Goal: Task Accomplishment & Management: Manage account settings

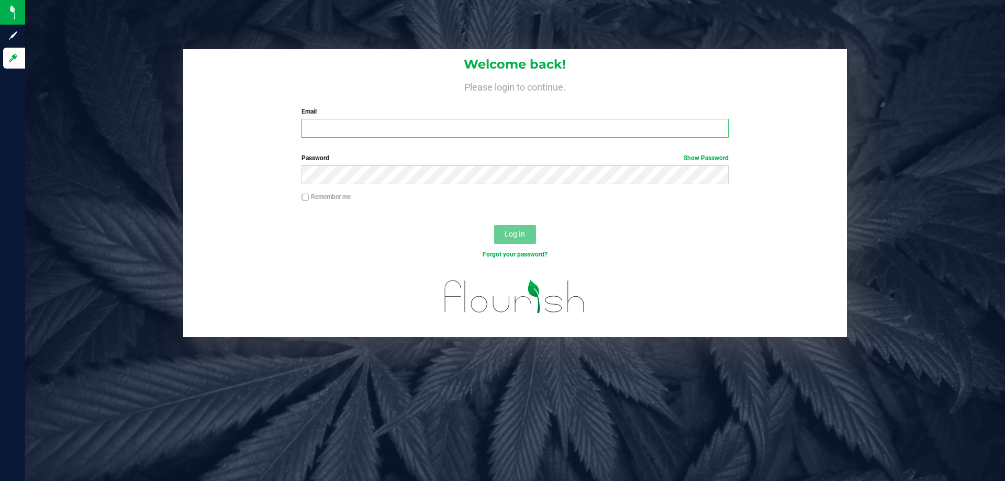
click at [405, 126] on input "Email" at bounding box center [514, 128] width 426 height 19
type input "[EMAIL_ADDRESS][DOMAIN_NAME]"
click at [494, 225] on button "Log In" at bounding box center [515, 234] width 42 height 19
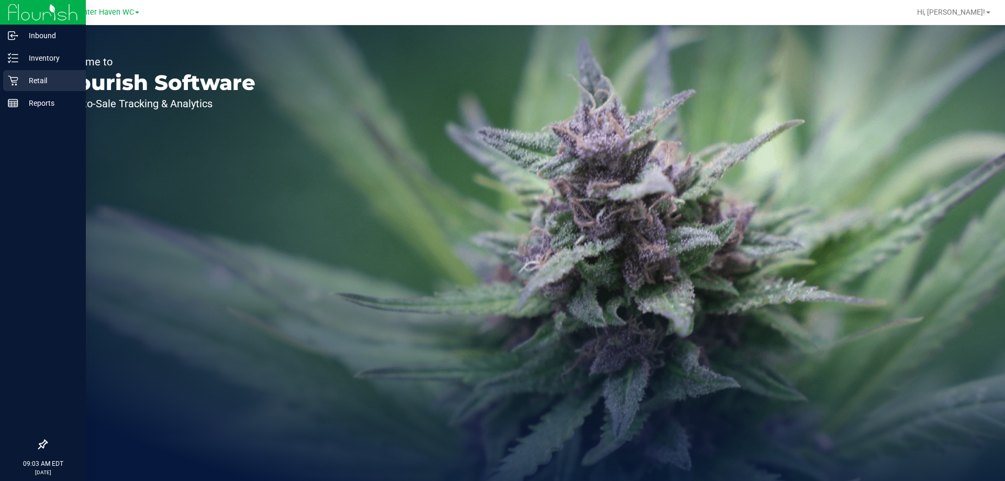
click at [46, 83] on p "Retail" at bounding box center [49, 80] width 63 height 13
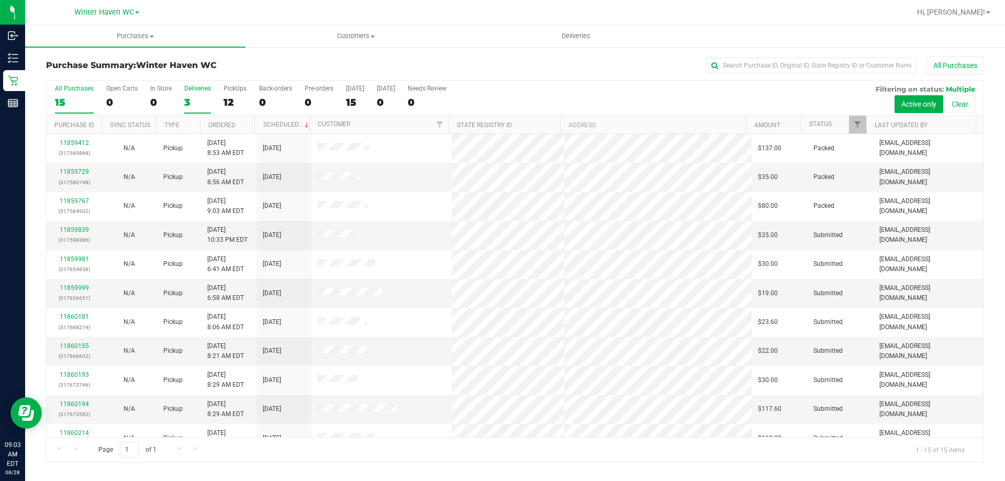
click at [187, 97] on div "3" at bounding box center [197, 102] width 27 height 12
click at [0, 0] on input "Deliveries 3" at bounding box center [0, 0] width 0 height 0
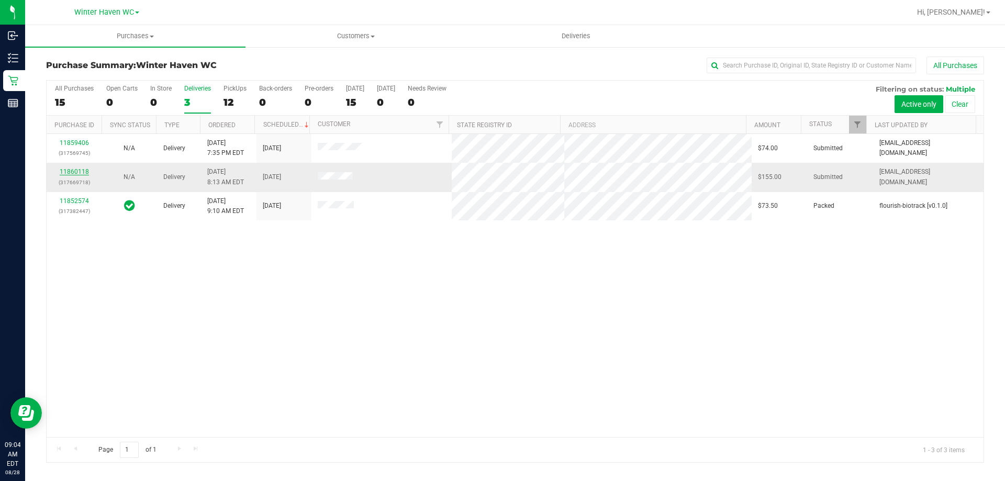
click at [74, 173] on link "11860118" at bounding box center [74, 171] width 29 height 7
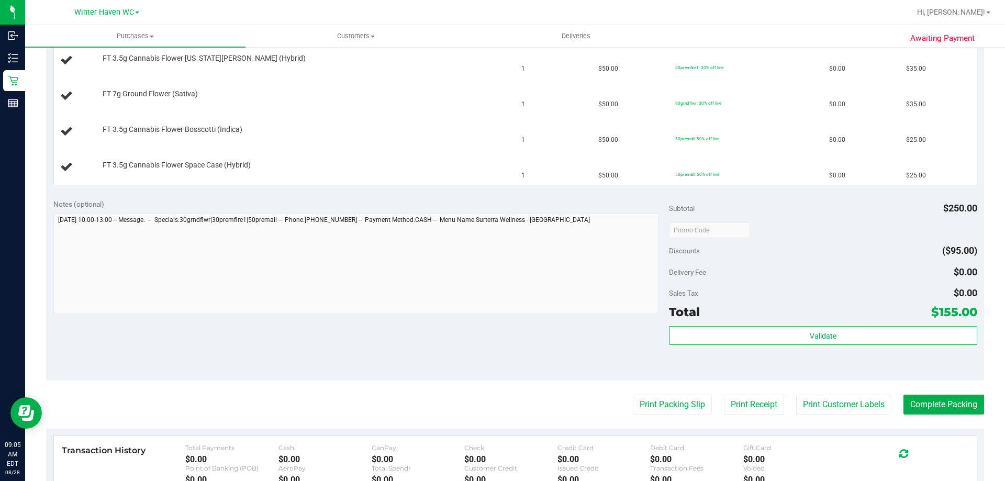
scroll to position [366, 0]
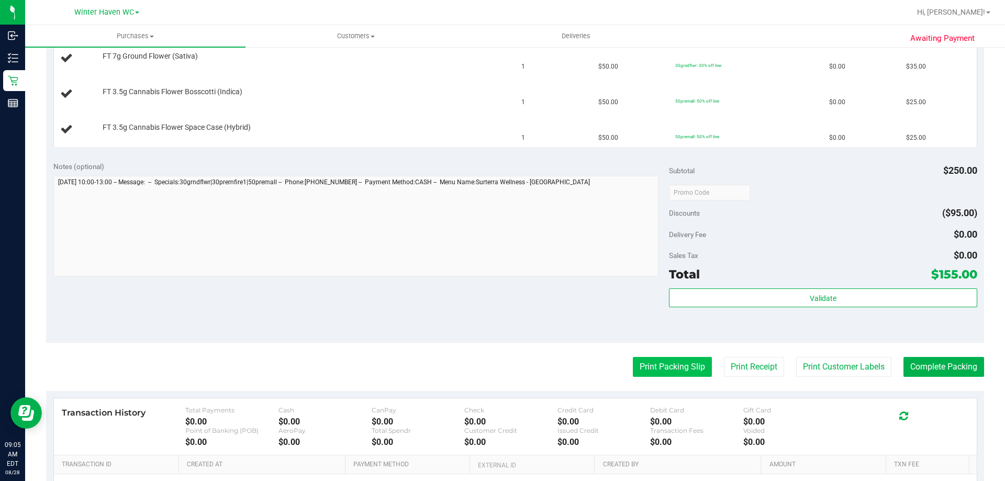
click at [673, 367] on button "Print Packing Slip" at bounding box center [672, 367] width 79 height 20
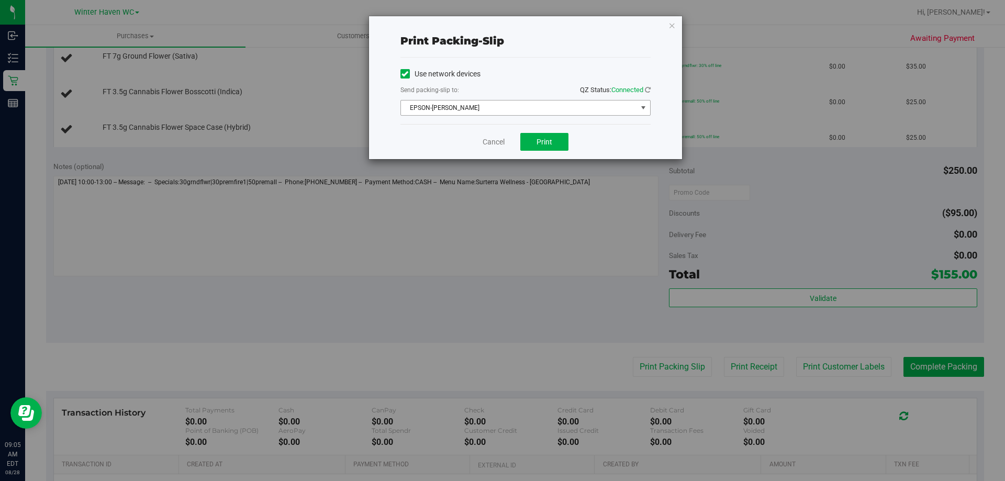
click at [554, 107] on span "EPSON-[PERSON_NAME]" at bounding box center [519, 107] width 236 height 15
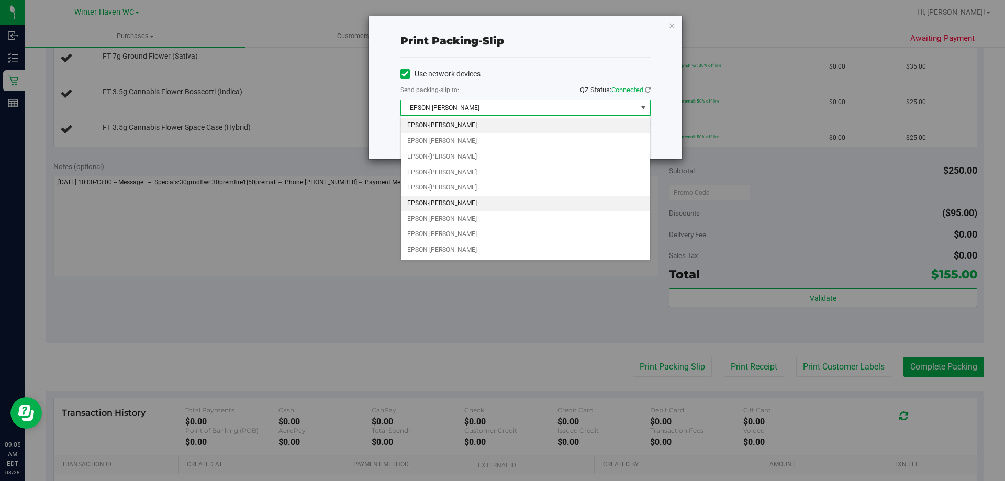
click at [477, 202] on li "EPSON-[PERSON_NAME]" at bounding box center [525, 204] width 249 height 16
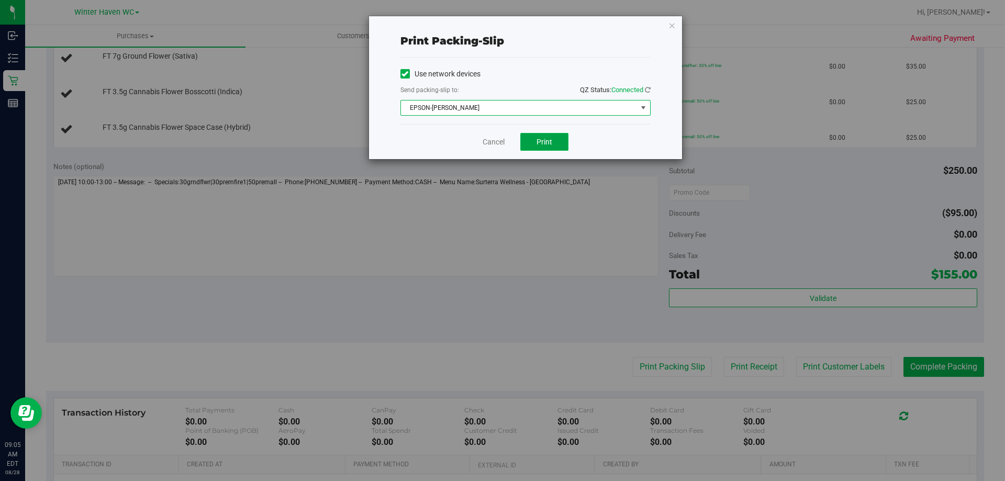
click at [547, 136] on button "Print" at bounding box center [544, 142] width 48 height 18
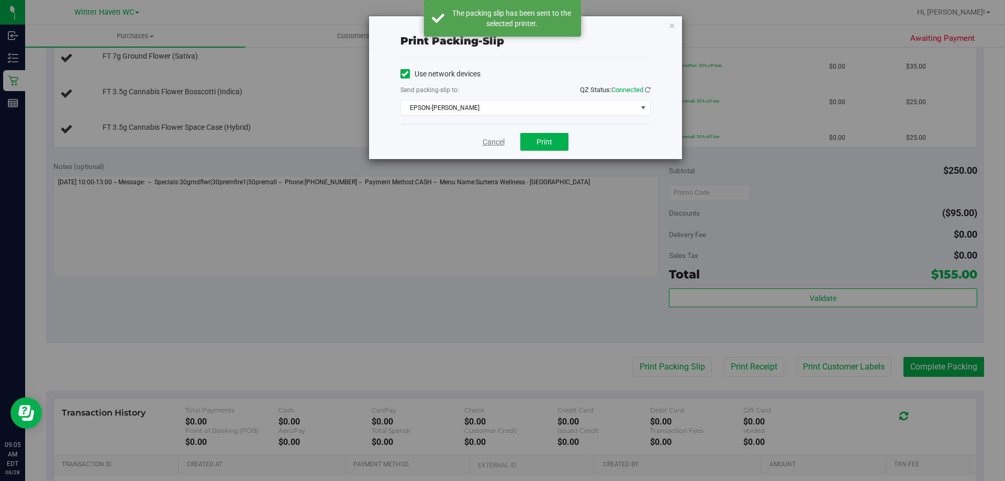
click at [492, 143] on link "Cancel" at bounding box center [493, 142] width 22 height 11
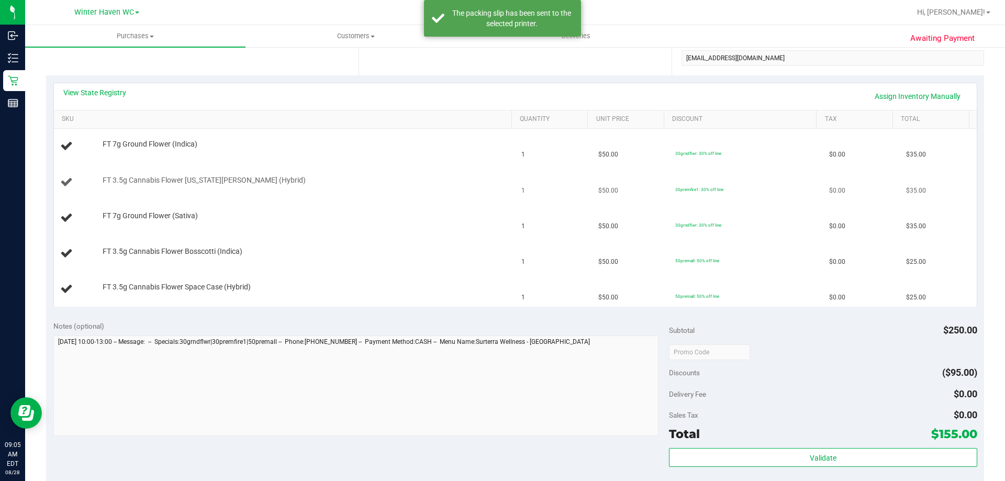
scroll to position [0, 0]
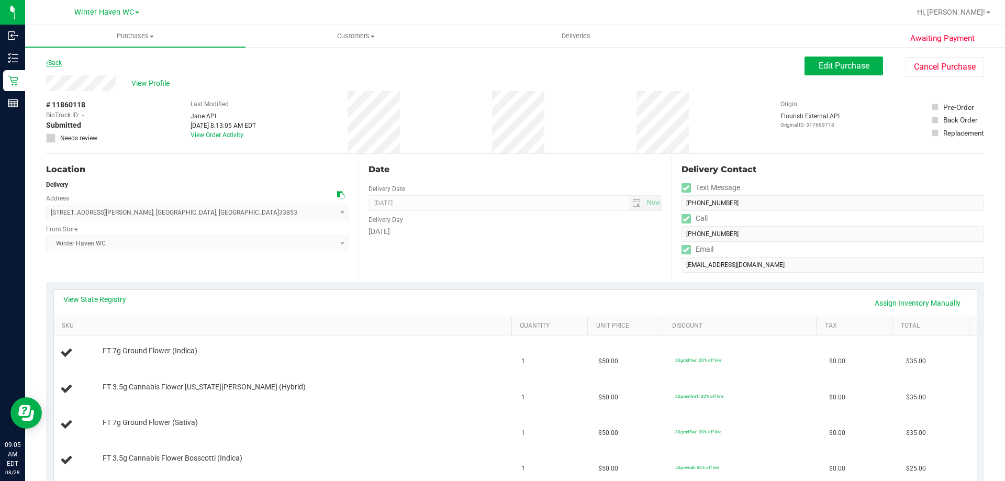
click at [58, 63] on link "Back" at bounding box center [54, 62] width 16 height 7
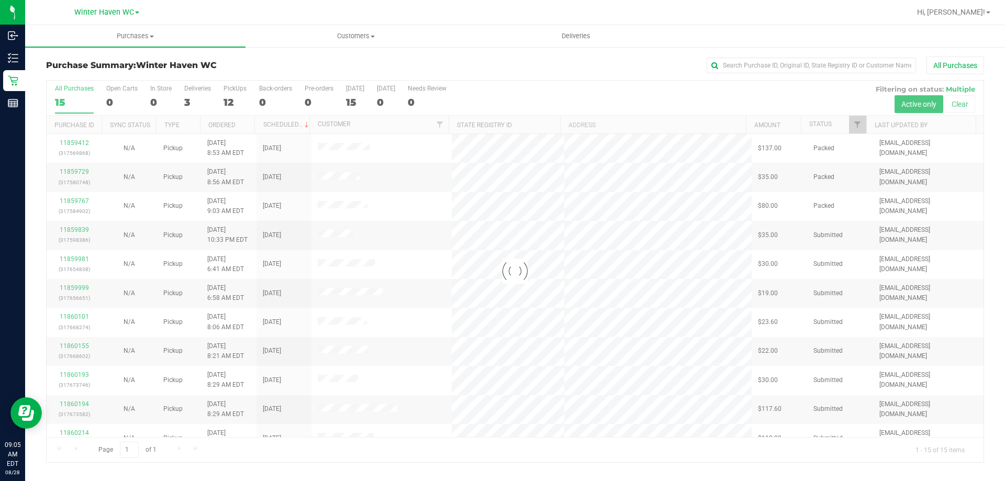
click at [186, 99] on div at bounding box center [515, 271] width 937 height 381
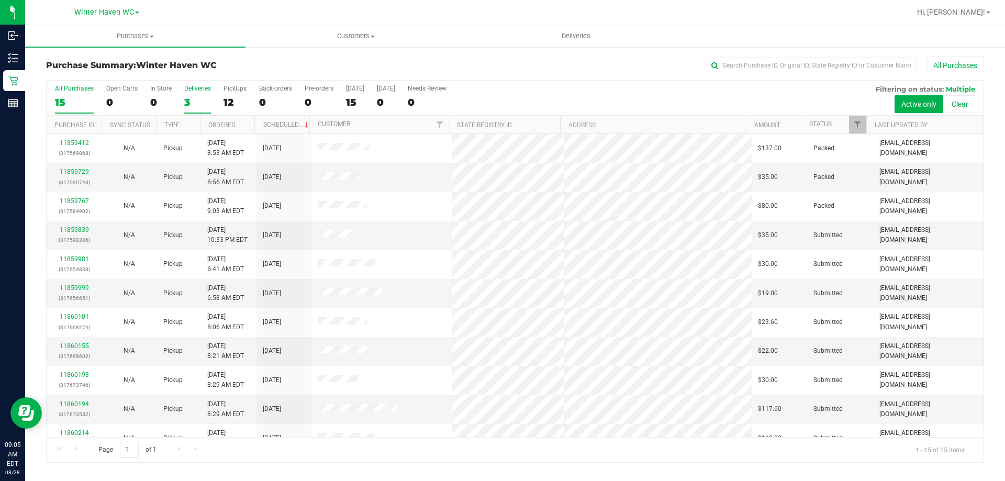
click at [188, 102] on div "3" at bounding box center [197, 102] width 27 height 12
click at [0, 0] on input "Deliveries 3" at bounding box center [0, 0] width 0 height 0
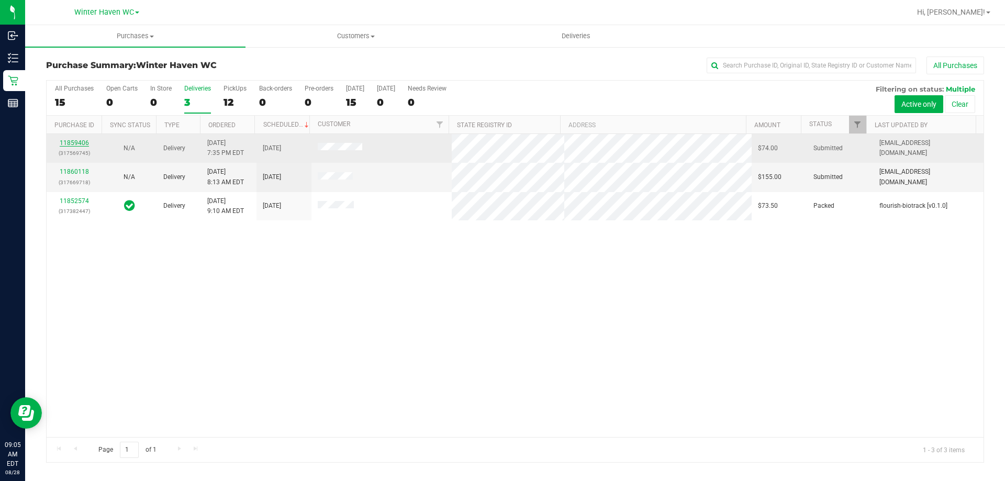
click at [78, 143] on link "11859406" at bounding box center [74, 142] width 29 height 7
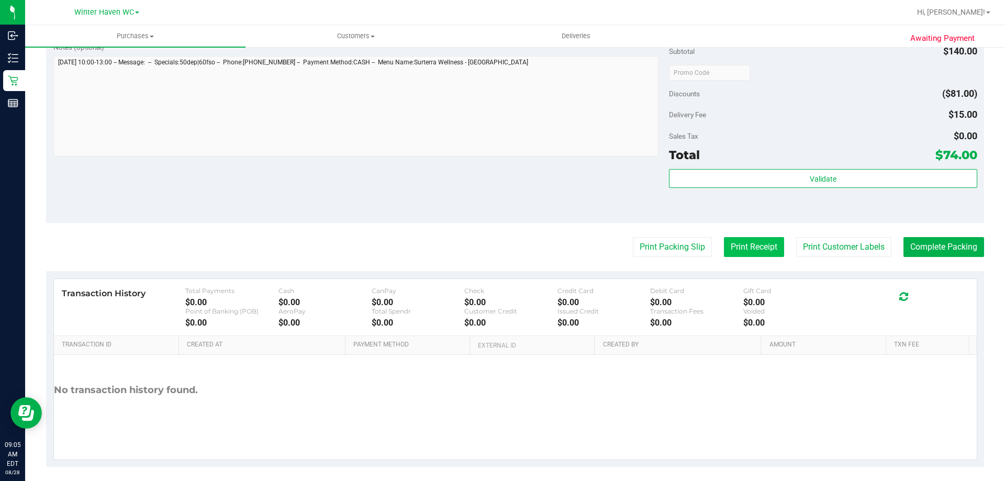
scroll to position [386, 0]
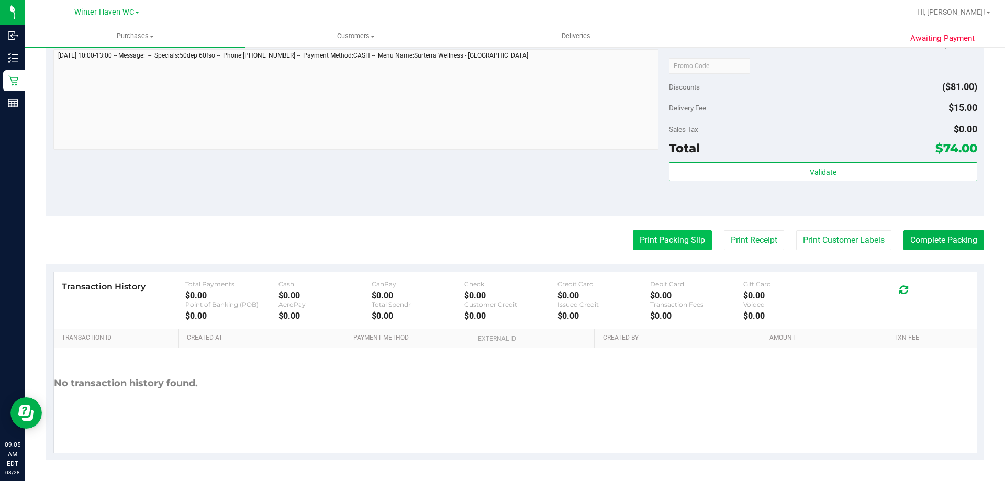
click at [650, 237] on button "Print Packing Slip" at bounding box center [672, 240] width 79 height 20
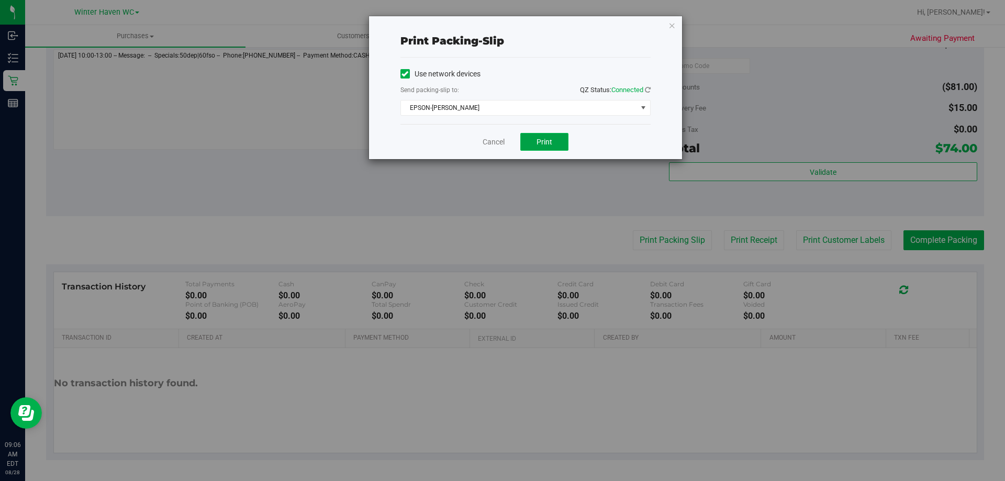
click at [543, 145] on span "Print" at bounding box center [544, 142] width 16 height 8
click at [500, 141] on link "Cancel" at bounding box center [493, 142] width 22 height 11
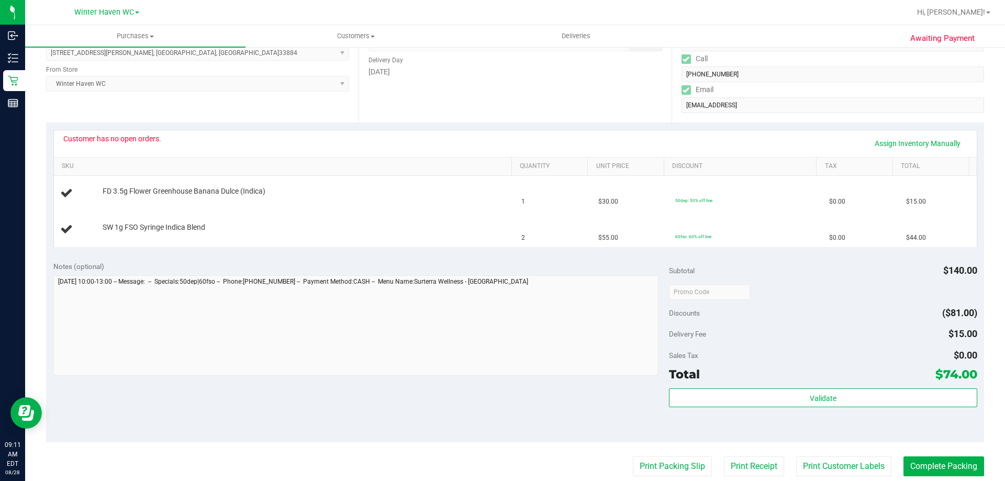
scroll to position [0, 0]
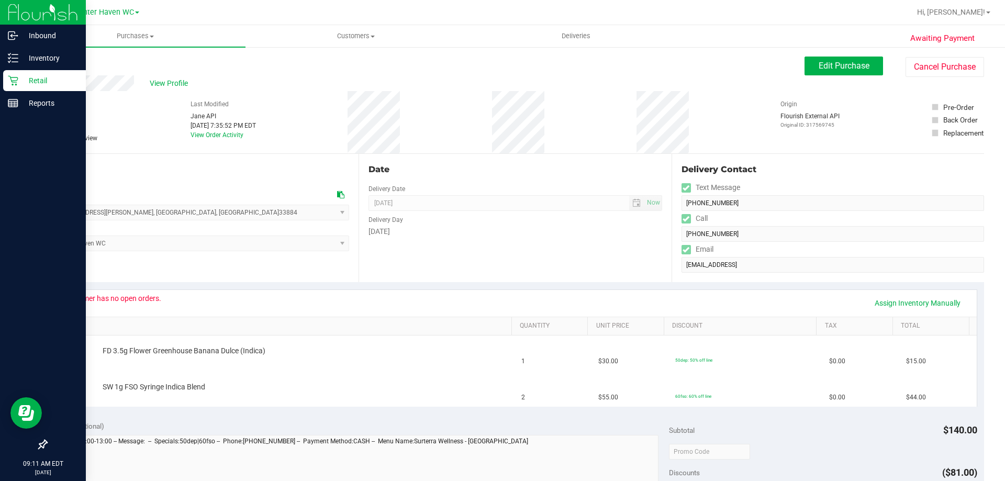
click at [17, 87] on div "Retail" at bounding box center [44, 80] width 83 height 21
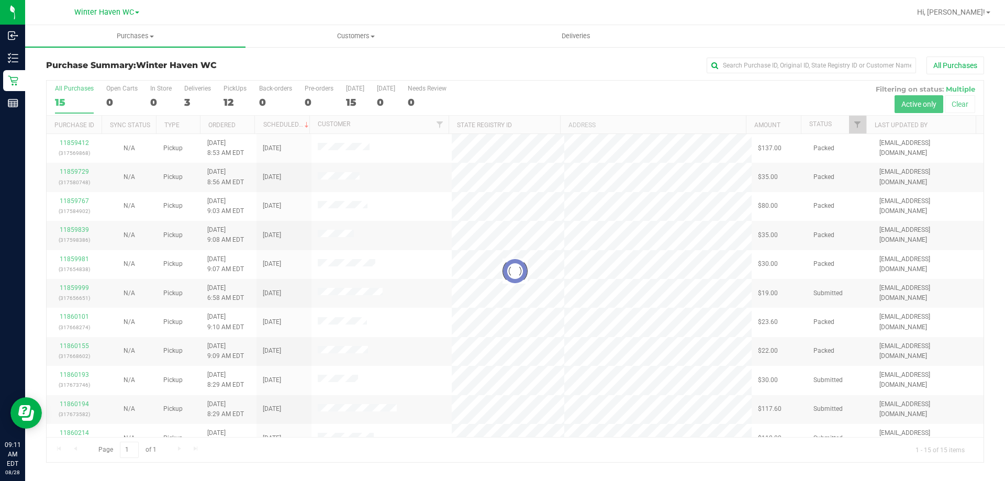
click at [187, 101] on div at bounding box center [515, 271] width 937 height 381
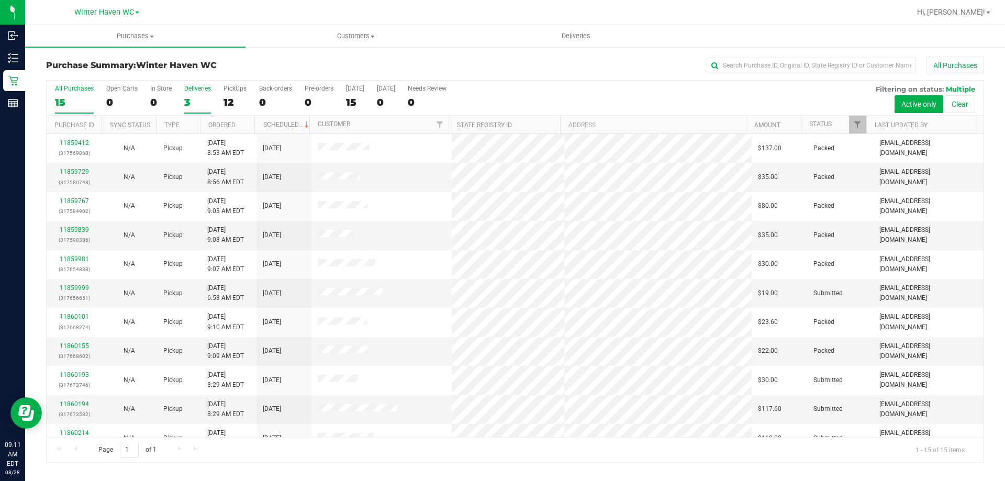
click at [185, 99] on div "3" at bounding box center [197, 102] width 27 height 12
click at [0, 0] on input "Deliveries 3" at bounding box center [0, 0] width 0 height 0
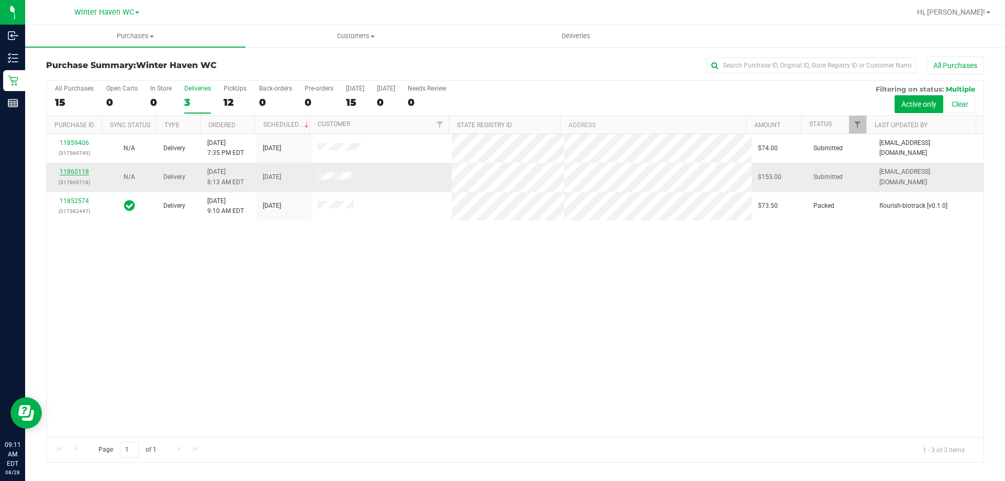
click at [84, 172] on link "11860118" at bounding box center [74, 171] width 29 height 7
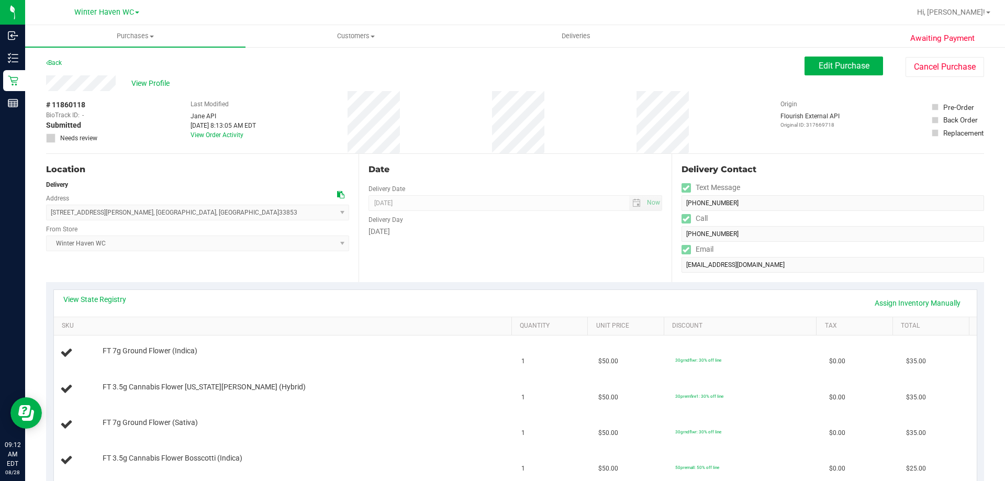
scroll to position [157, 0]
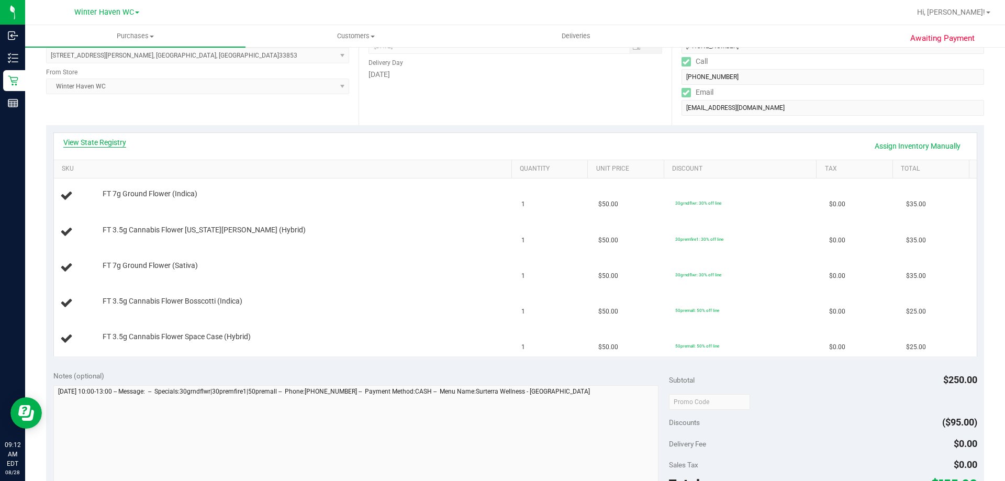
click at [108, 146] on link "View State Registry" at bounding box center [94, 142] width 63 height 10
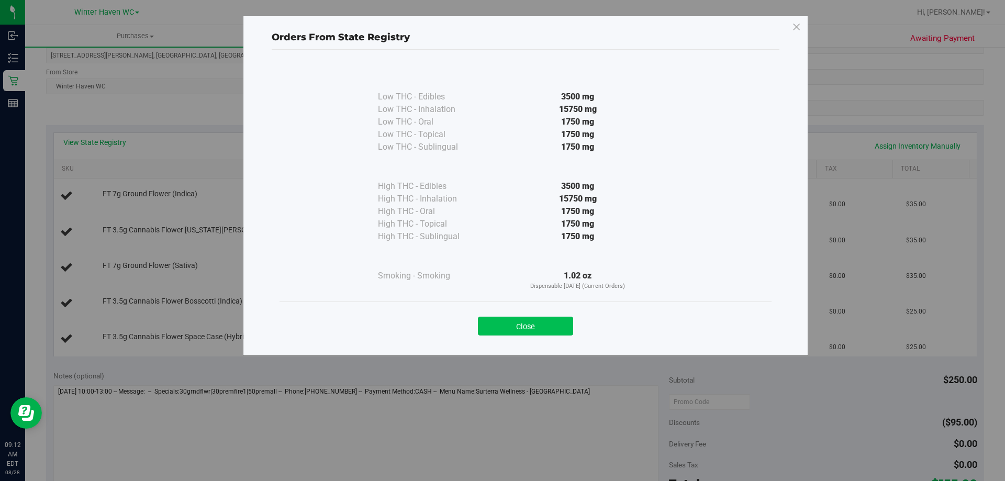
click at [517, 328] on button "Close" at bounding box center [525, 326] width 95 height 19
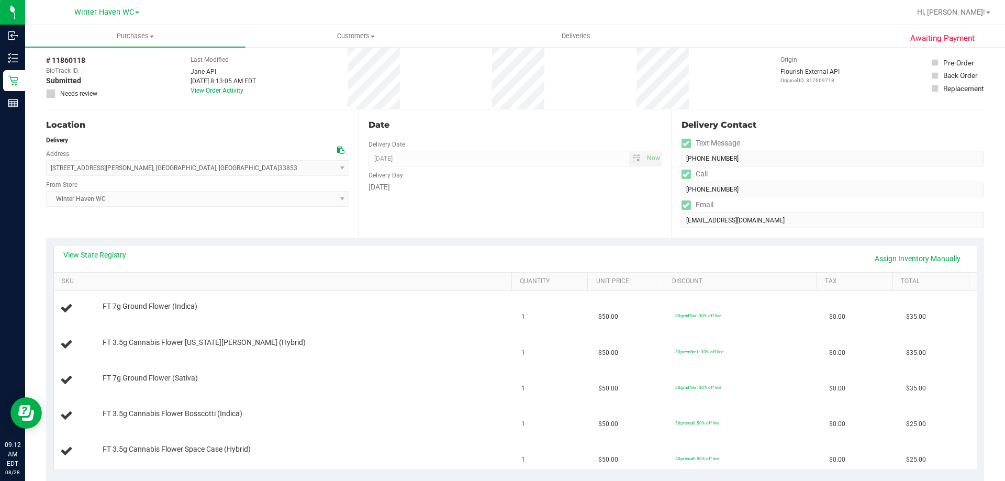
scroll to position [0, 0]
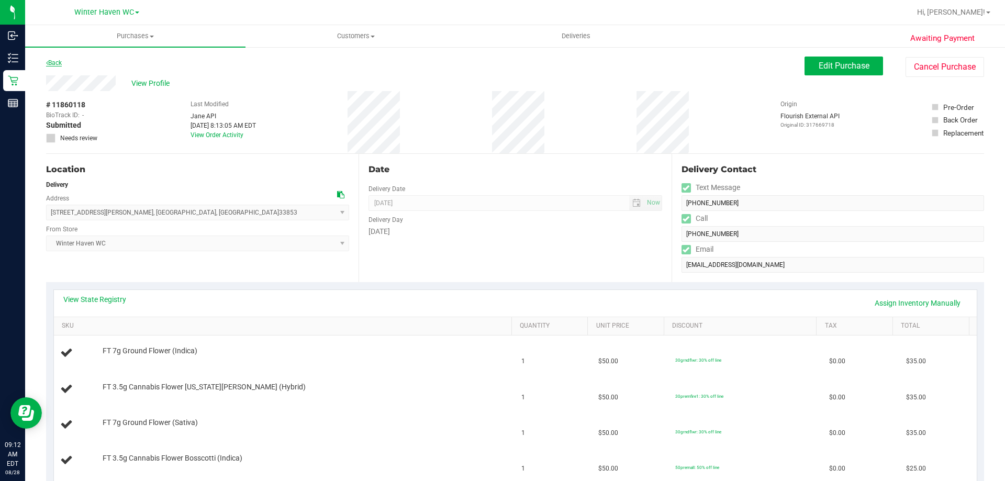
click at [58, 64] on link "Back" at bounding box center [54, 62] width 16 height 7
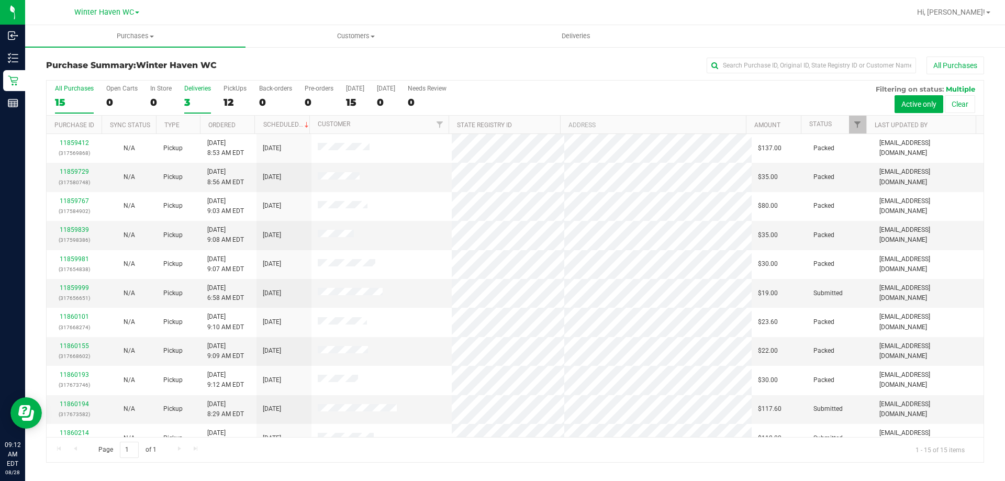
click at [186, 102] on div "3" at bounding box center [197, 102] width 27 height 12
click at [0, 0] on input "Deliveries 3" at bounding box center [0, 0] width 0 height 0
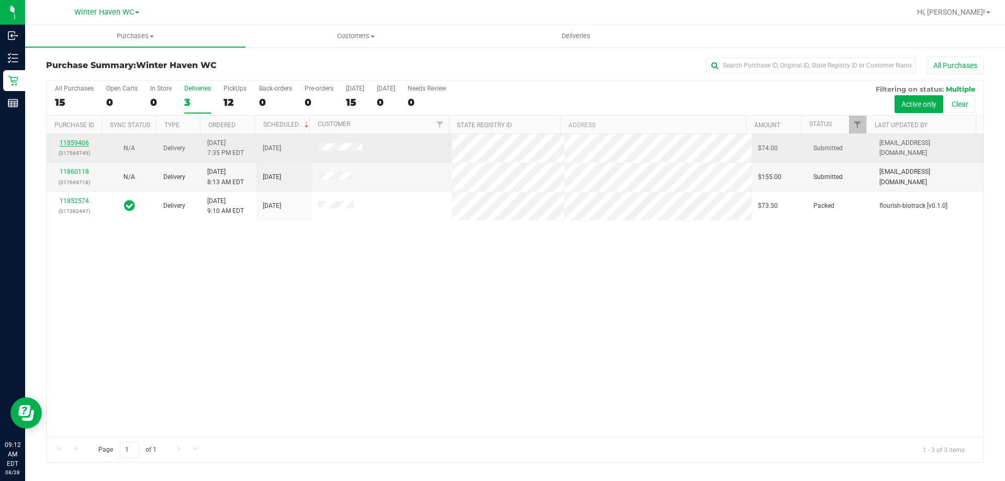
click at [70, 139] on link "11859406" at bounding box center [74, 142] width 29 height 7
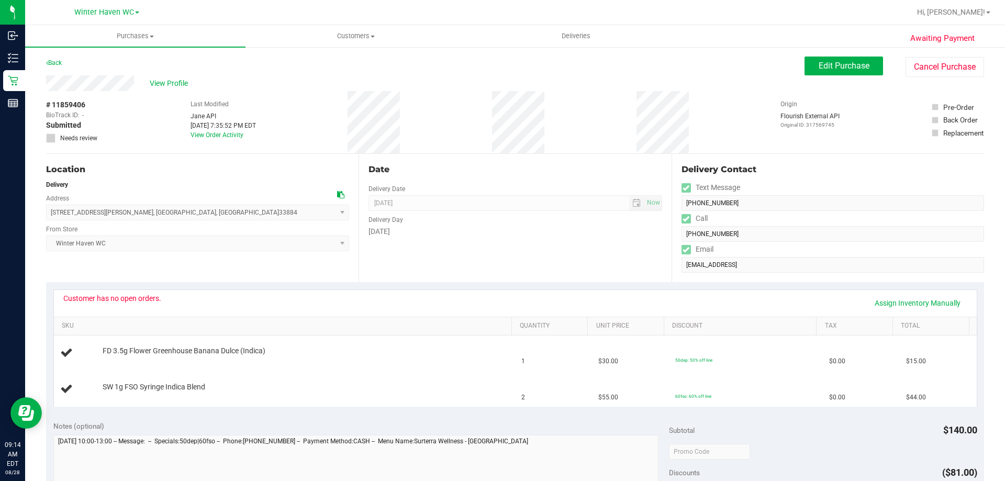
drag, startPoint x: 73, startPoint y: 105, endPoint x: 42, endPoint y: 103, distance: 30.9
click at [42, 103] on div "Awaiting Payment Back Edit Purchase Cancel Purchase View Profile # 11859406 Bio…" at bounding box center [515, 456] width 980 height 821
copy div "# 11859406"
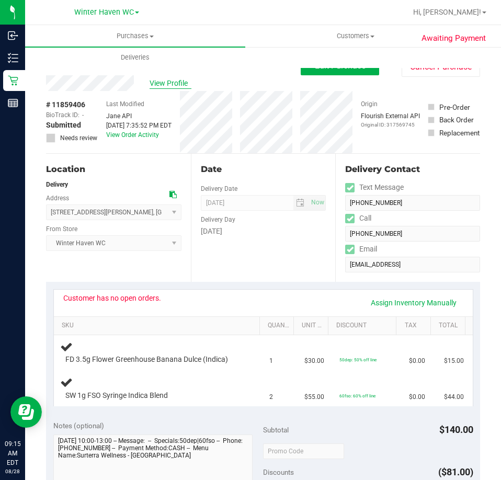
click at [159, 80] on span "View Profile" at bounding box center [171, 83] width 42 height 11
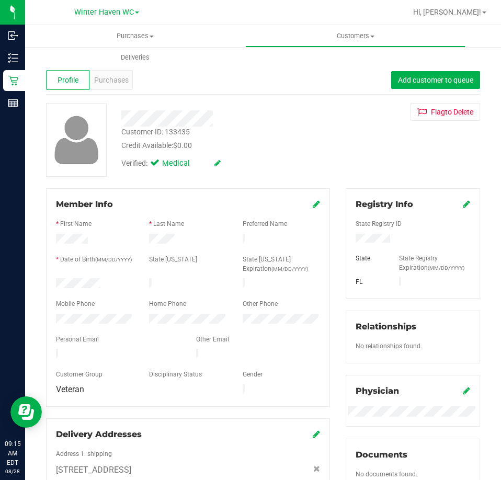
click at [351, 238] on div at bounding box center [413, 240] width 130 height 12
click at [218, 133] on div "Customer ID: 133435 Credit Available: $0.00" at bounding box center [226, 139] width 225 height 25
drag, startPoint x: 206, startPoint y: 132, endPoint x: 123, endPoint y: 133, distance: 82.7
click at [123, 133] on div "Customer ID: 133435 Credit Available: $0.00" at bounding box center [226, 139] width 225 height 25
copy div "Customer ID: 133435"
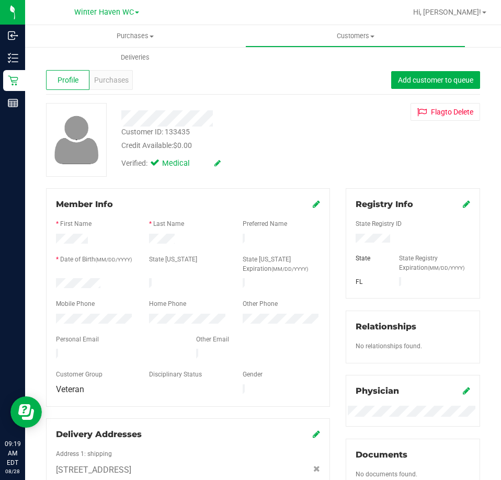
click at [259, 151] on div "Verified: Medical" at bounding box center [226, 162] width 225 height 23
click at [129, 79] on div "Purchases" at bounding box center [110, 80] width 43 height 20
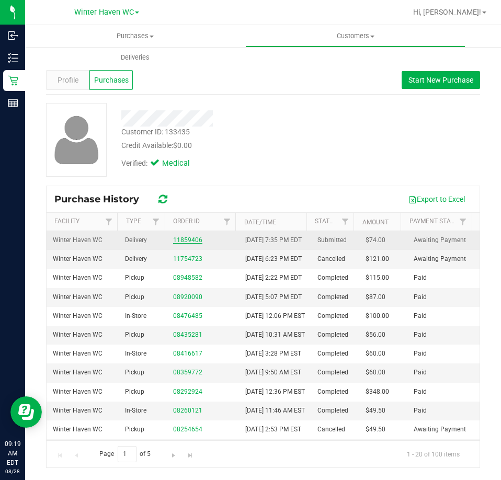
click at [180, 244] on link "11859406" at bounding box center [187, 240] width 29 height 7
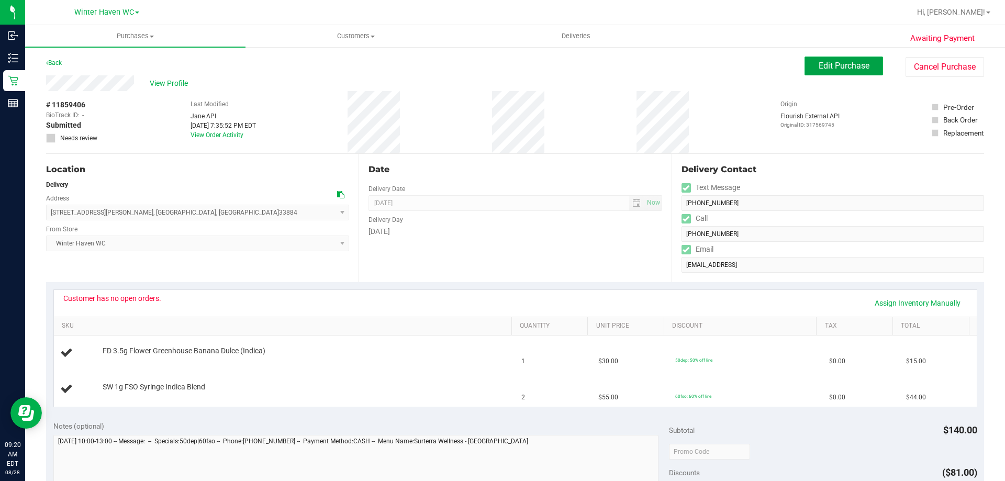
click at [818, 63] on span "Edit Purchase" at bounding box center [843, 66] width 51 height 10
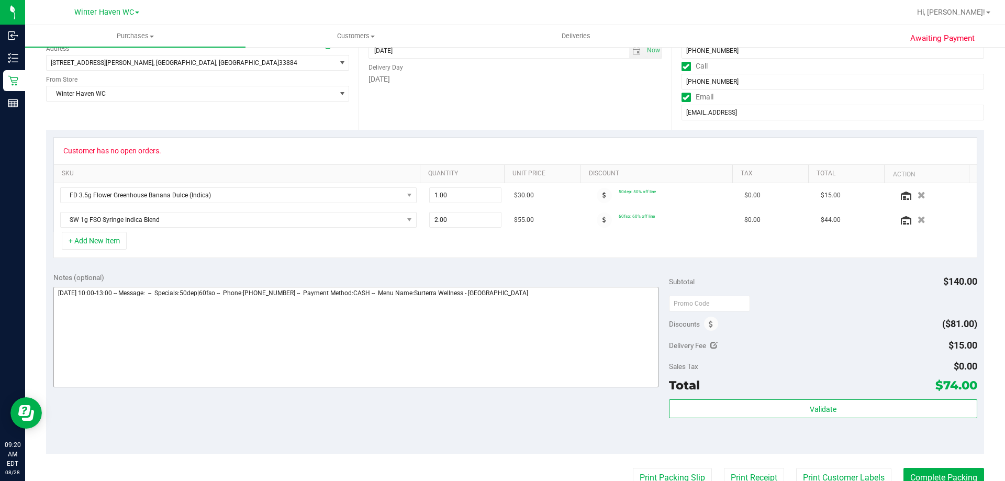
scroll to position [262, 0]
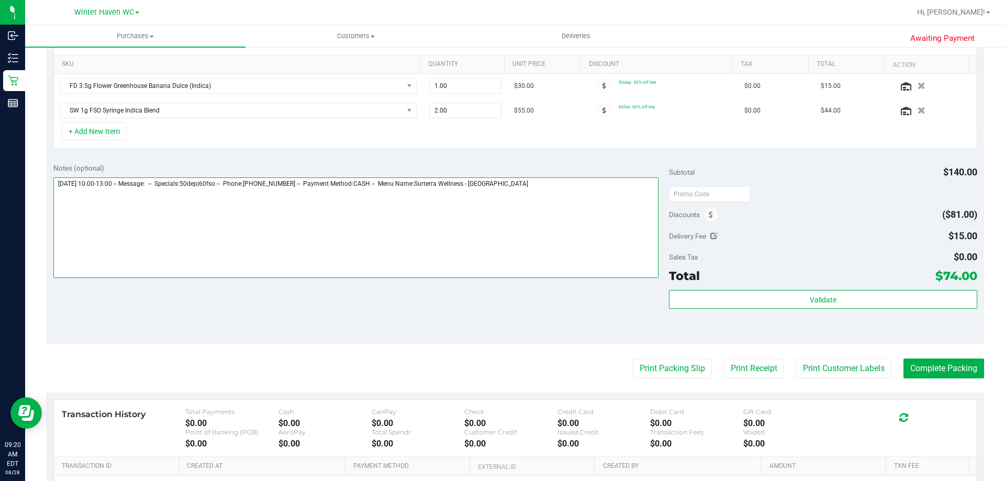
click at [552, 195] on textarea at bounding box center [355, 227] width 605 height 100
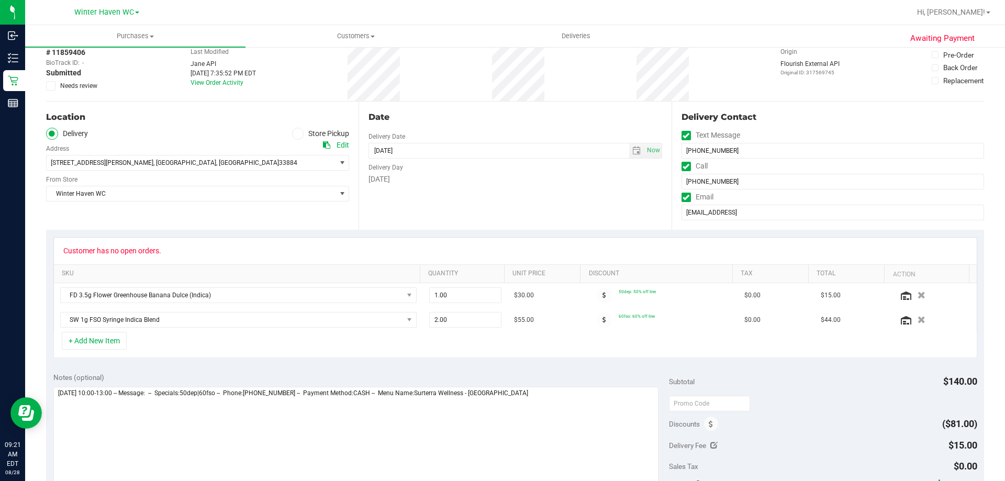
drag, startPoint x: 172, startPoint y: 256, endPoint x: 162, endPoint y: 252, distance: 11.0
click at [162, 252] on div "Customer has no open orders." at bounding box center [515, 251] width 923 height 27
click at [160, 254] on div "Customer has no open orders." at bounding box center [515, 250] width 904 height 8
copy div "Customer has no open orders"
click at [571, 392] on textarea at bounding box center [355, 437] width 605 height 100
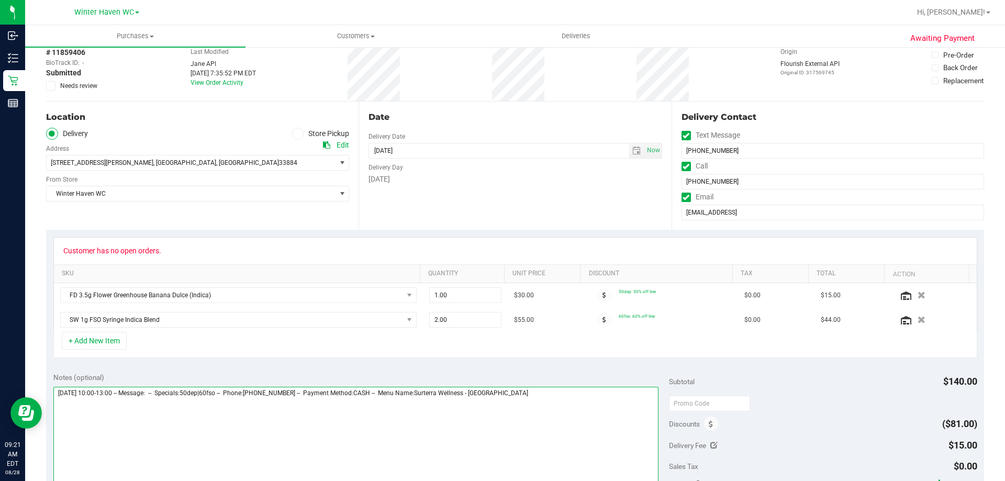
paste textarea "Customer has no open orders"
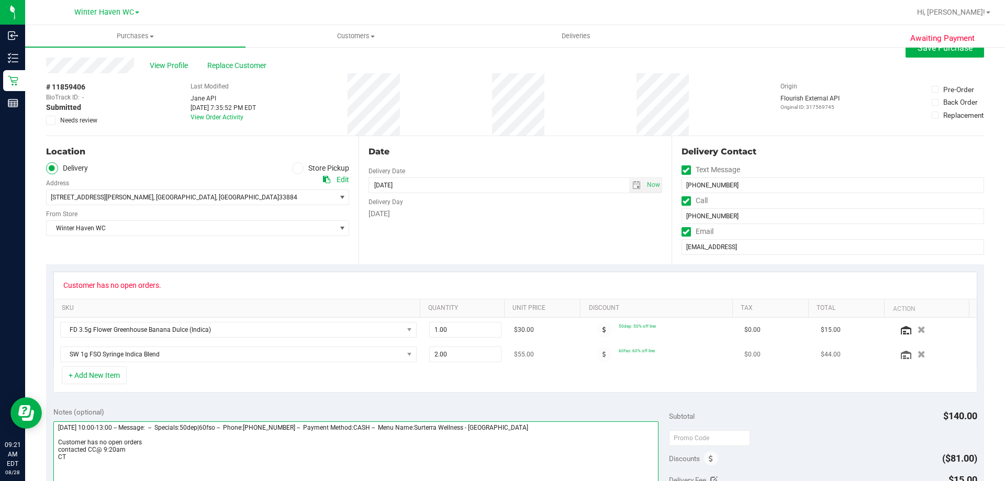
scroll to position [0, 0]
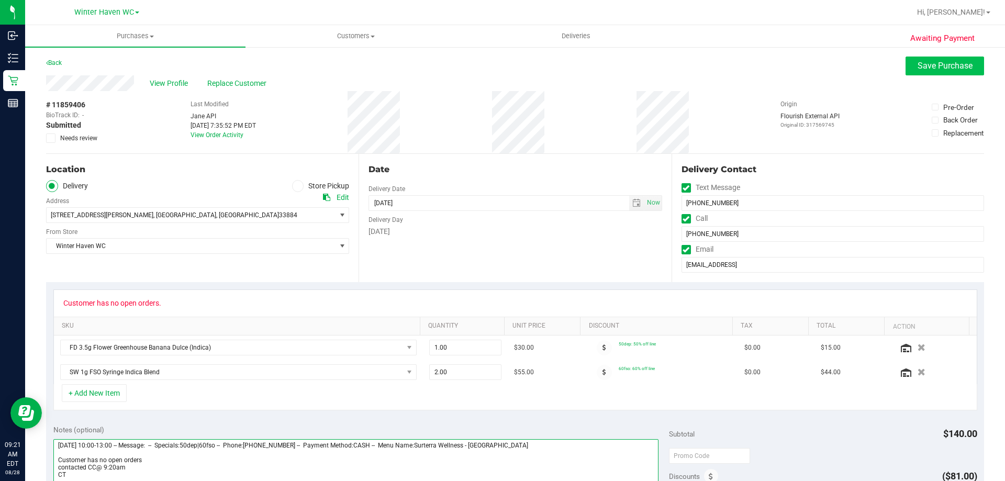
type textarea "[DATE] 10:00-13:00 -- Message: -- Specials:50dep|60fso -- Phone:[PHONE_NUMBER] …"
click at [916, 60] on button "Save Purchase" at bounding box center [944, 66] width 78 height 19
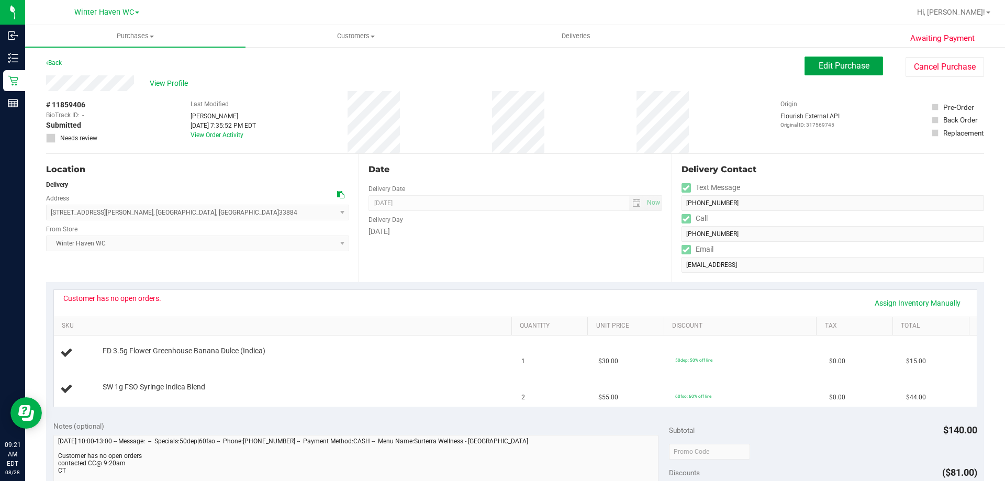
click at [845, 70] on span "Edit Purchase" at bounding box center [843, 66] width 51 height 10
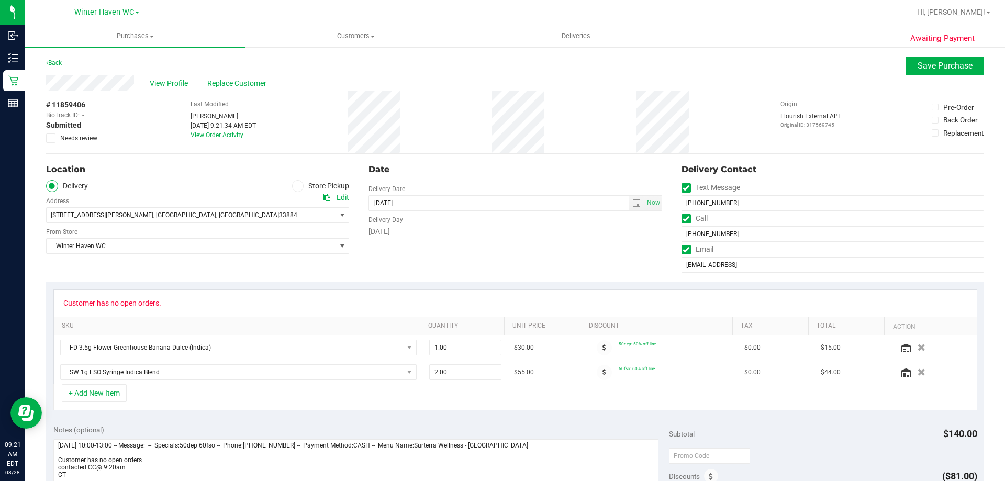
click at [50, 138] on icon at bounding box center [51, 138] width 7 height 0
click at [0, 0] on input "Needs review" at bounding box center [0, 0] width 0 height 0
click at [914, 72] on button "Save Purchase" at bounding box center [944, 66] width 78 height 19
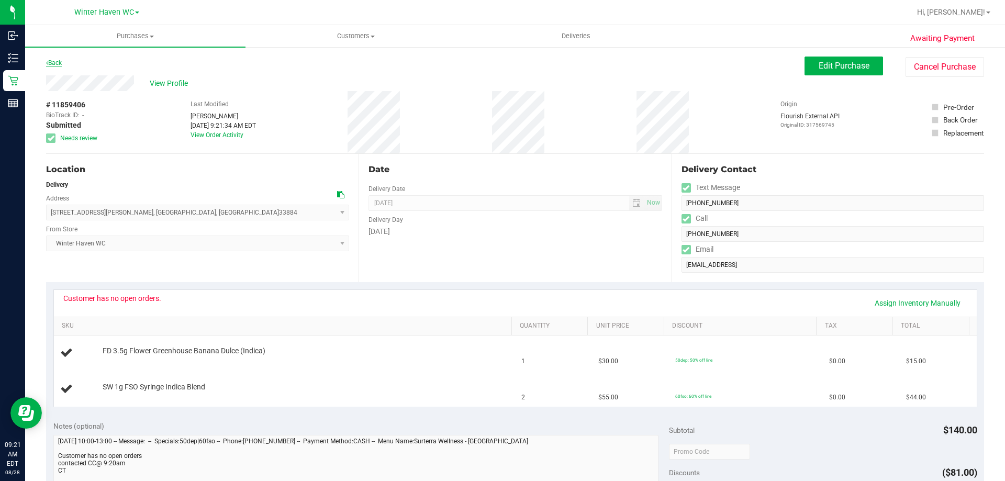
click at [61, 62] on link "Back" at bounding box center [54, 62] width 16 height 7
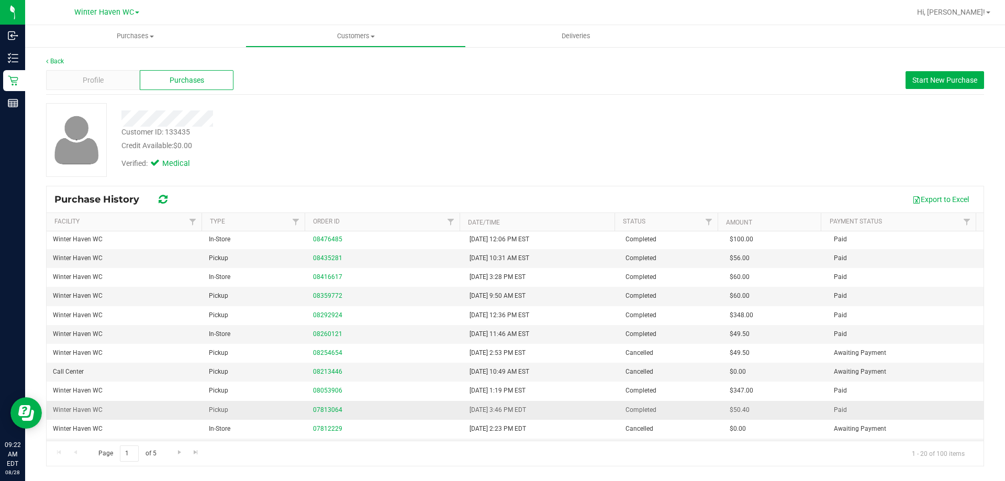
scroll to position [169, 0]
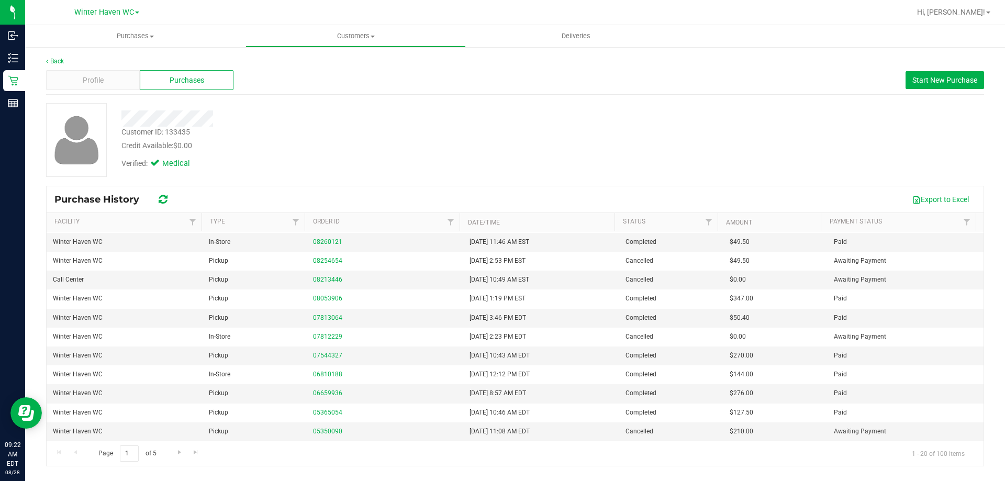
click at [77, 451] on div "Page 1 of 5 1 - 20 of 100 items" at bounding box center [515, 453] width 937 height 25
click at [54, 453] on div "Page 1 of 5 1 - 20 of 100 items" at bounding box center [515, 453] width 937 height 25
click at [175, 452] on span "Go to the next page" at bounding box center [179, 452] width 8 height 8
click at [196, 453] on span "Go to the last page" at bounding box center [196, 452] width 8 height 8
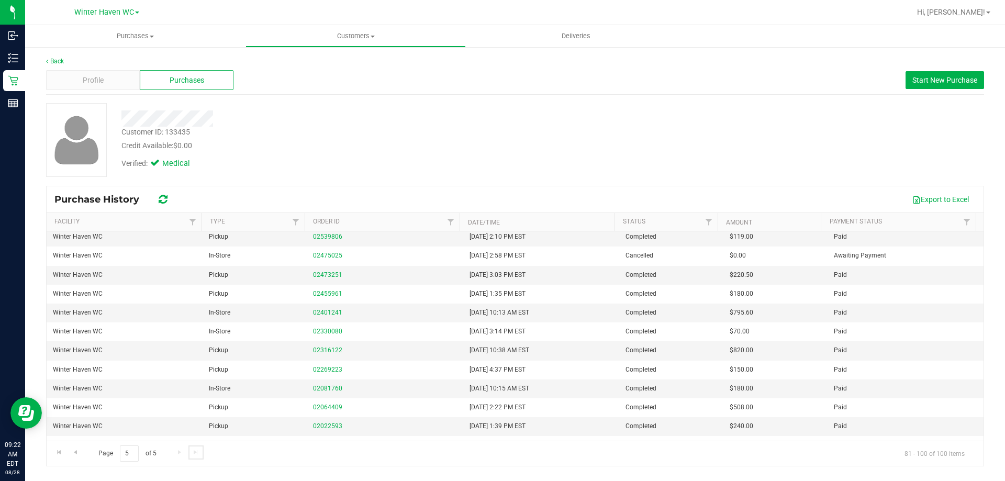
scroll to position [0, 0]
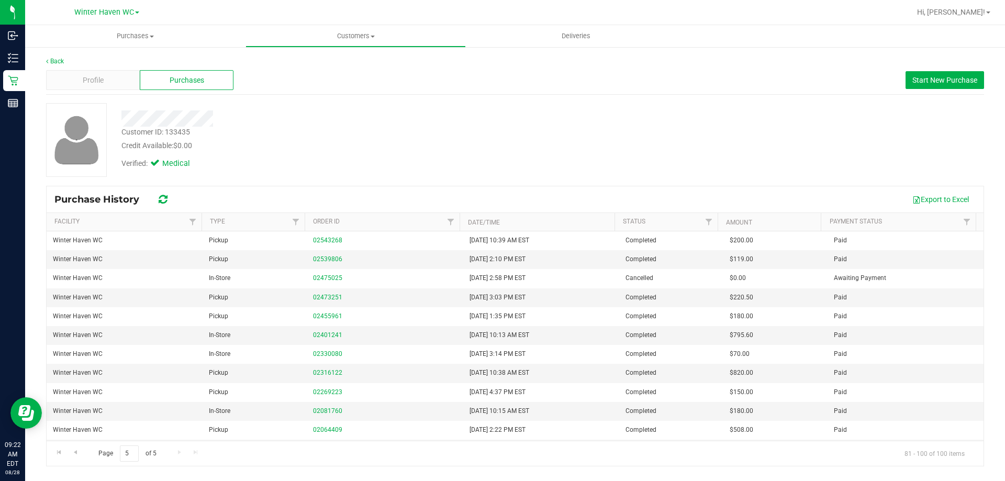
click at [176, 452] on div "Page 5 of 5 81 - 100 of 100 items" at bounding box center [515, 453] width 937 height 25
click at [177, 452] on div "Page 5 of 5 81 - 100 of 100 items" at bounding box center [515, 453] width 937 height 25
click at [78, 453] on span "Go to the previous page" at bounding box center [75, 452] width 8 height 8
click at [78, 452] on span "Go to the previous page" at bounding box center [75, 452] width 8 height 8
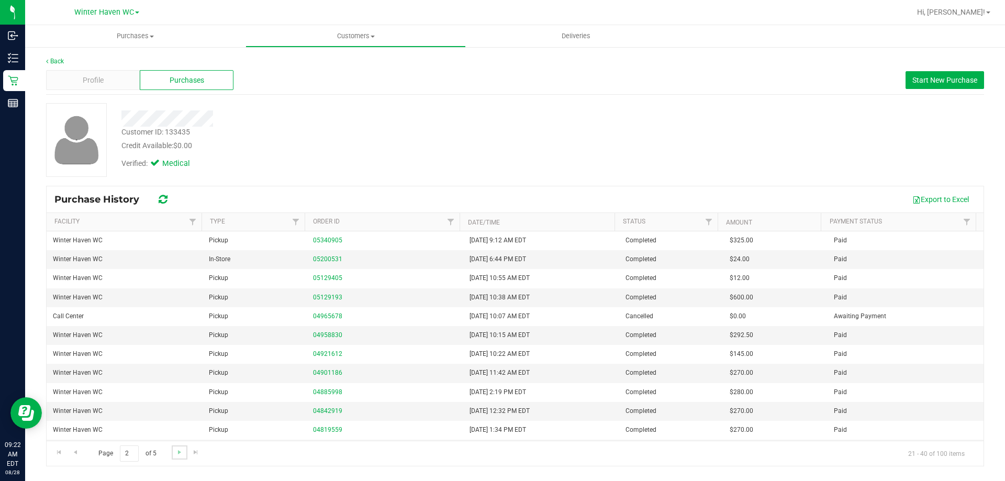
click at [173, 452] on link "Go to the next page" at bounding box center [179, 452] width 15 height 14
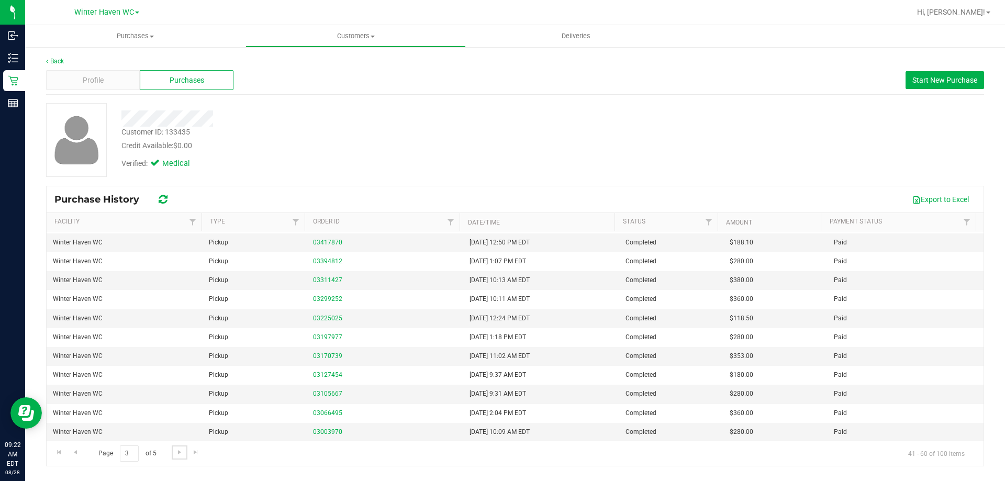
scroll to position [169, 0]
click at [75, 454] on span "Go to the previous page" at bounding box center [75, 452] width 8 height 8
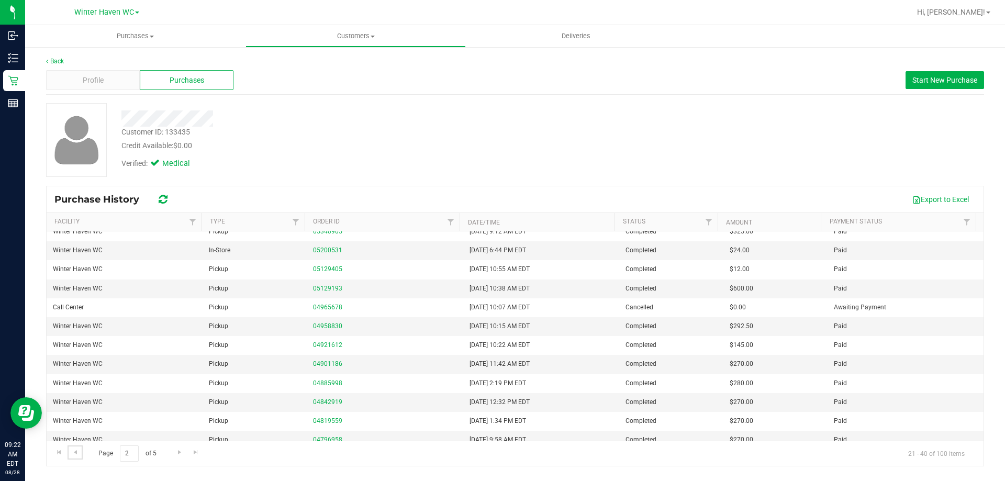
scroll to position [0, 0]
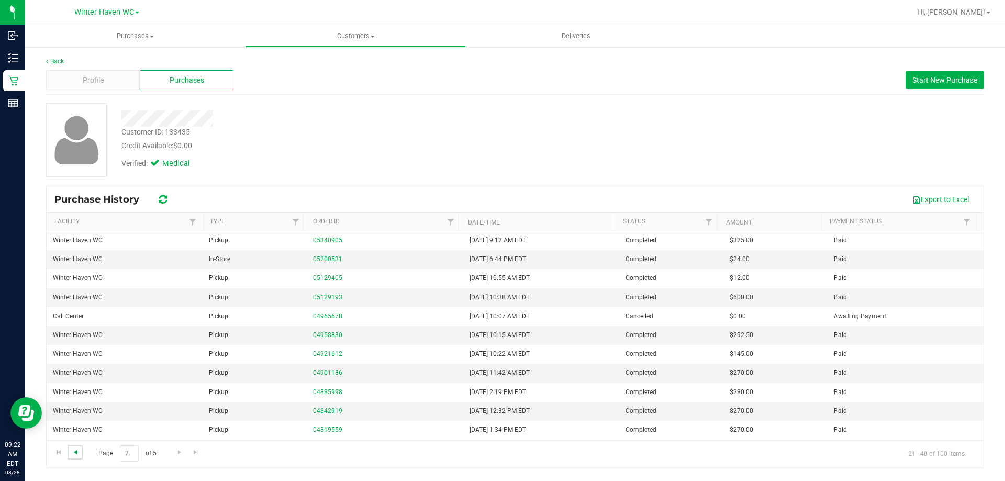
click at [74, 450] on span "Go to the previous page" at bounding box center [75, 452] width 8 height 8
click at [325, 260] on link "11754723" at bounding box center [327, 258] width 29 height 7
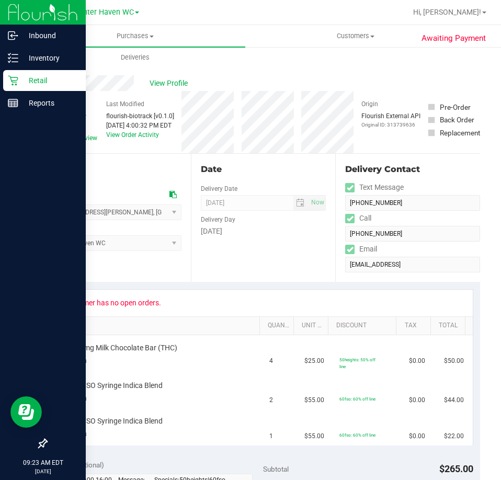
click at [16, 83] on icon at bounding box center [13, 80] width 10 height 10
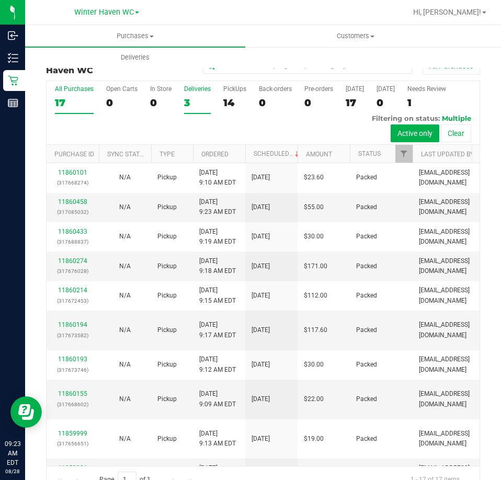
click at [188, 102] on div "3" at bounding box center [197, 103] width 27 height 12
click at [0, 0] on input "Deliveries 3" at bounding box center [0, 0] width 0 height 0
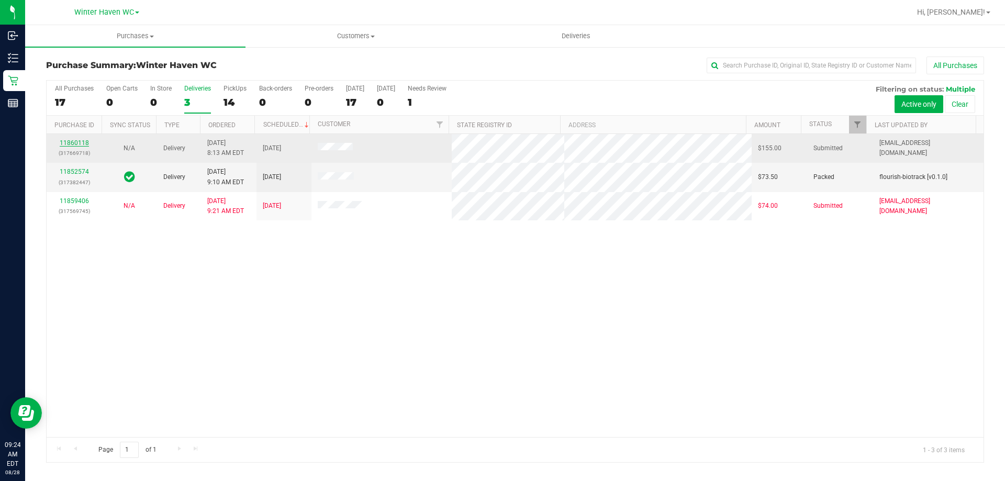
click at [72, 141] on link "11860118" at bounding box center [74, 142] width 29 height 7
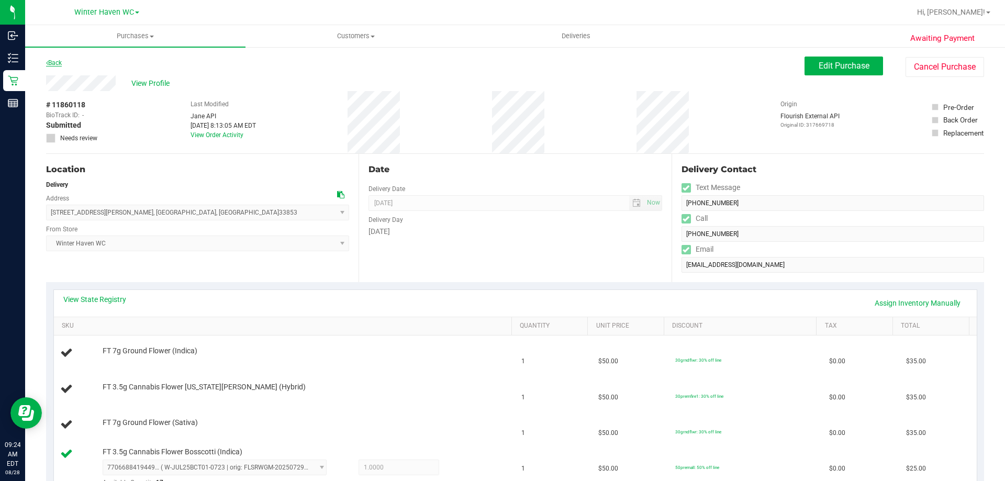
click at [55, 62] on link "Back" at bounding box center [54, 62] width 16 height 7
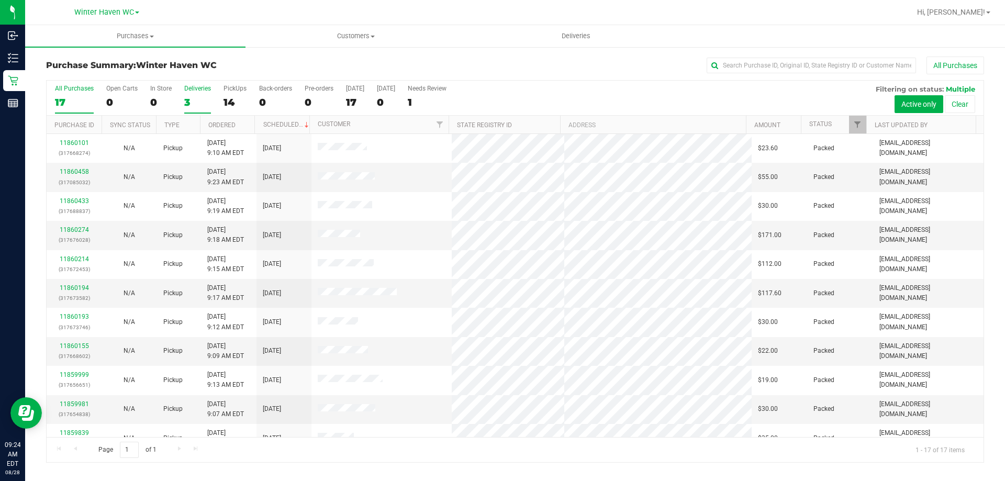
click at [187, 99] on div "3" at bounding box center [197, 102] width 27 height 12
click at [0, 0] on input "Deliveries 3" at bounding box center [0, 0] width 0 height 0
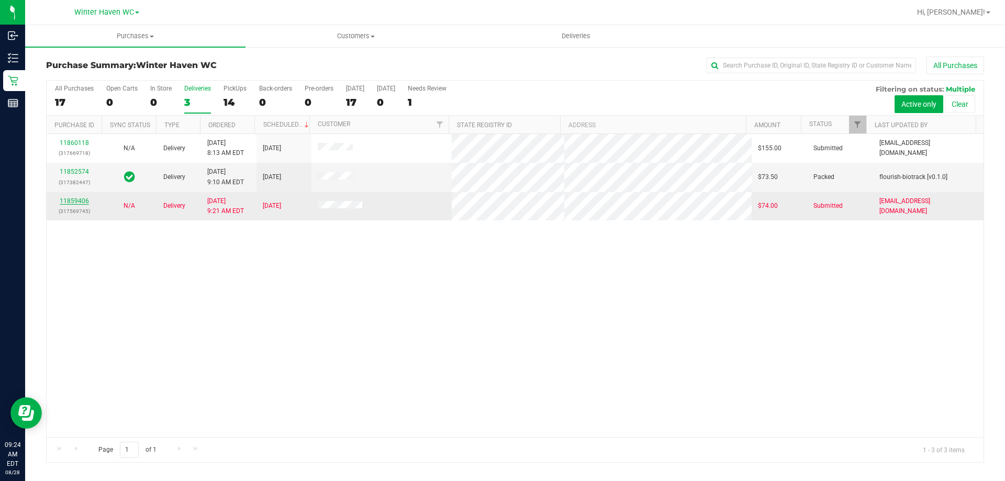
click at [77, 201] on link "11859406" at bounding box center [74, 200] width 29 height 7
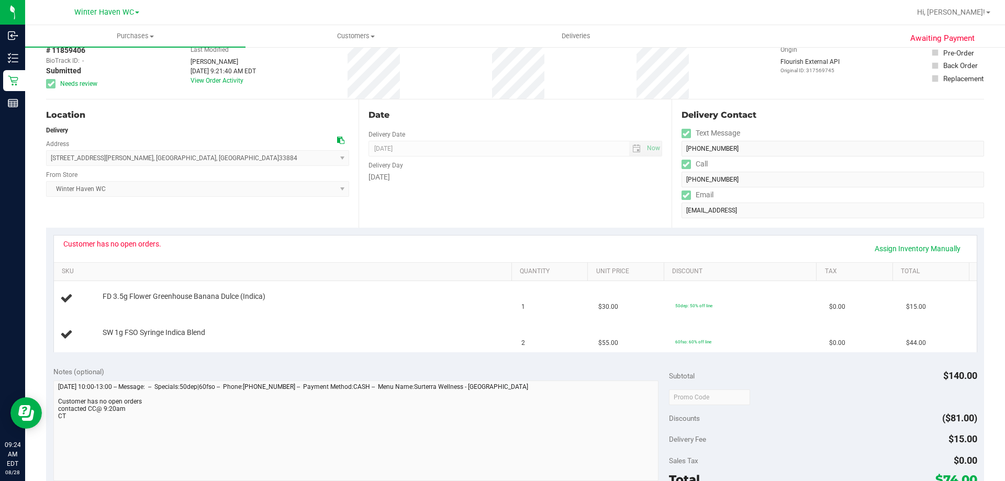
scroll to position [209, 0]
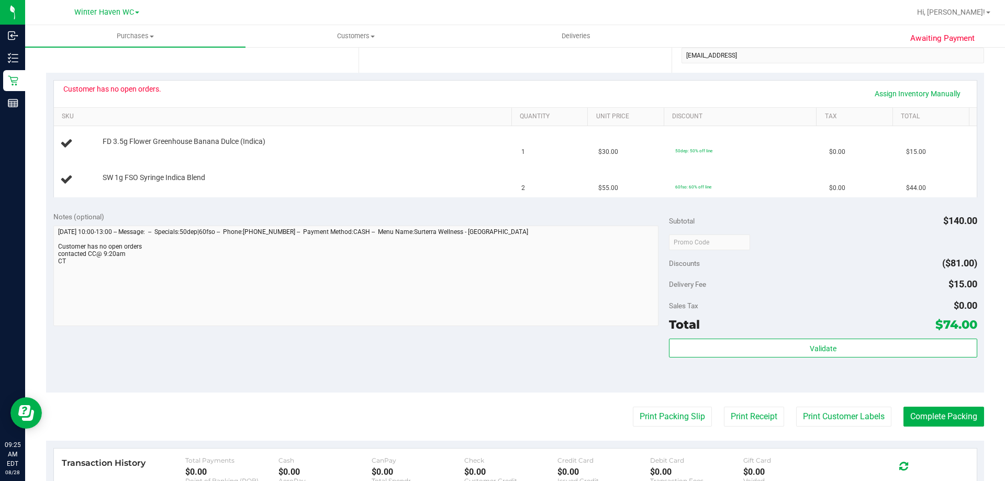
drag, startPoint x: 373, startPoint y: 385, endPoint x: 288, endPoint y: 356, distance: 89.2
click at [288, 356] on div "Notes (optional) Subtotal $140.00 Discounts ($81.00) Delivery Fee $15.00 Sales …" at bounding box center [515, 298] width 938 height 188
click at [339, 215] on div "Notes (optional)" at bounding box center [361, 216] width 616 height 10
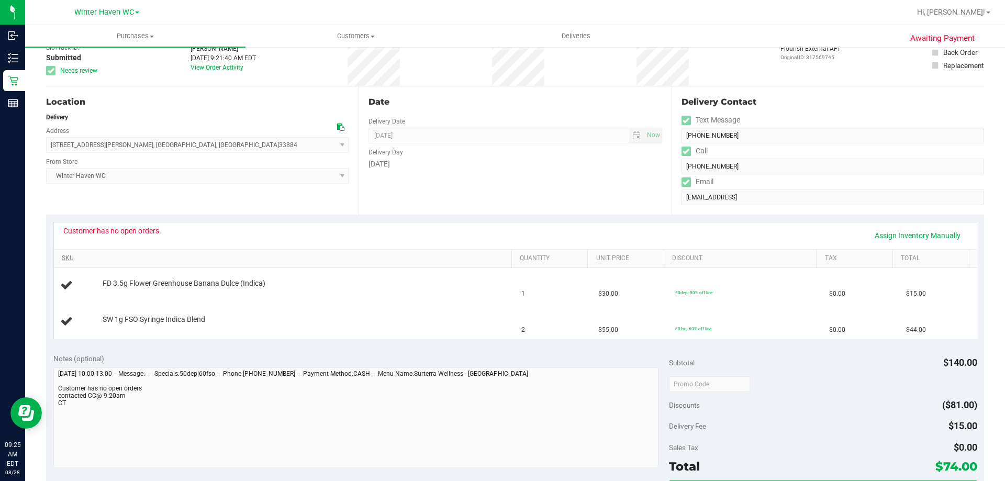
scroll to position [0, 0]
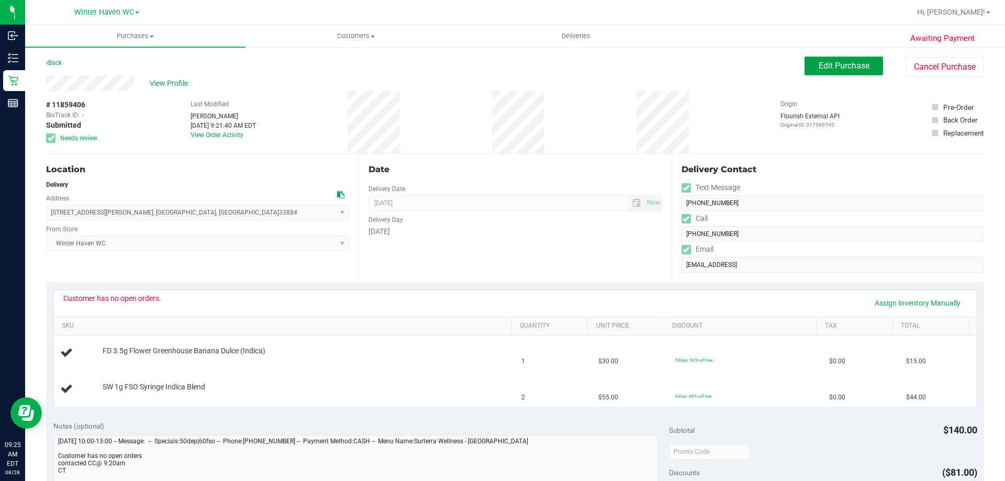
click at [840, 72] on button "Edit Purchase" at bounding box center [843, 66] width 78 height 19
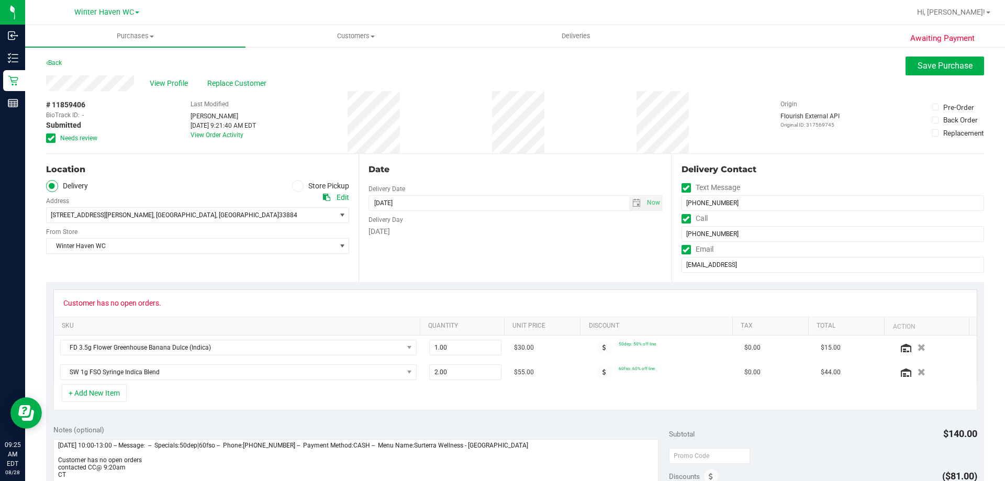
scroll to position [157, 0]
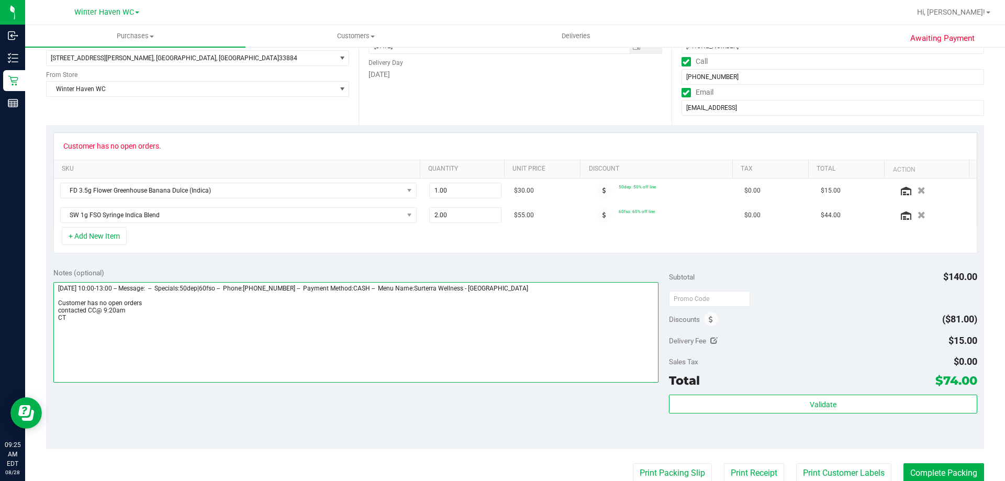
drag, startPoint x: 94, startPoint y: 302, endPoint x: 80, endPoint y: 303, distance: 14.1
drag, startPoint x: 80, startPoint y: 303, endPoint x: 119, endPoint y: 319, distance: 42.0
click at [115, 320] on textarea at bounding box center [355, 332] width 605 height 100
drag, startPoint x: 130, startPoint y: 311, endPoint x: 55, endPoint y: 313, distance: 74.9
click at [55, 313] on textarea at bounding box center [355, 332] width 605 height 100
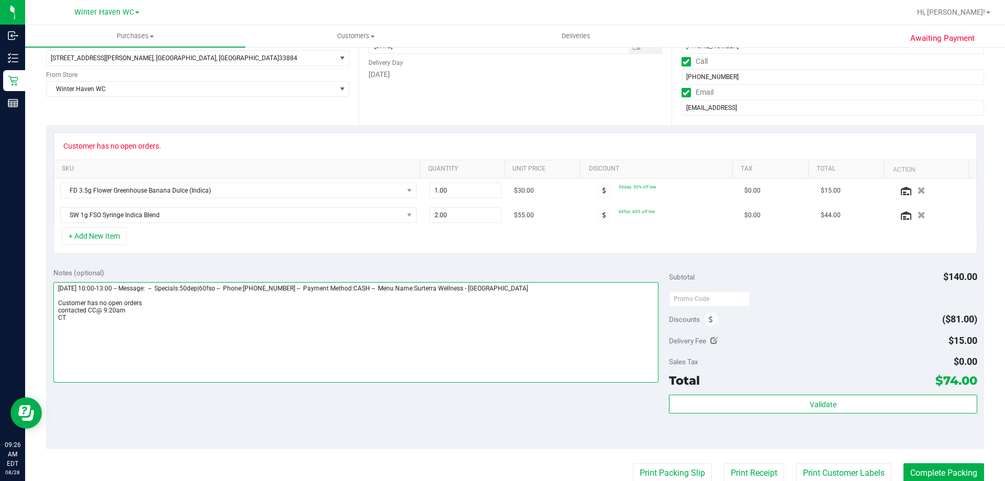
click at [121, 318] on textarea at bounding box center [355, 332] width 605 height 100
drag, startPoint x: 125, startPoint y: 311, endPoint x: 87, endPoint y: 308, distance: 37.8
click at [87, 308] on textarea at bounding box center [355, 332] width 605 height 100
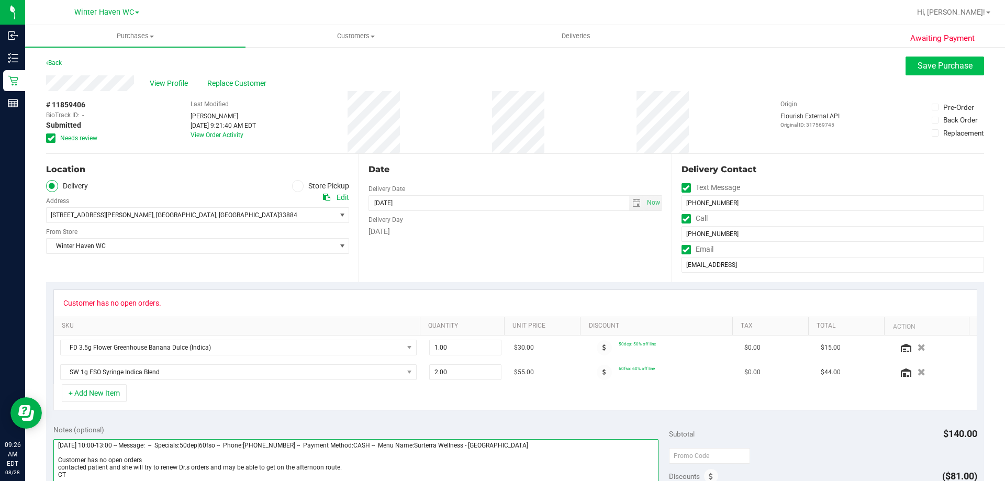
type textarea "[DATE] 10:00-13:00 -- Message: -- Specials:50dep|60fso -- Phone:[PHONE_NUMBER] …"
click at [942, 66] on span "Save Purchase" at bounding box center [944, 66] width 55 height 10
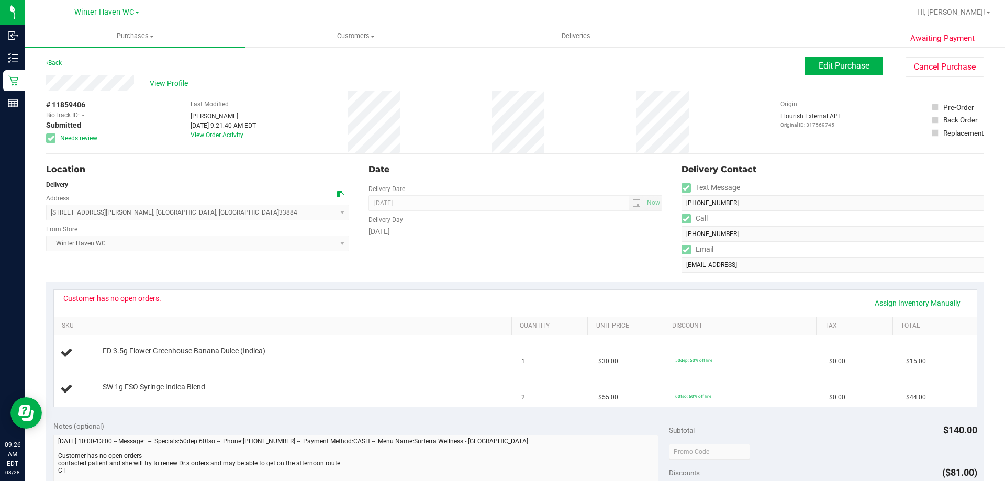
click at [52, 65] on link "Back" at bounding box center [54, 62] width 16 height 7
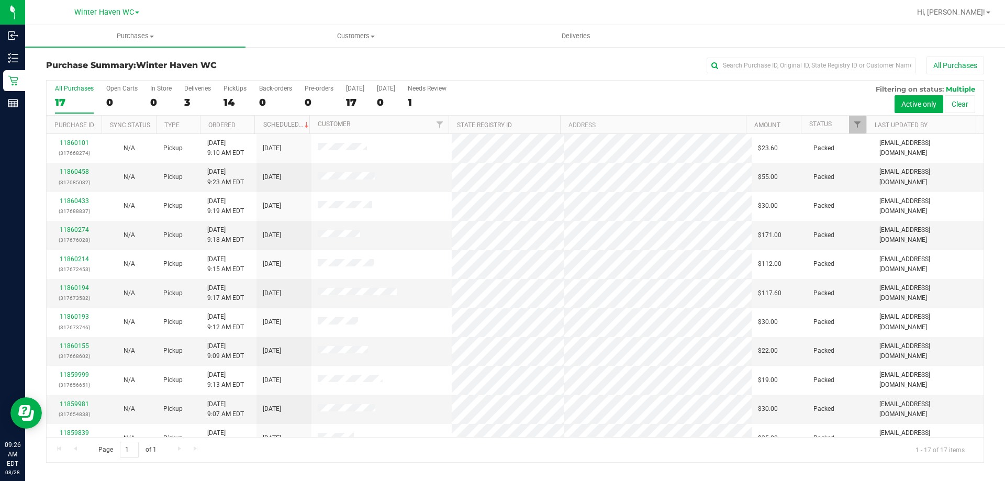
click at [185, 100] on div "3" at bounding box center [197, 102] width 27 height 12
click at [0, 0] on input "Deliveries 3" at bounding box center [0, 0] width 0 height 0
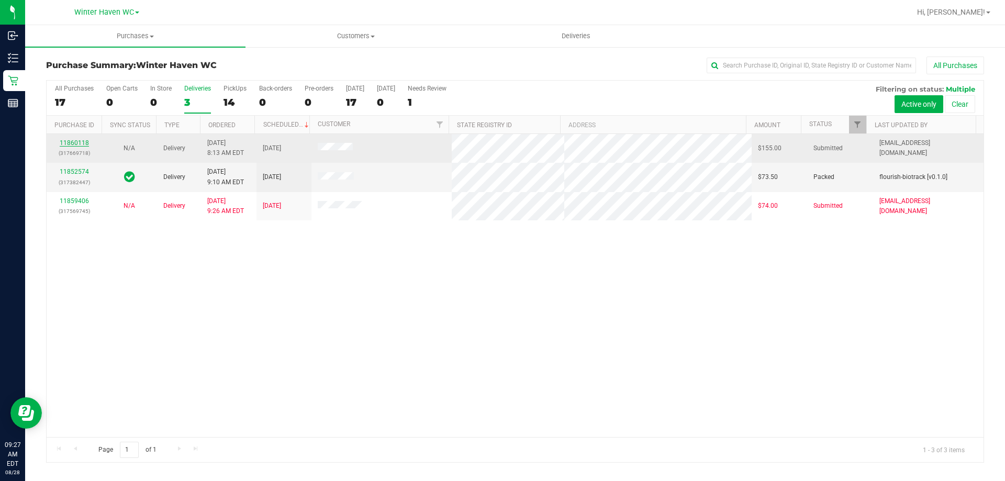
click at [72, 142] on link "11860118" at bounding box center [74, 142] width 29 height 7
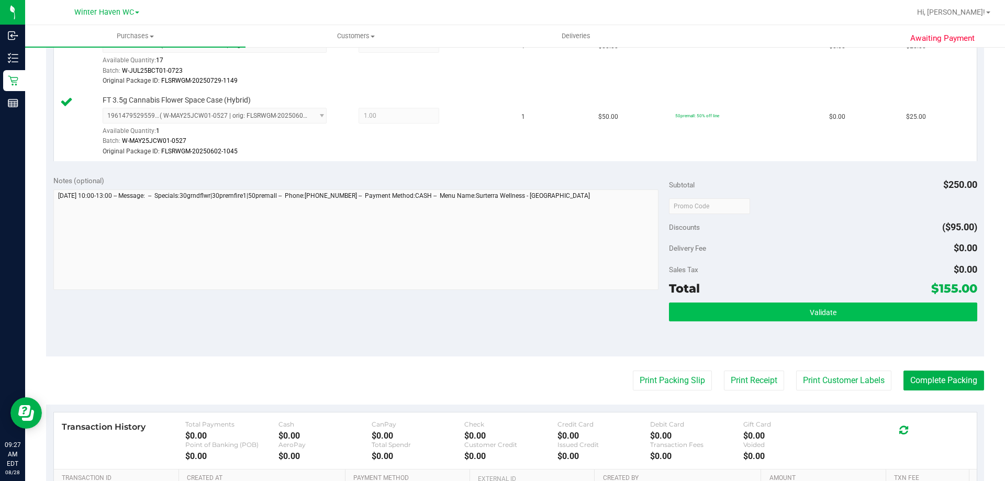
scroll to position [576, 0]
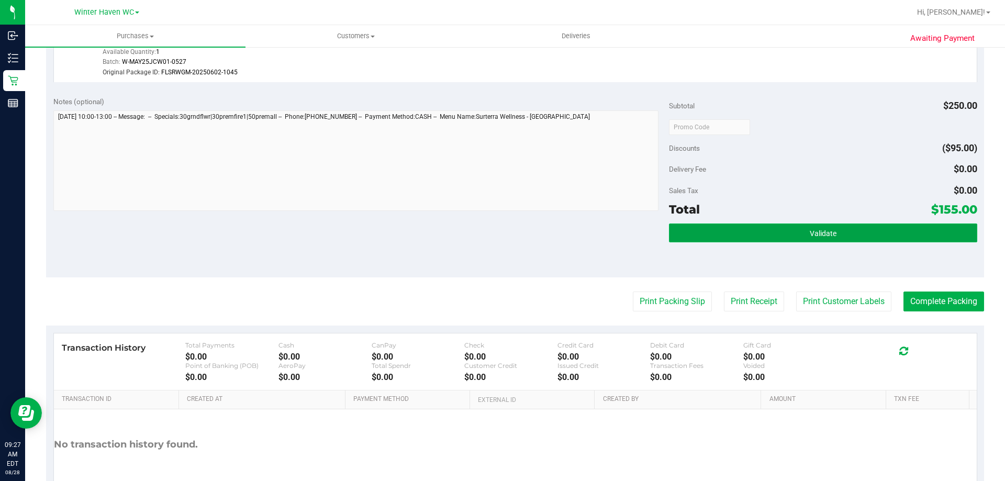
click at [864, 236] on button "Validate" at bounding box center [823, 232] width 308 height 19
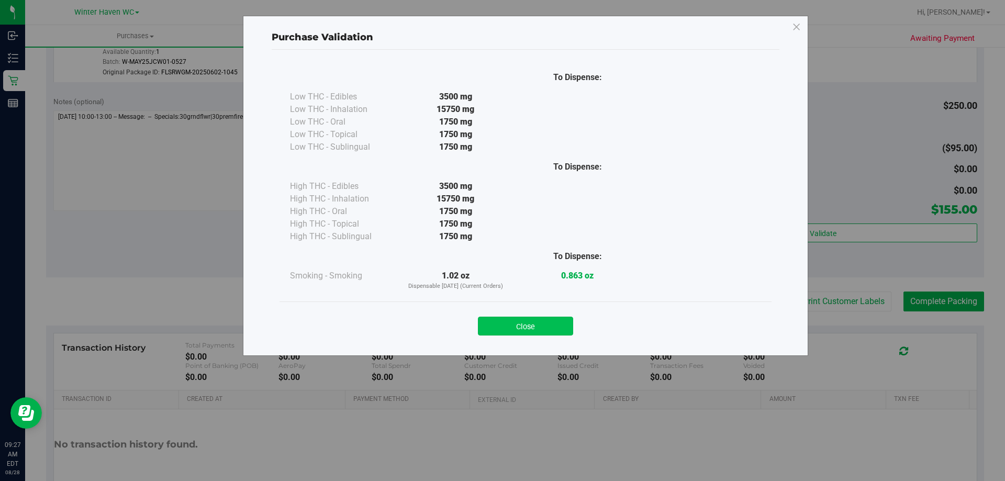
click at [527, 321] on button "Close" at bounding box center [525, 326] width 95 height 19
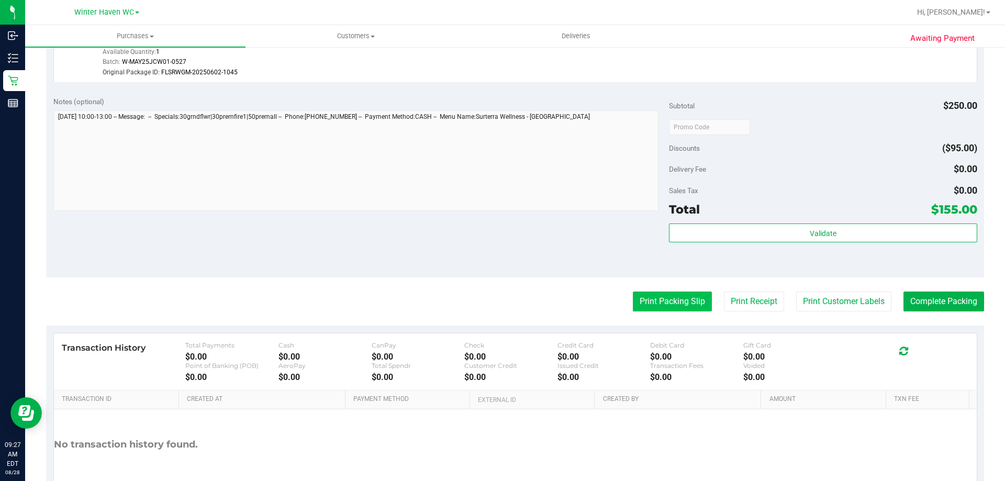
click at [669, 309] on button "Print Packing Slip" at bounding box center [672, 301] width 79 height 20
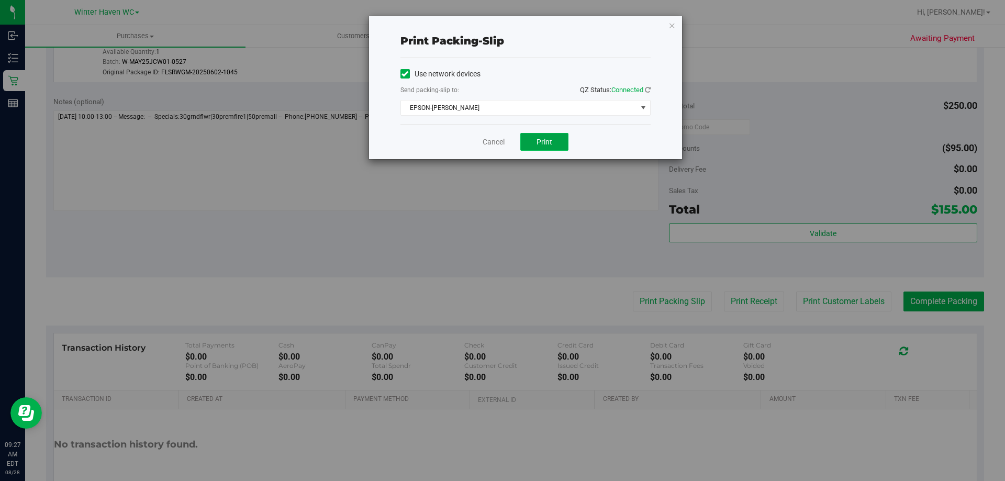
click at [531, 141] on button "Print" at bounding box center [544, 142] width 48 height 18
click at [490, 142] on link "Cancel" at bounding box center [493, 142] width 22 height 11
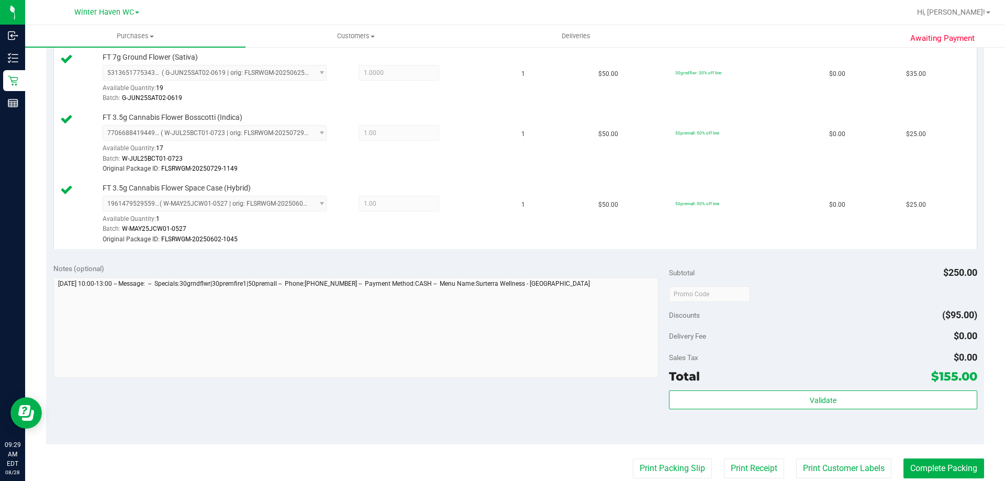
scroll to position [523, 0]
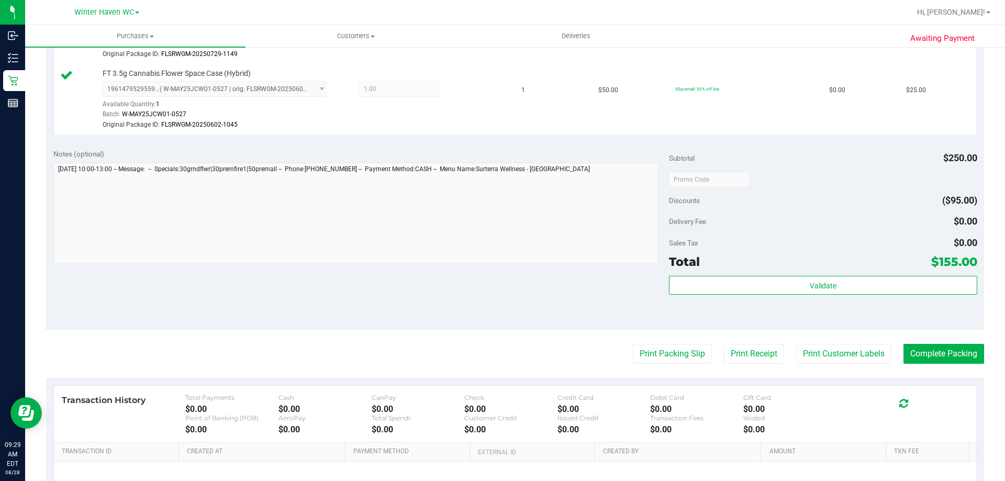
click at [876, 271] on div "Subtotal $250.00 Discounts ($95.00) Delivery Fee $0.00 Sales Tax $0.00 Total $1…" at bounding box center [823, 236] width 308 height 174
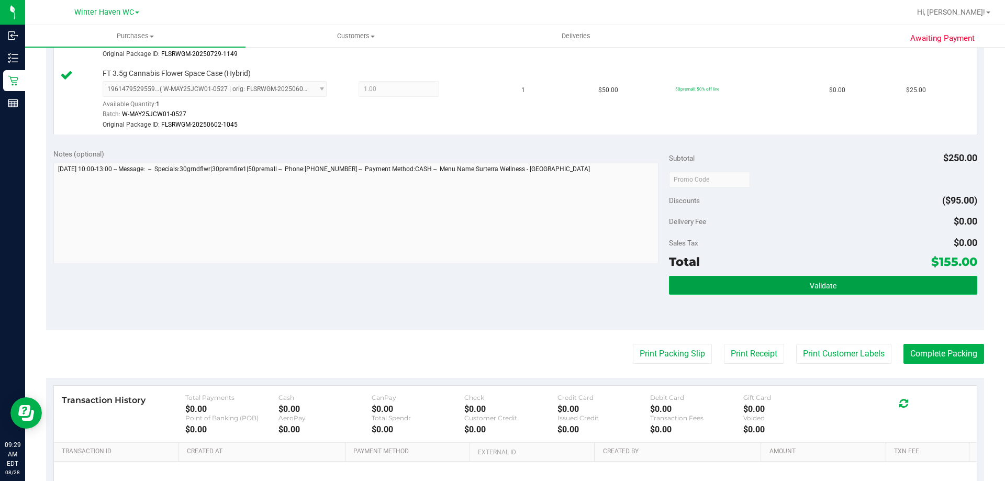
click at [875, 288] on button "Validate" at bounding box center [823, 285] width 308 height 19
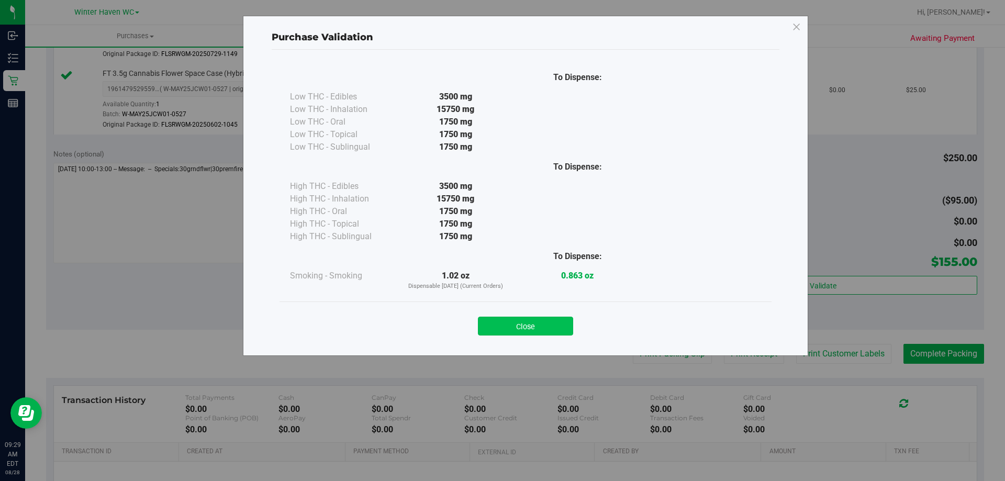
click at [558, 323] on button "Close" at bounding box center [525, 326] width 95 height 19
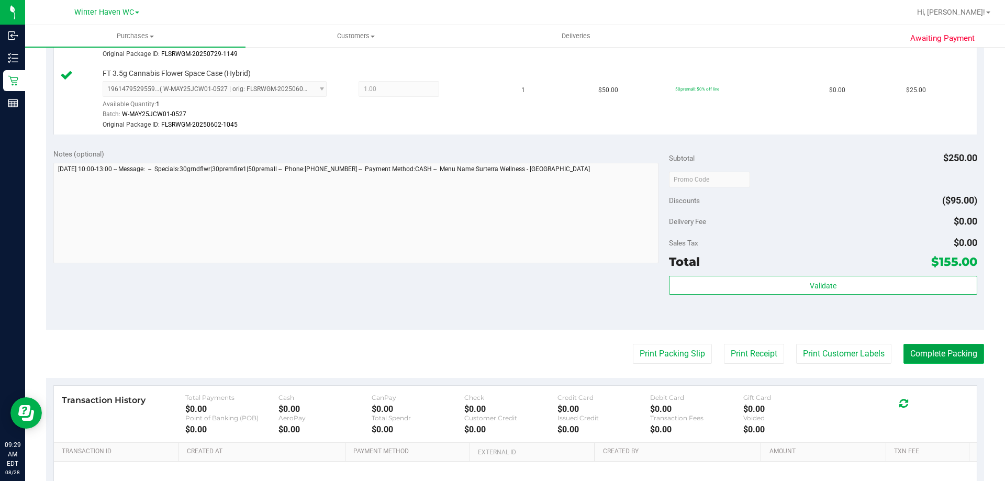
click at [940, 352] on button "Complete Packing" at bounding box center [943, 354] width 81 height 20
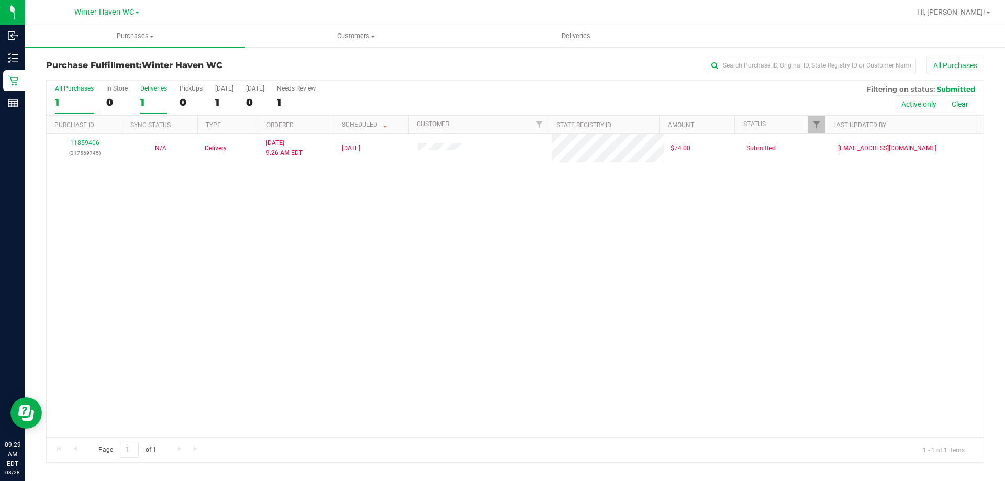
click at [147, 105] on div "1" at bounding box center [153, 102] width 27 height 12
click at [0, 0] on input "Deliveries 1" at bounding box center [0, 0] width 0 height 0
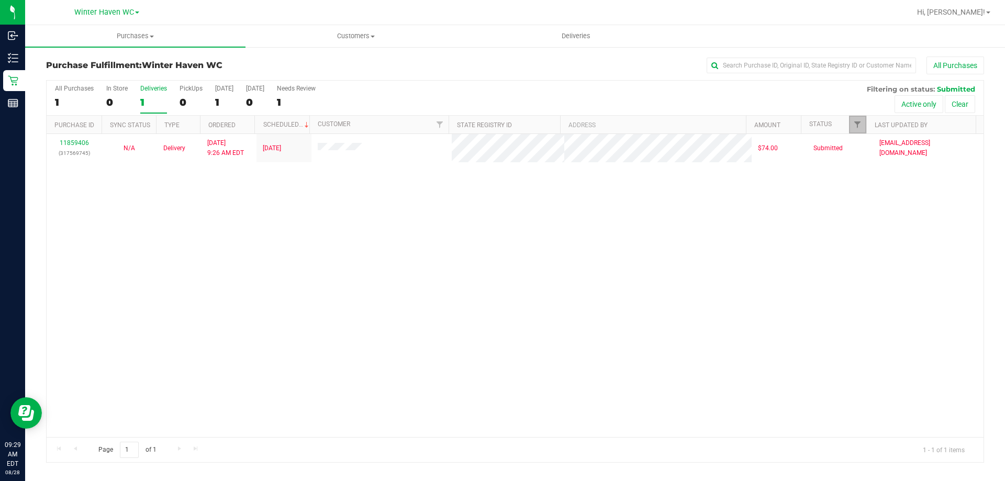
click at [852, 126] on link "Filter" at bounding box center [857, 125] width 17 height 18
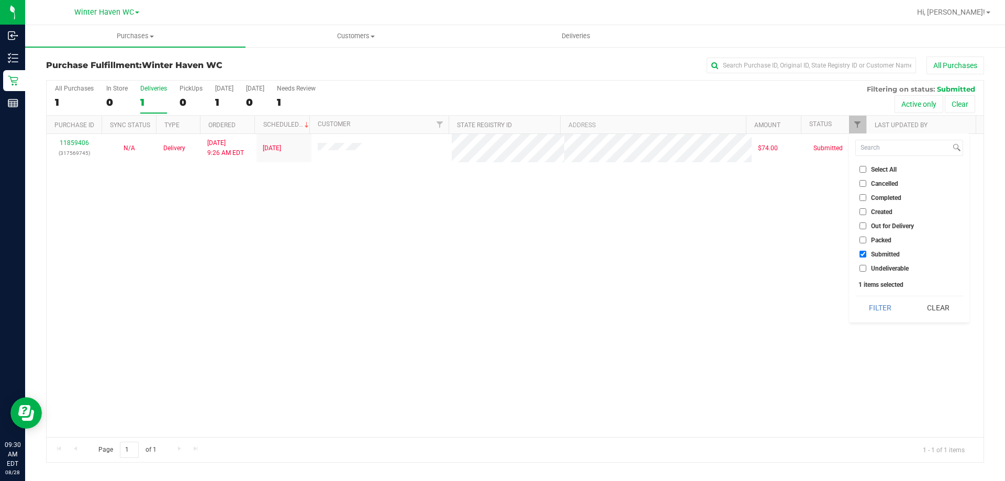
click at [864, 240] on input "Packed" at bounding box center [862, 240] width 7 height 7
checkbox input "true"
click at [873, 310] on button "Filter" at bounding box center [880, 307] width 50 height 23
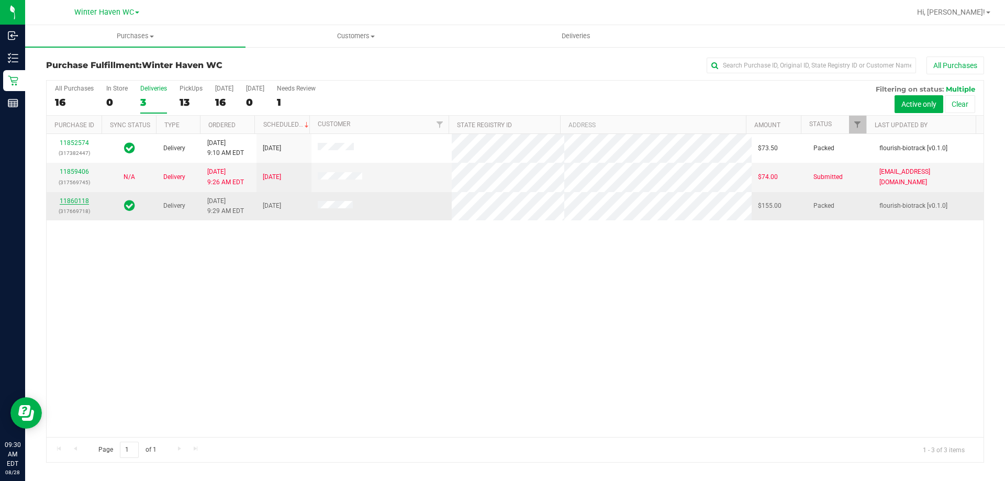
click at [74, 200] on link "11860118" at bounding box center [74, 200] width 29 height 7
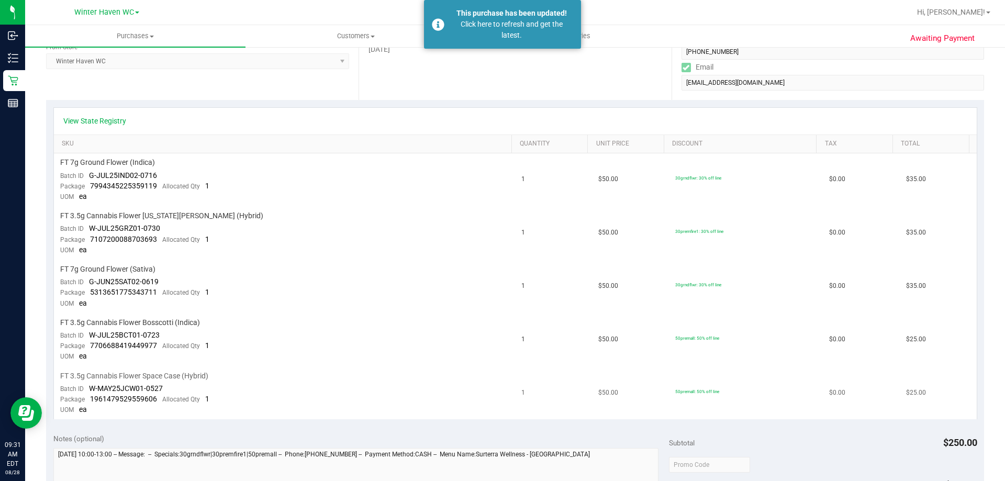
scroll to position [314, 0]
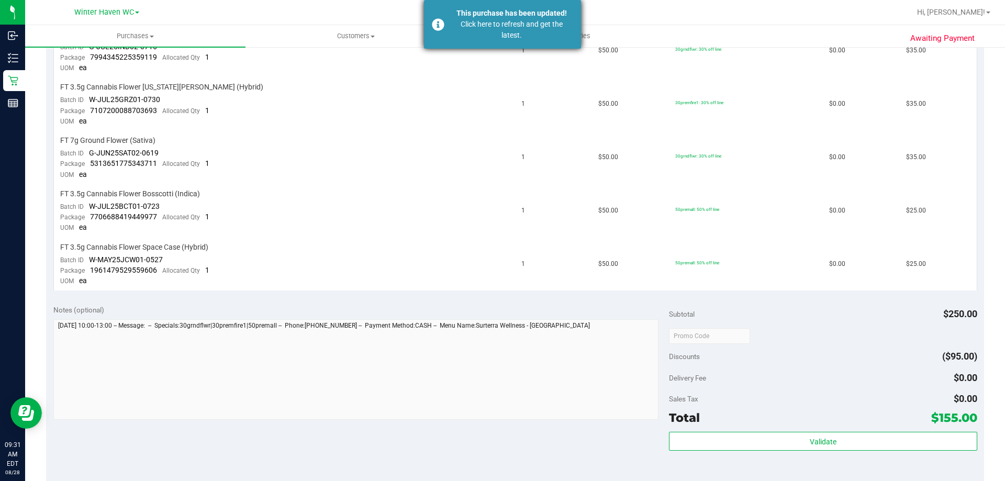
click at [491, 31] on div "Click here to refresh and get the latest." at bounding box center [511, 30] width 123 height 22
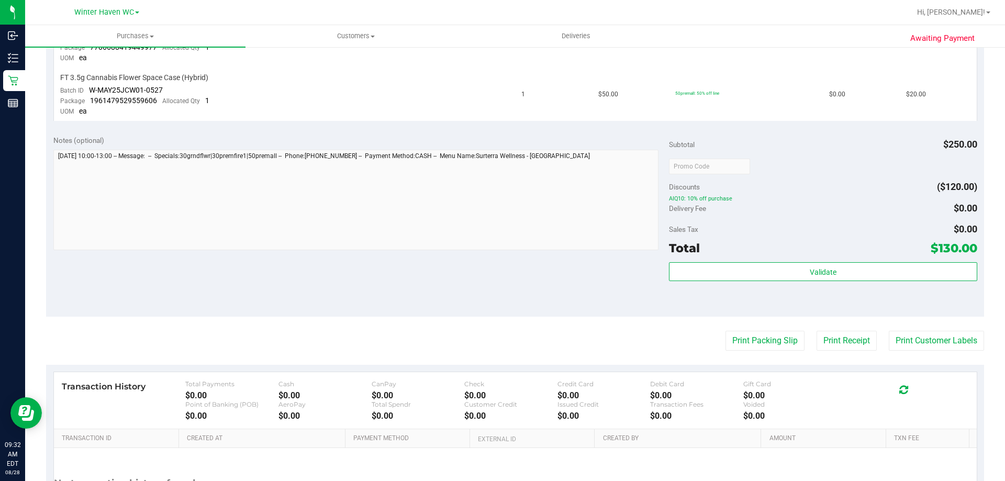
scroll to position [523, 0]
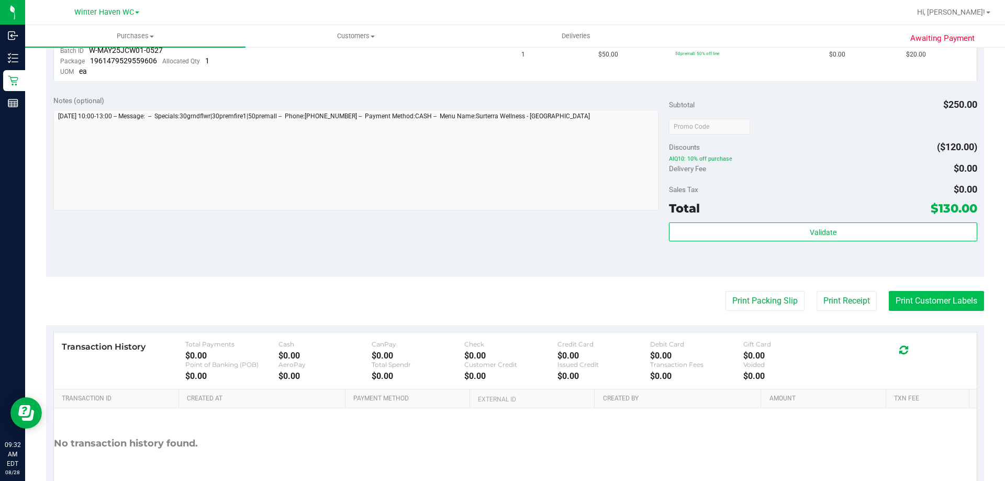
click at [927, 301] on button "Print Customer Labels" at bounding box center [936, 301] width 95 height 20
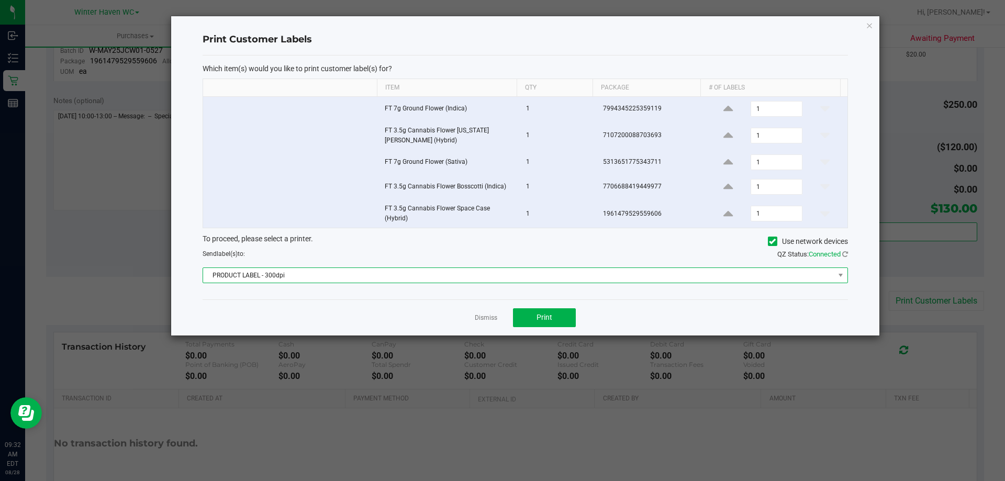
click at [533, 272] on span "PRODUCT LABEL - 300dpi" at bounding box center [518, 275] width 631 height 15
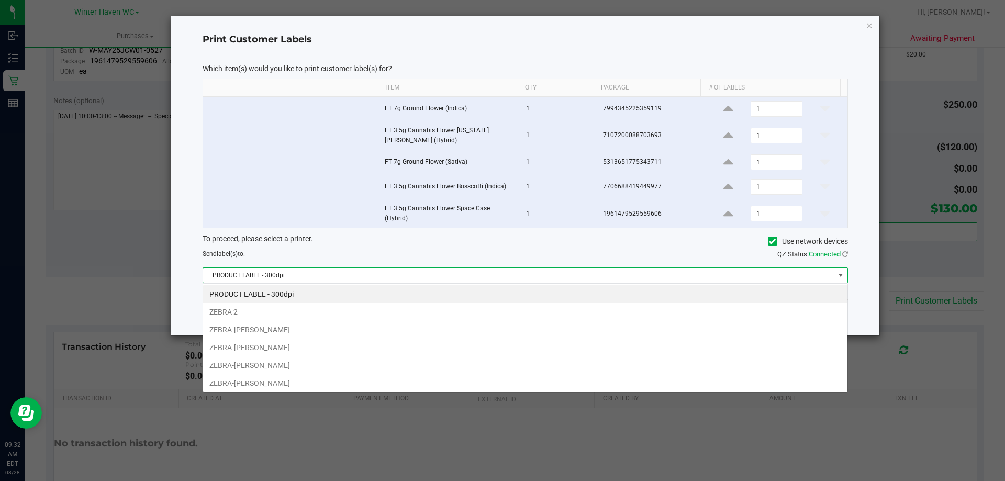
scroll to position [16, 645]
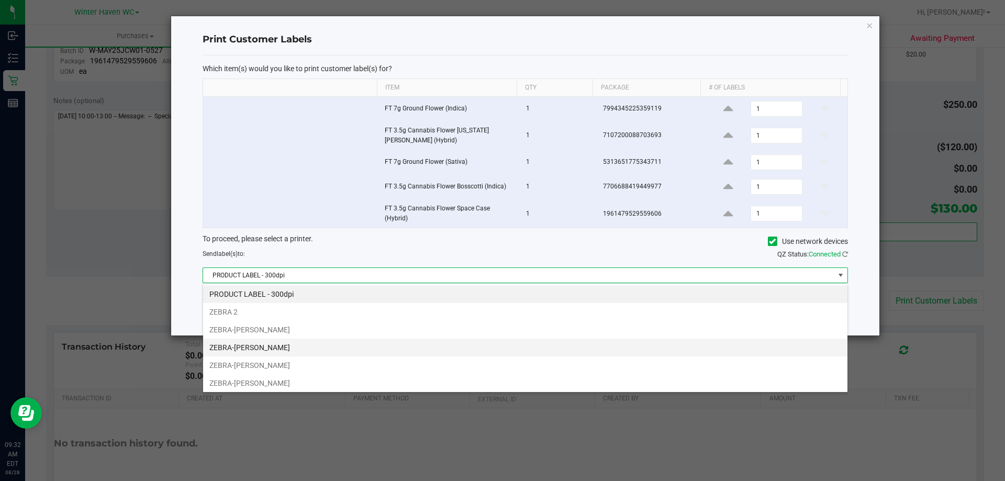
click at [294, 350] on li "ZEBRA-[PERSON_NAME]" at bounding box center [525, 348] width 644 height 18
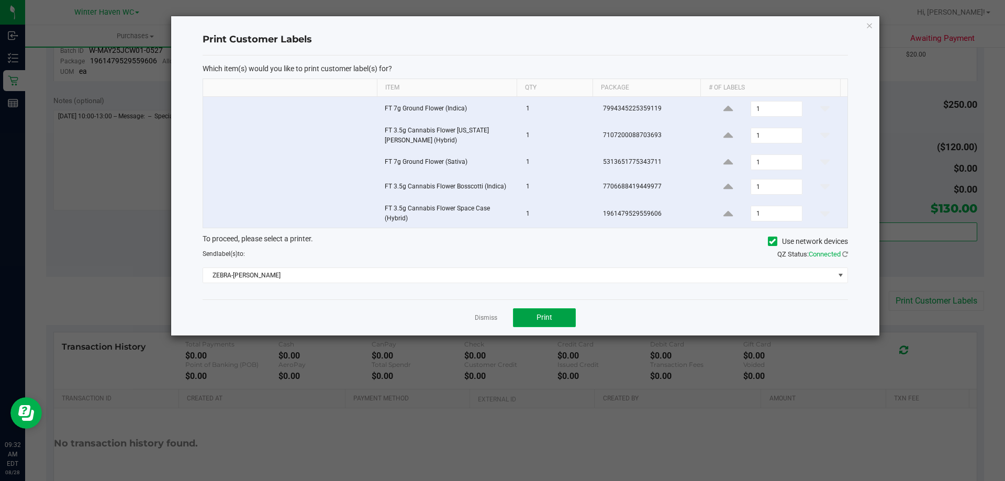
click at [523, 318] on button "Print" at bounding box center [544, 317] width 63 height 19
click at [480, 314] on link "Dismiss" at bounding box center [486, 317] width 23 height 9
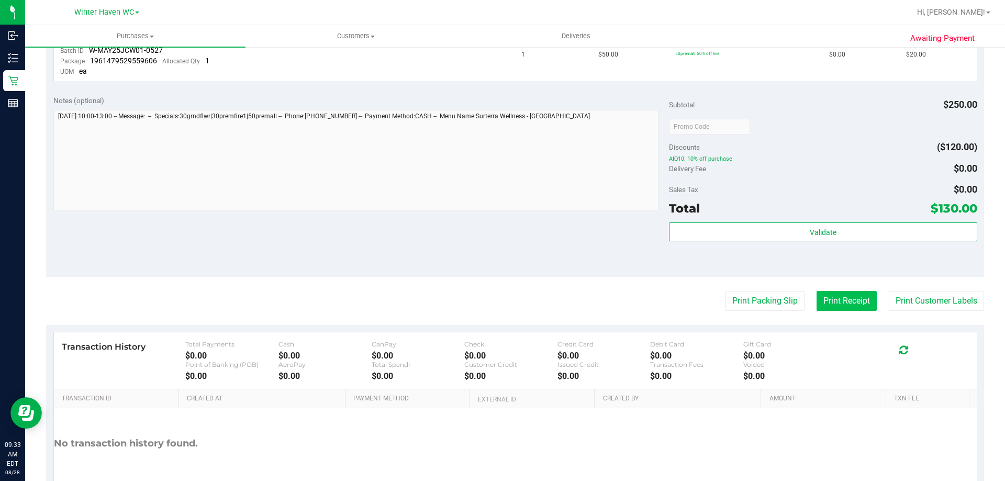
click at [836, 302] on button "Print Receipt" at bounding box center [846, 301] width 60 height 20
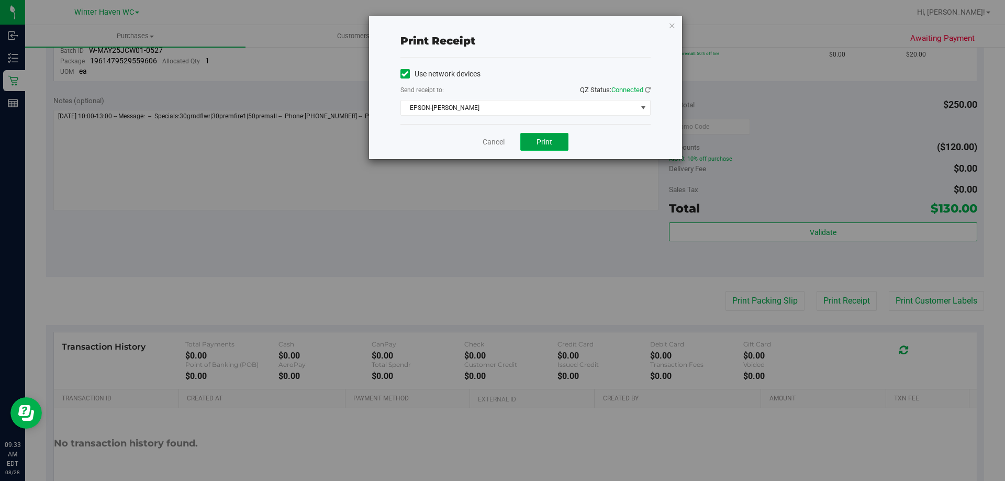
click at [549, 143] on span "Print" at bounding box center [544, 142] width 16 height 8
click at [488, 139] on link "Cancel" at bounding box center [493, 142] width 22 height 11
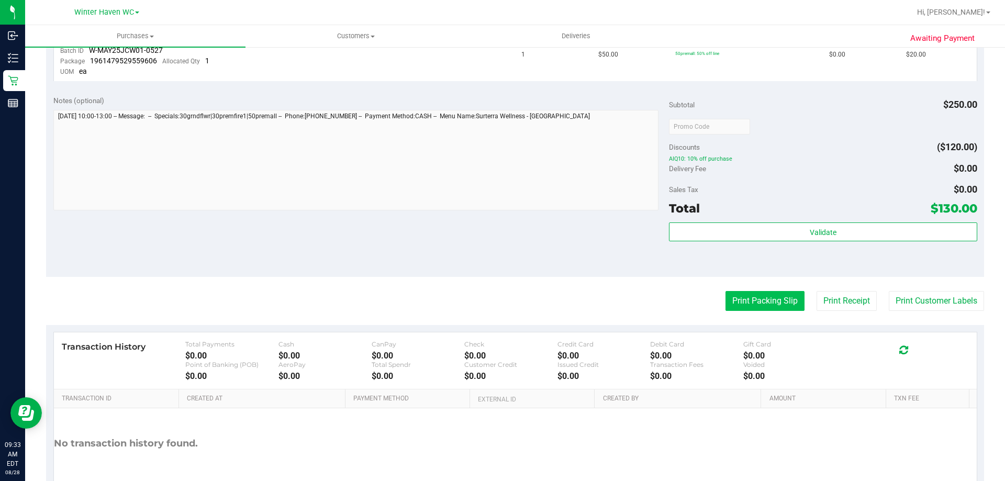
click at [773, 297] on button "Print Packing Slip" at bounding box center [764, 301] width 79 height 20
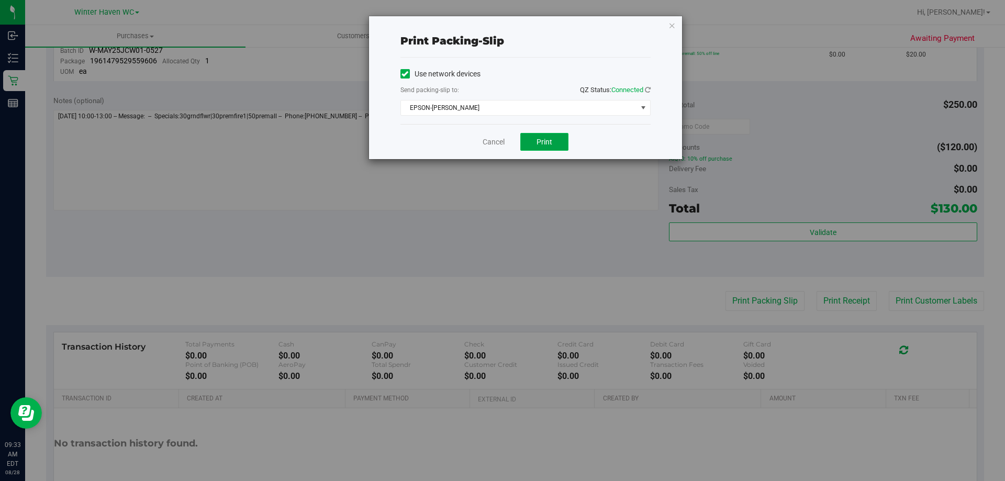
click at [542, 140] on span "Print" at bounding box center [544, 142] width 16 height 8
click at [494, 142] on link "Cancel" at bounding box center [493, 142] width 22 height 11
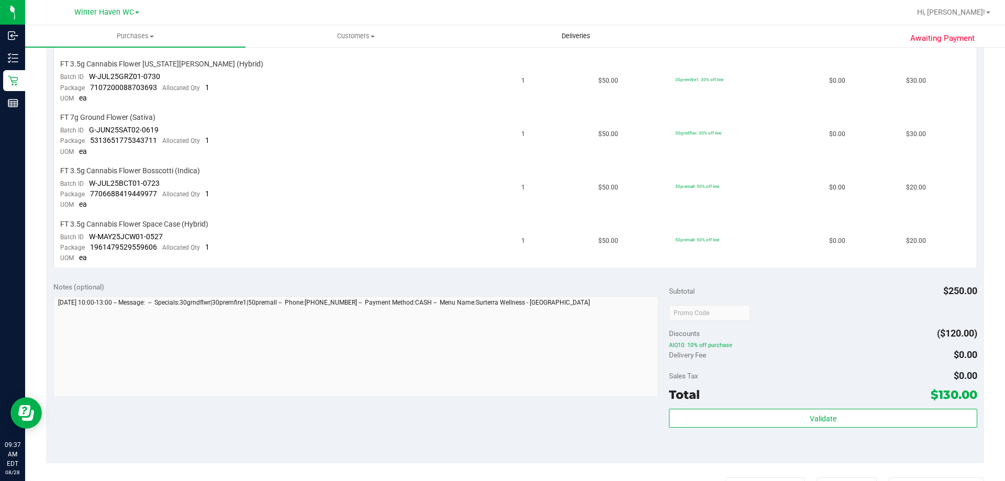
scroll to position [262, 0]
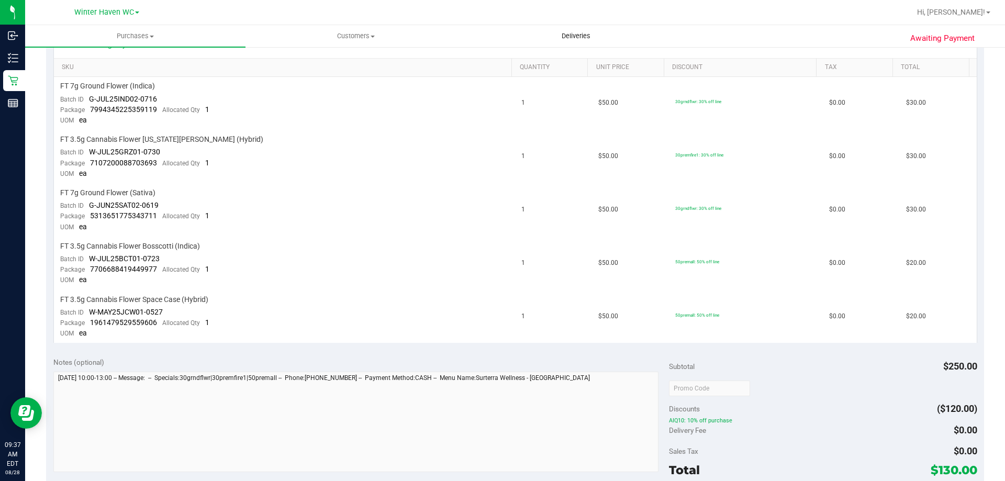
click at [585, 38] on span "Deliveries" at bounding box center [575, 35] width 57 height 9
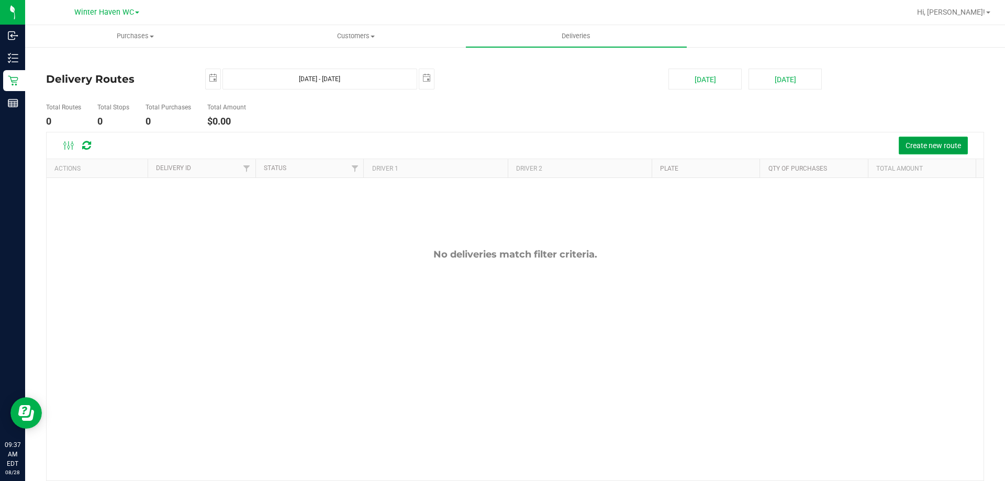
click at [915, 145] on span "Create new route" at bounding box center [932, 145] width 55 height 8
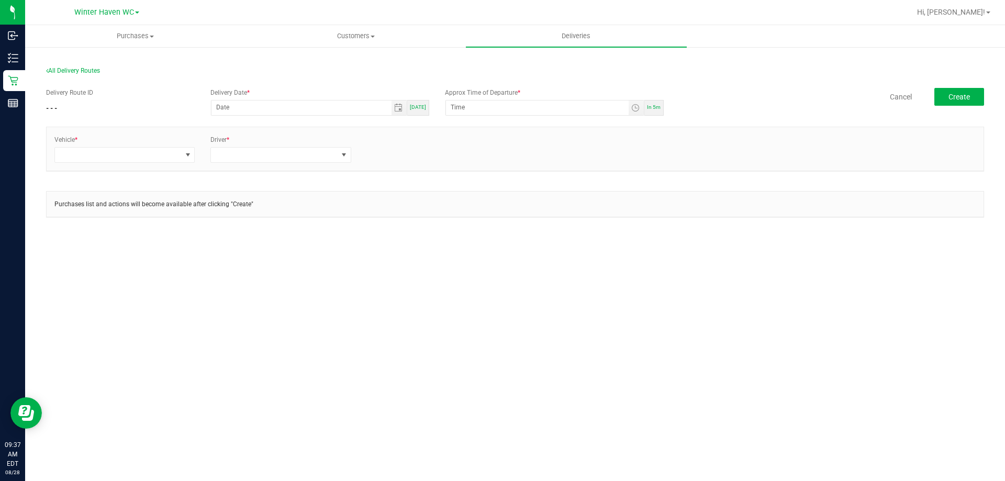
click at [654, 105] on span "In 5m" at bounding box center [654, 107] width 14 height 6
type input "[DATE]"
click at [456, 105] on input "9:42 AM" at bounding box center [537, 106] width 183 height 13
type input "10:00 AM"
click at [121, 156] on span at bounding box center [118, 155] width 126 height 15
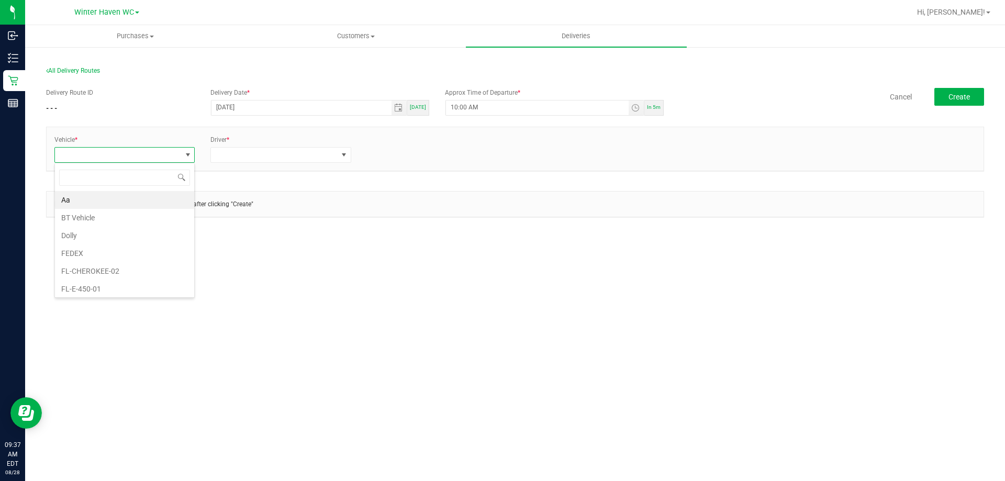
scroll to position [16, 141]
type input "trans"
click at [105, 194] on li "FL-TRANSIT-06" at bounding box center [124, 200] width 139 height 18
click at [249, 162] on span at bounding box center [274, 155] width 126 height 15
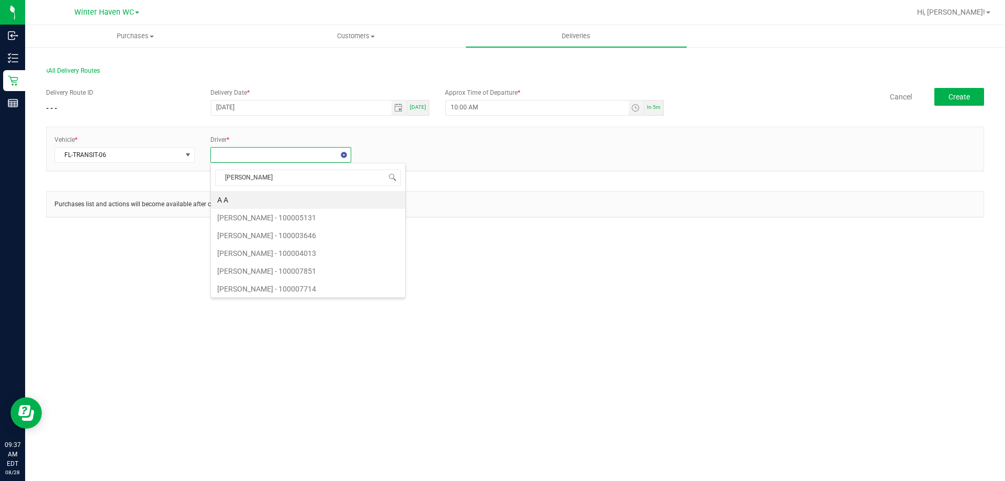
type input "[PERSON_NAME]"
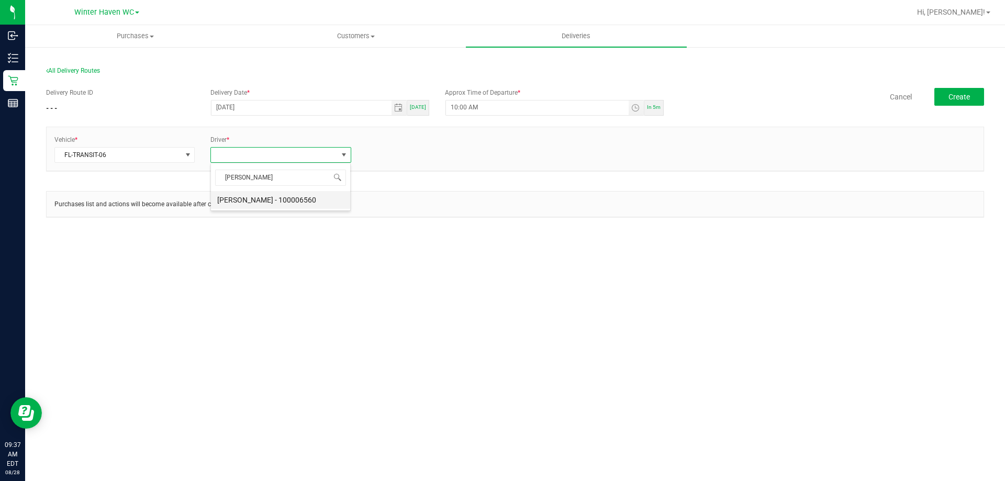
click at [242, 199] on li "[PERSON_NAME] - 100006560" at bounding box center [280, 200] width 139 height 18
click at [378, 151] on link "+ Add Driver" at bounding box center [384, 151] width 35 height 7
click at [385, 155] on span at bounding box center [430, 155] width 126 height 15
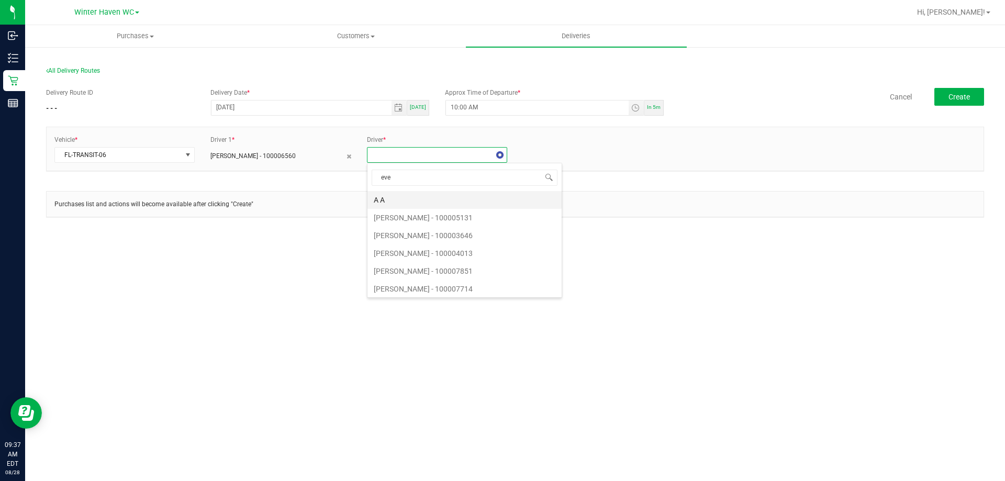
type input "ever"
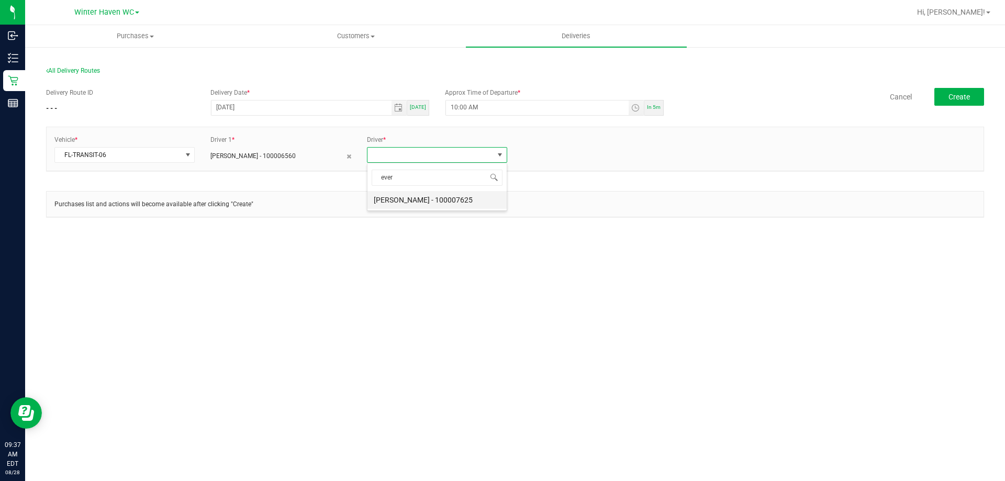
click at [408, 198] on li "[PERSON_NAME] - 100007625" at bounding box center [436, 200] width 139 height 18
click at [972, 91] on button "Create" at bounding box center [959, 97] width 50 height 18
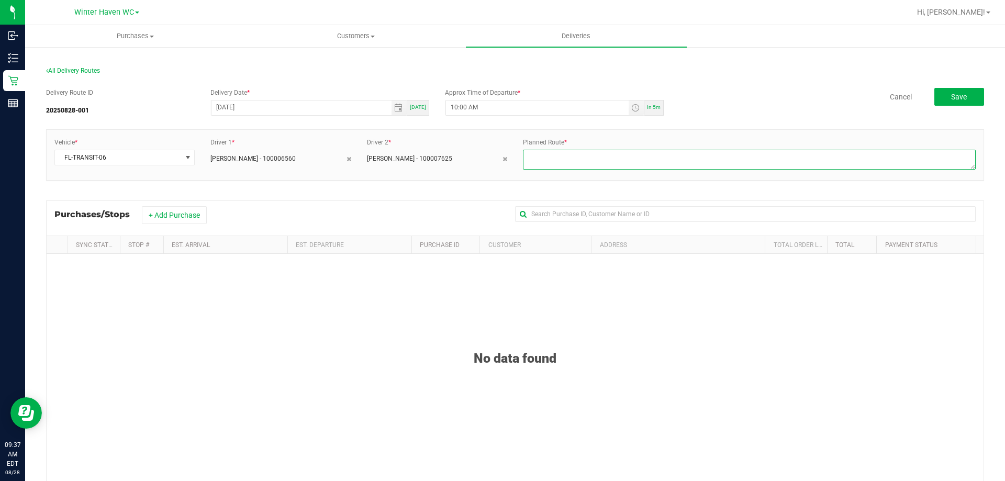
click at [660, 152] on textarea at bounding box center [749, 160] width 453 height 20
type textarea "1"
click at [165, 217] on button "+ Add Purchase" at bounding box center [174, 215] width 65 height 18
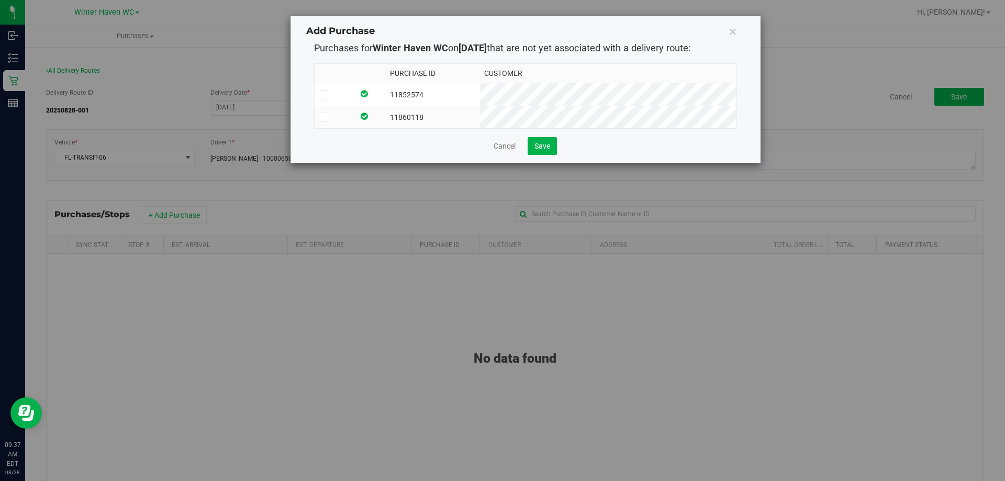
click at [323, 117] on icon at bounding box center [323, 117] width 7 height 0
click at [0, 0] on input "checkbox" at bounding box center [0, 0] width 0 height 0
click at [549, 150] on span "Save" at bounding box center [542, 146] width 16 height 8
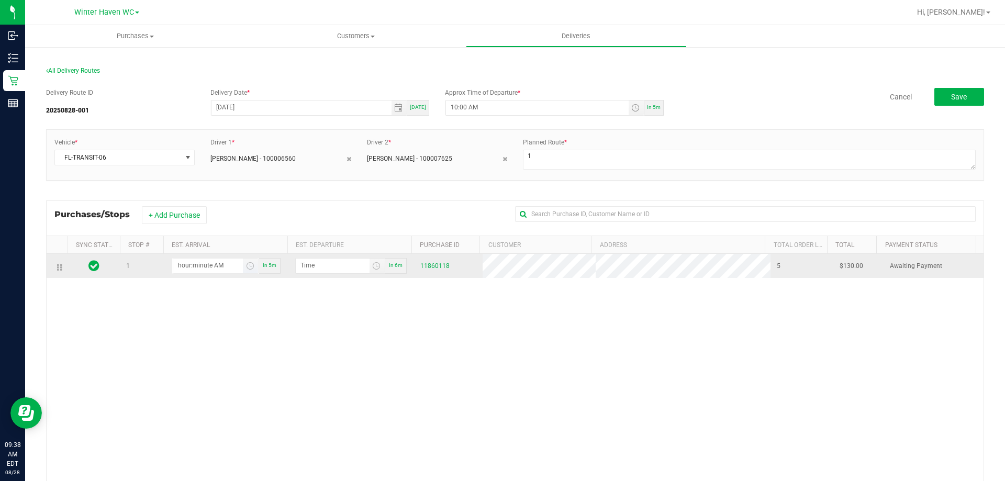
click at [217, 261] on input "hour:minute AM" at bounding box center [208, 265] width 70 height 13
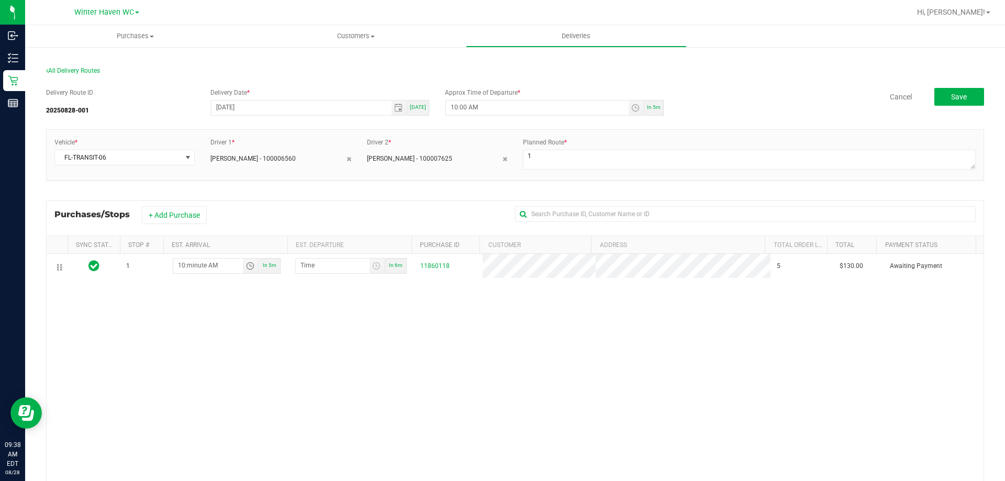
type input "10:03 AM"
type input "10:04 AM"
type input "10:35 AM"
type input "10:36 AM"
type input "10:35 AM"
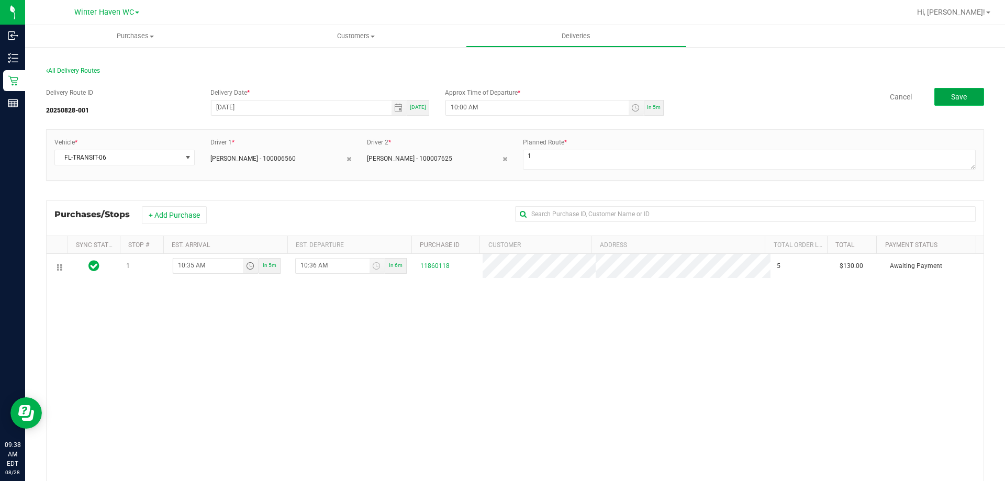
click at [942, 97] on button "Save" at bounding box center [959, 97] width 50 height 18
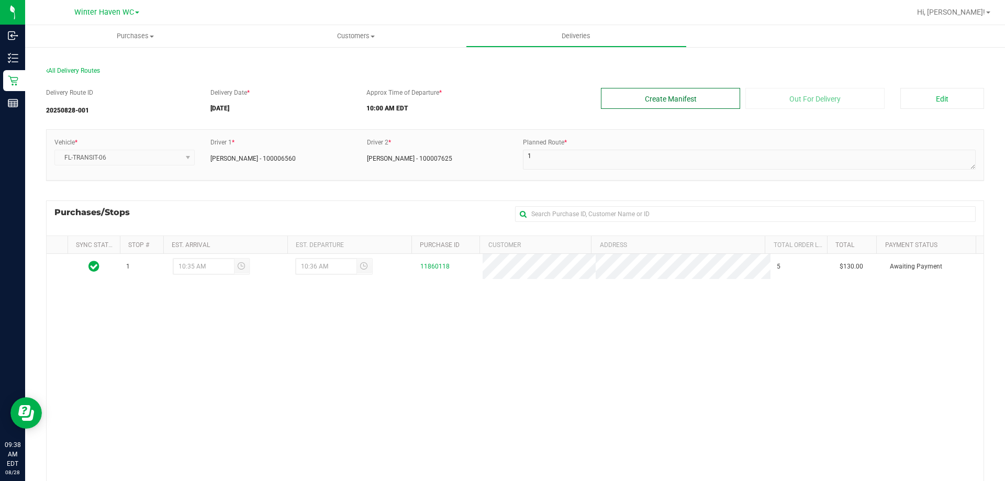
click at [692, 105] on button "Create Manifest" at bounding box center [670, 98] width 139 height 21
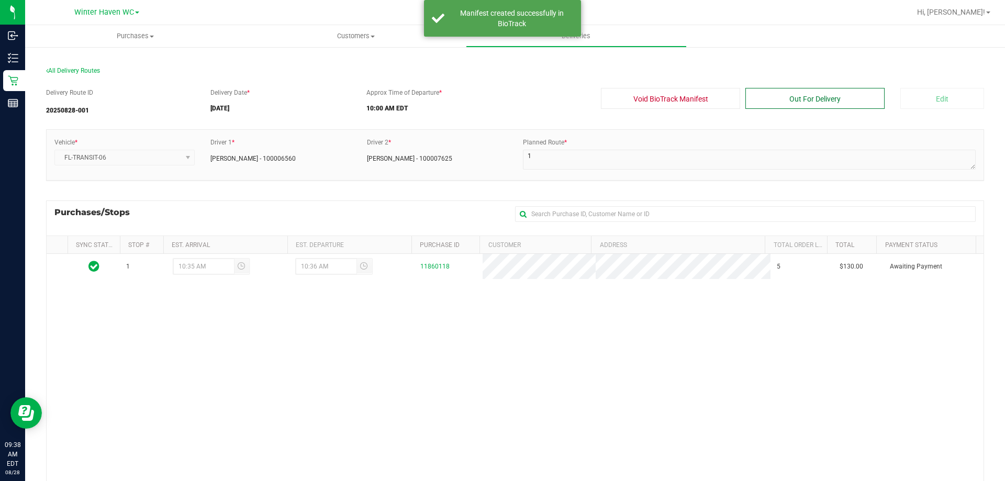
click at [792, 95] on button "Out For Delivery" at bounding box center [814, 98] width 139 height 21
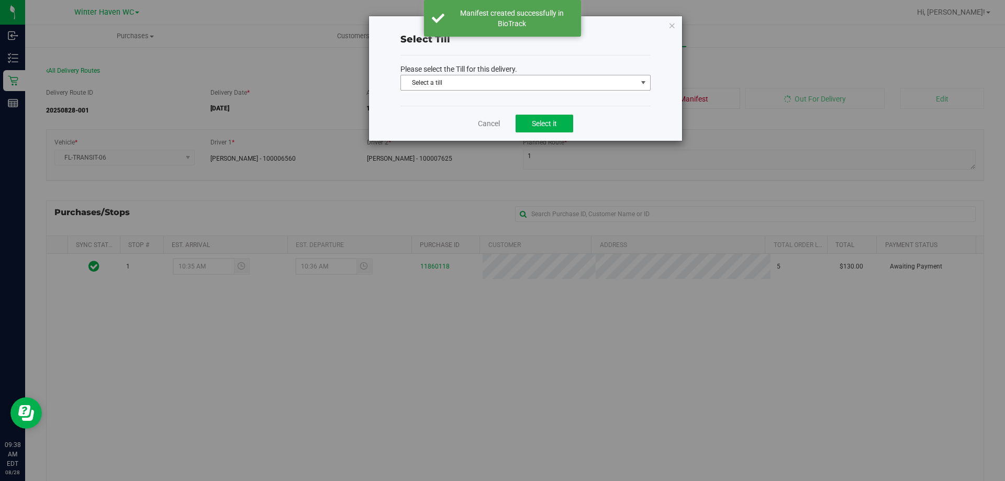
click at [509, 84] on span "Select a till" at bounding box center [519, 82] width 236 height 15
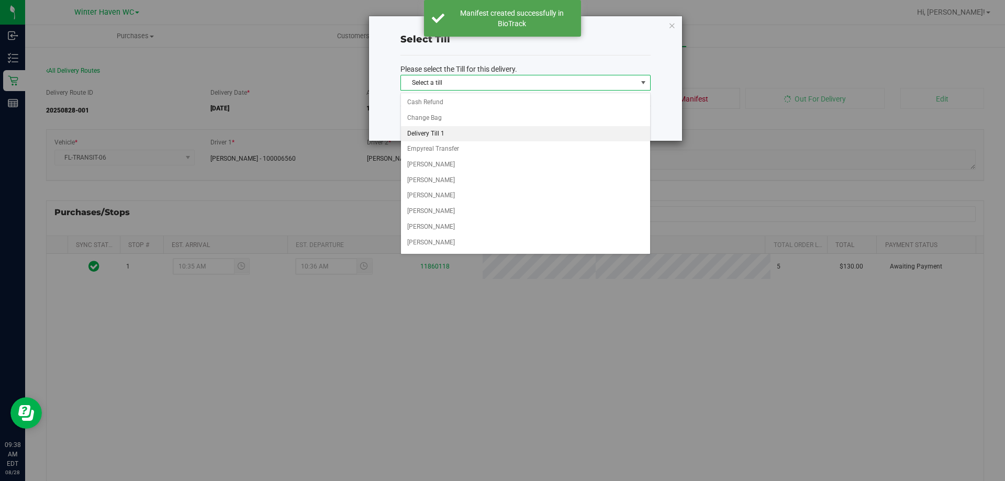
click at [461, 128] on li "Delivery Till 1" at bounding box center [525, 134] width 249 height 16
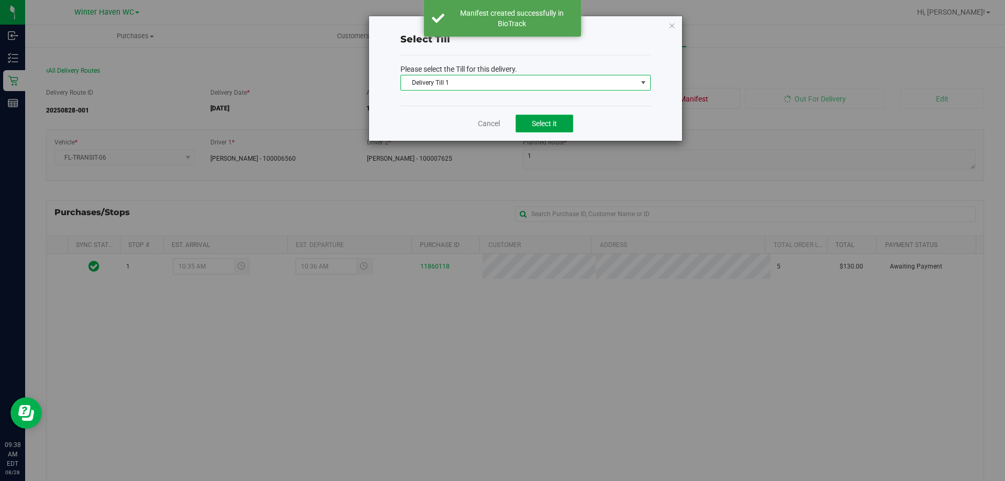
click at [544, 119] on span "Select it" at bounding box center [544, 123] width 25 height 8
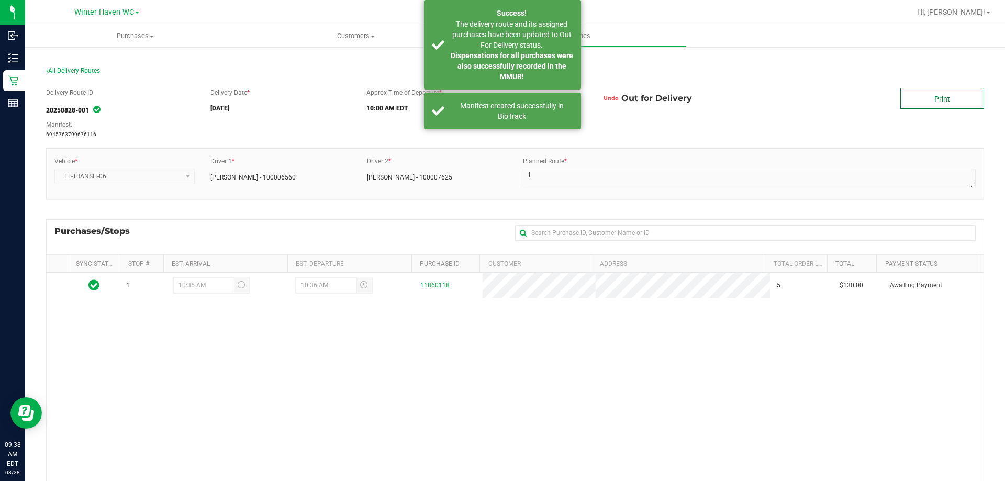
click at [950, 95] on link "Print" at bounding box center [942, 98] width 84 height 21
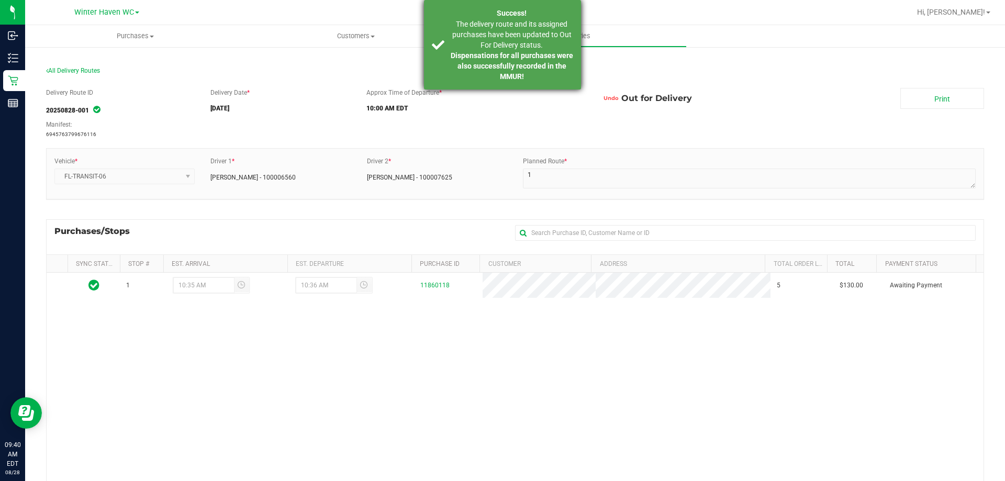
click at [545, 51] on strong "Dispensations for all purchases were also successfully recorded in the MMUR!" at bounding box center [512, 65] width 122 height 29
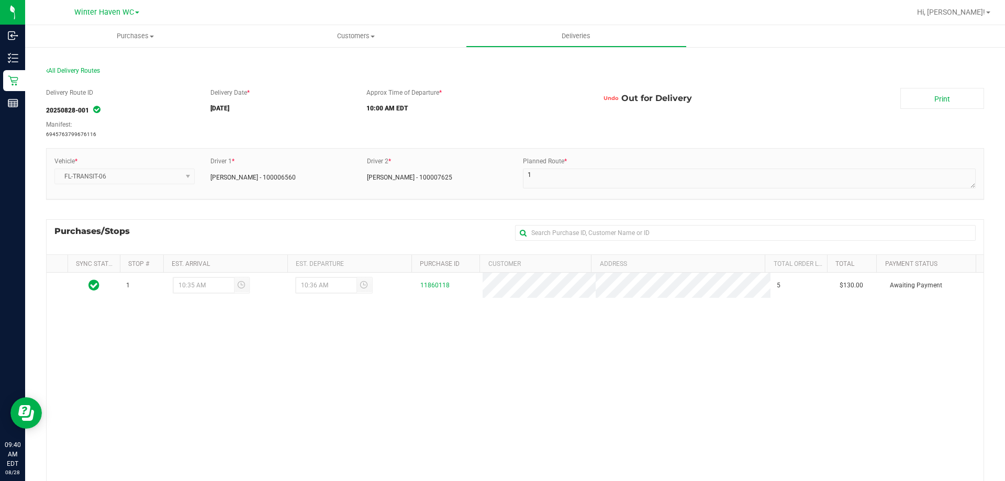
click at [608, 94] on button "Undo" at bounding box center [611, 98] width 20 height 21
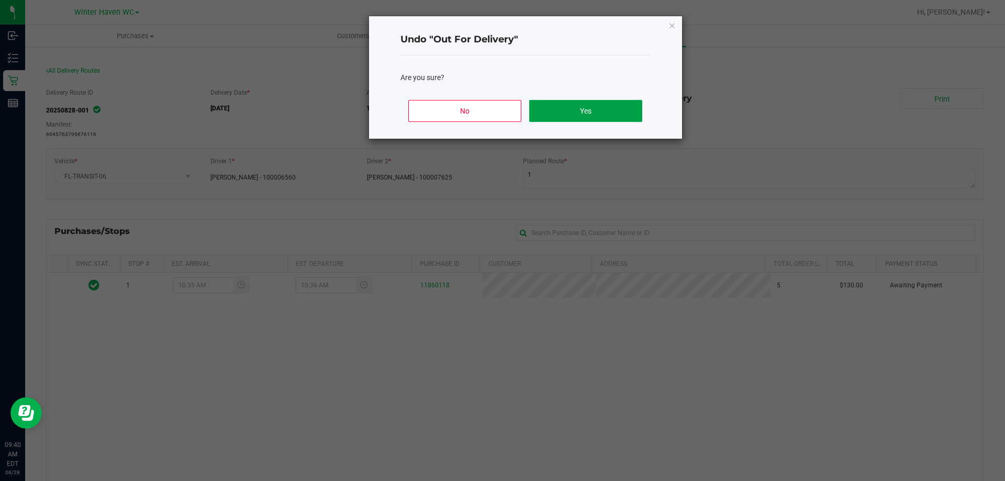
click at [554, 115] on button "Yes" at bounding box center [585, 111] width 113 height 22
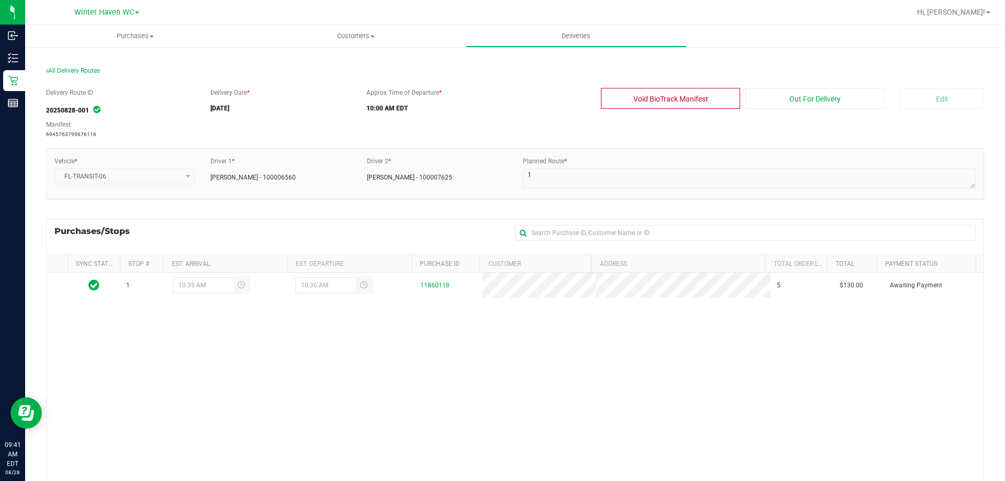
click at [681, 97] on button "Void BioTrack Manifest" at bounding box center [670, 98] width 139 height 21
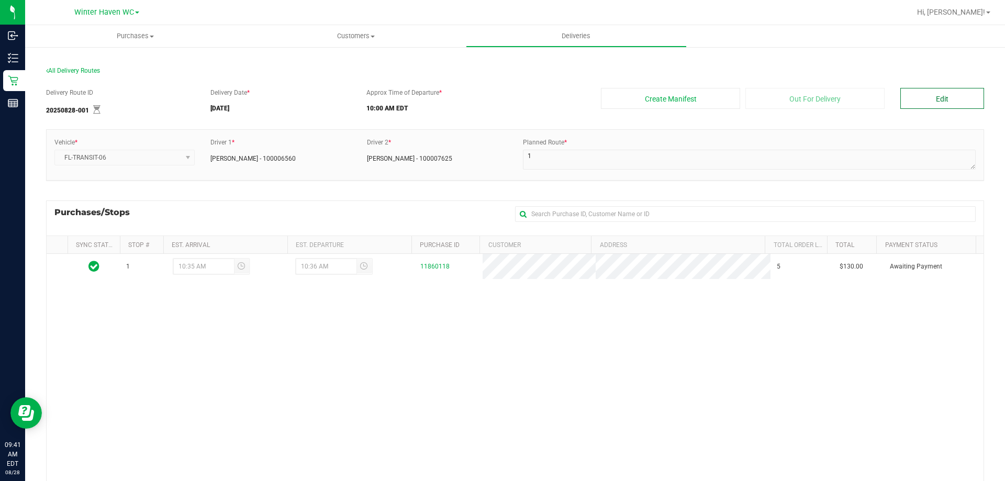
click at [941, 104] on button "Edit" at bounding box center [942, 98] width 84 height 21
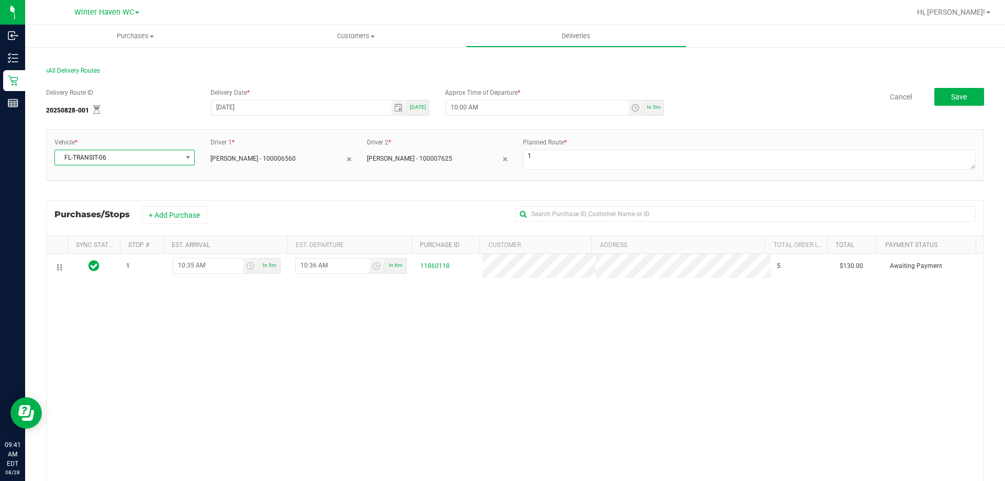
click at [159, 156] on span "FL-TRANSIT-06" at bounding box center [118, 157] width 126 height 15
type input "31"
click at [127, 201] on li "FL-ESCAPE-31" at bounding box center [124, 202] width 138 height 18
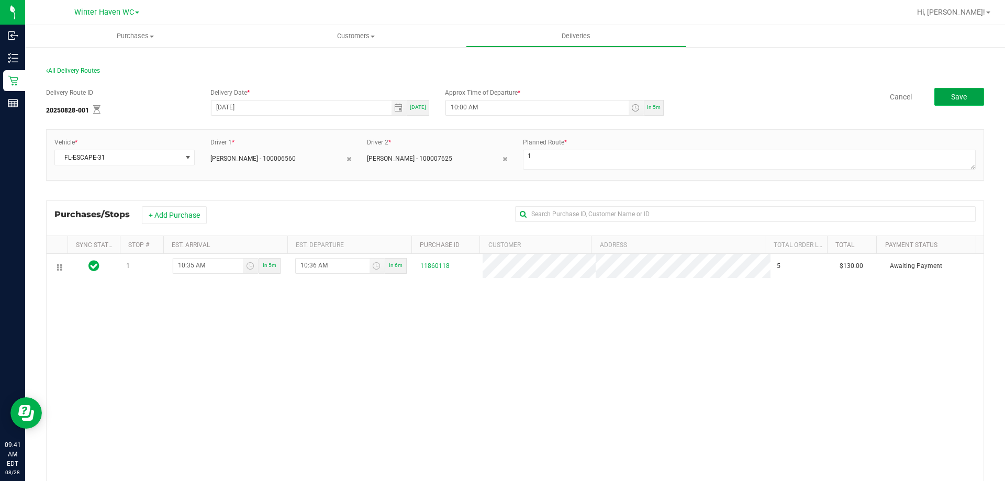
click at [954, 95] on span "Save" at bounding box center [959, 97] width 16 height 8
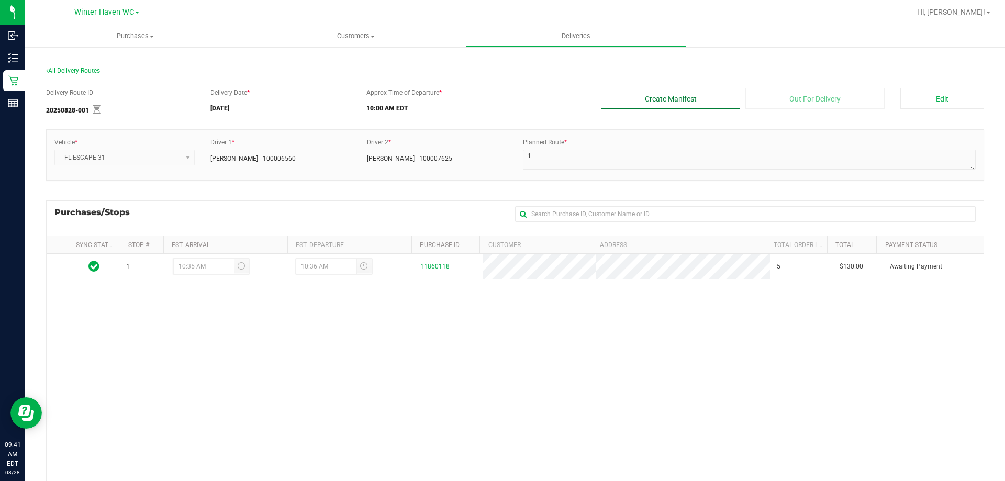
click at [712, 101] on button "Create Manifest" at bounding box center [670, 98] width 139 height 21
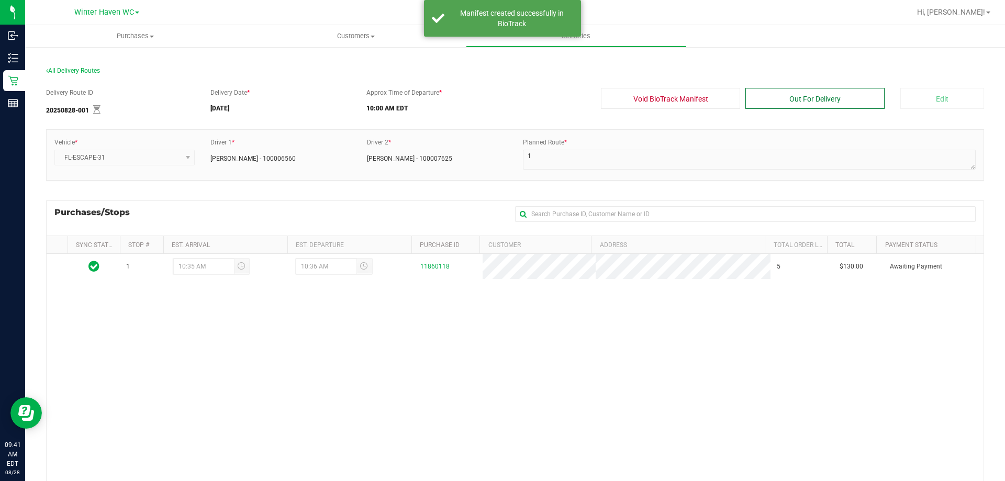
click at [791, 99] on button "Out For Delivery" at bounding box center [814, 98] width 139 height 21
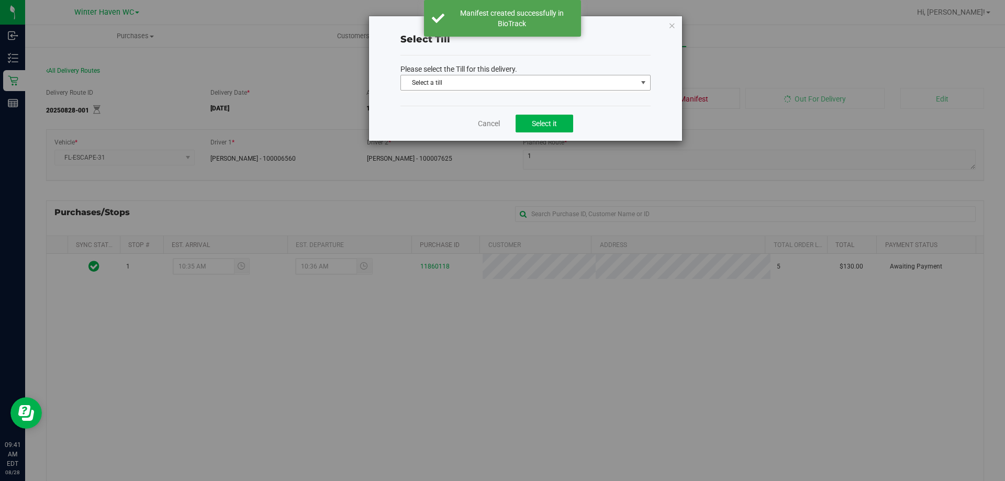
click at [536, 88] on span "Select a till" at bounding box center [519, 82] width 236 height 15
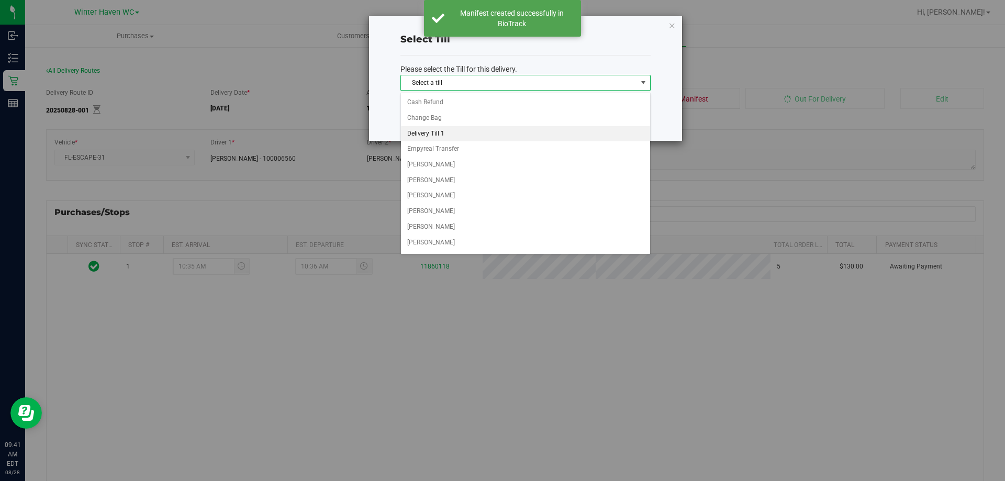
click at [481, 137] on li "Delivery Till 1" at bounding box center [525, 134] width 249 height 16
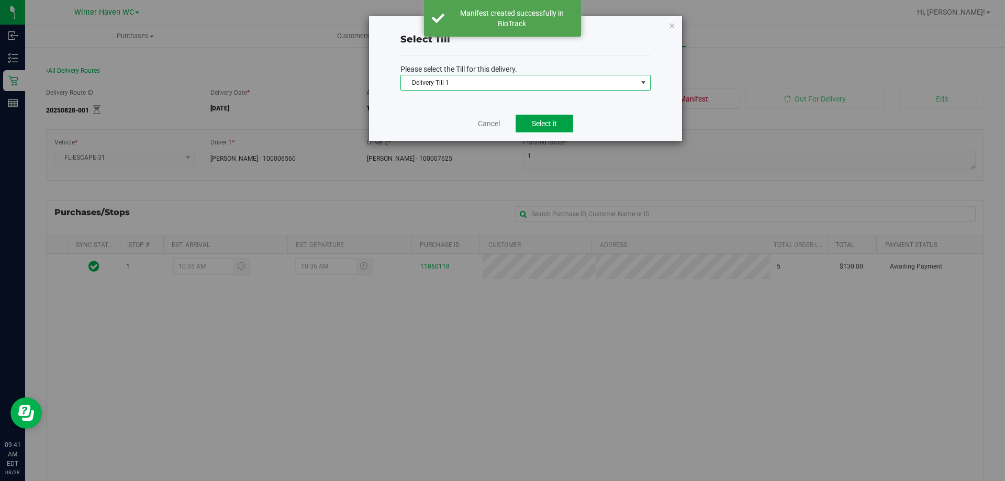
click at [537, 122] on span "Select it" at bounding box center [544, 123] width 25 height 8
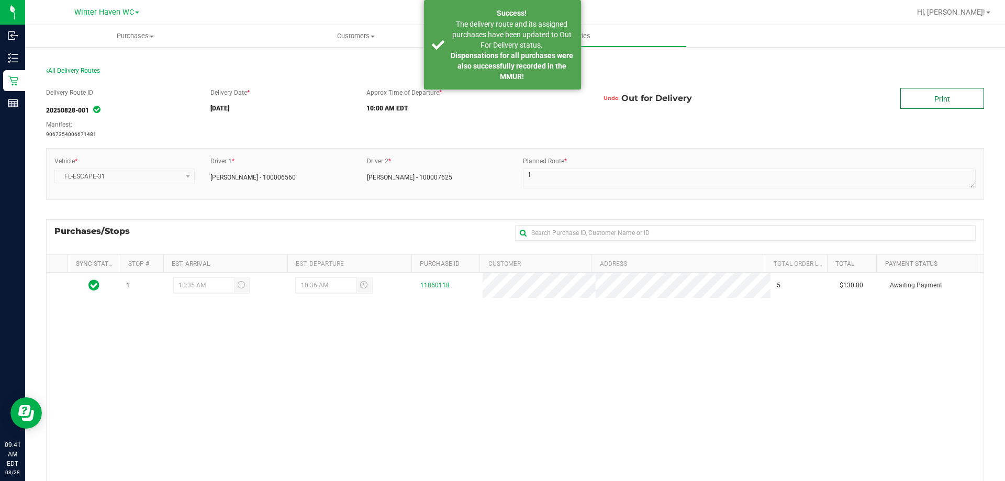
click at [913, 95] on link "Print" at bounding box center [942, 98] width 84 height 21
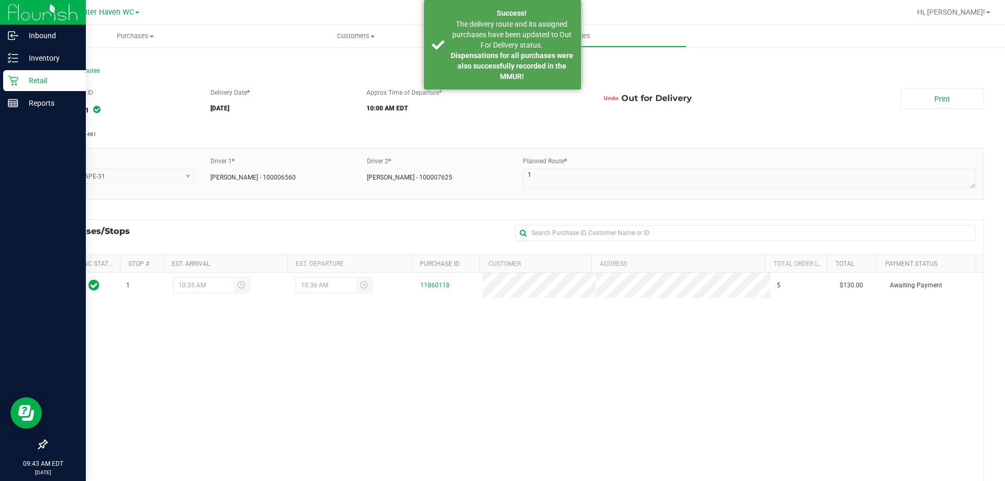
click at [15, 84] on icon at bounding box center [13, 81] width 10 height 10
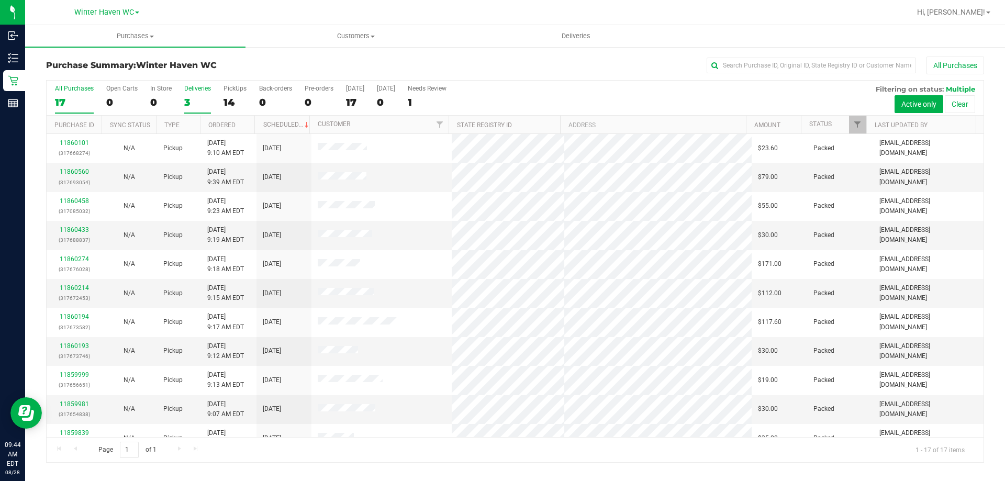
click at [187, 101] on div "3" at bounding box center [197, 102] width 27 height 12
click at [0, 0] on input "Deliveries 3" at bounding box center [0, 0] width 0 height 0
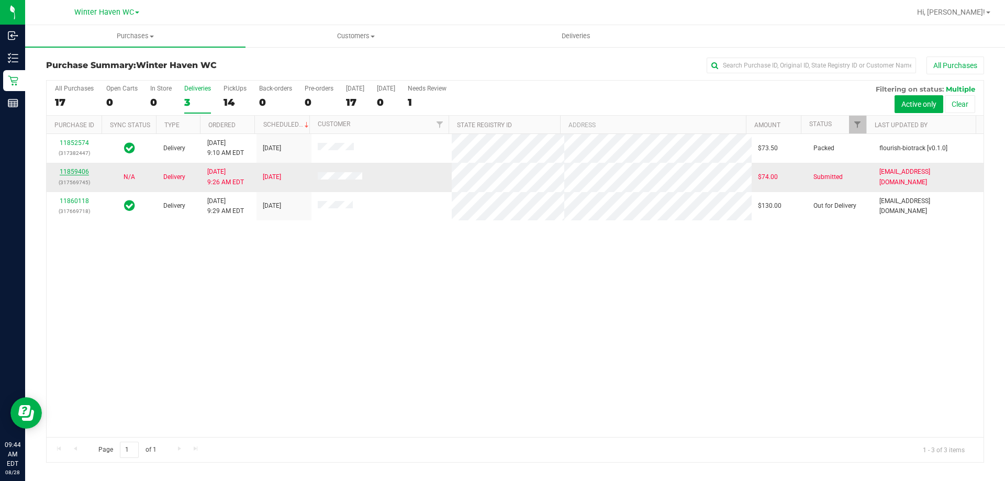
click at [83, 172] on link "11859406" at bounding box center [74, 171] width 29 height 7
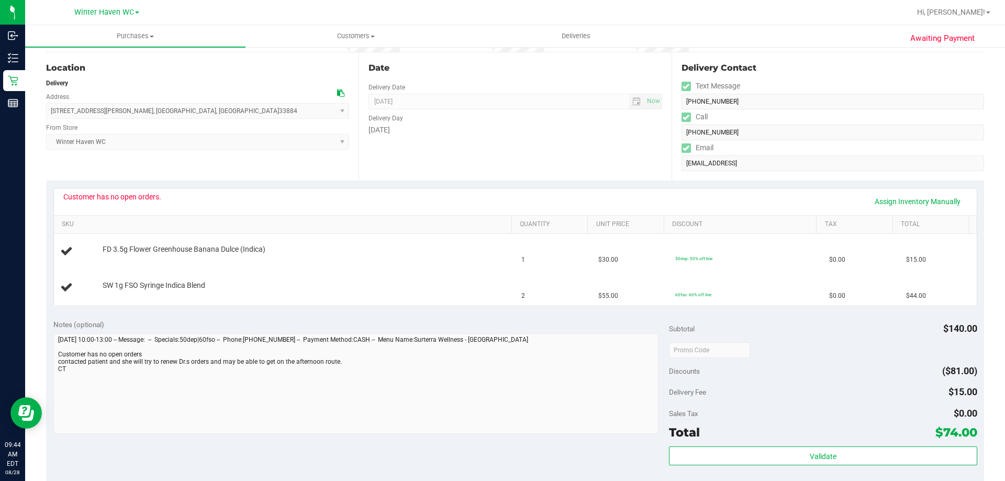
scroll to position [105, 0]
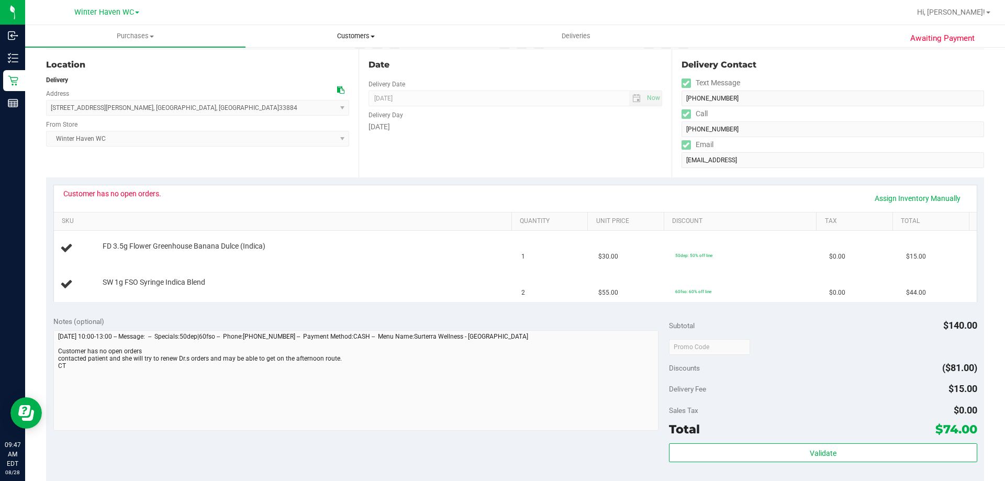
click at [350, 37] on span "Customers" at bounding box center [355, 35] width 219 height 9
click at [323, 65] on li "All customers" at bounding box center [355, 63] width 220 height 13
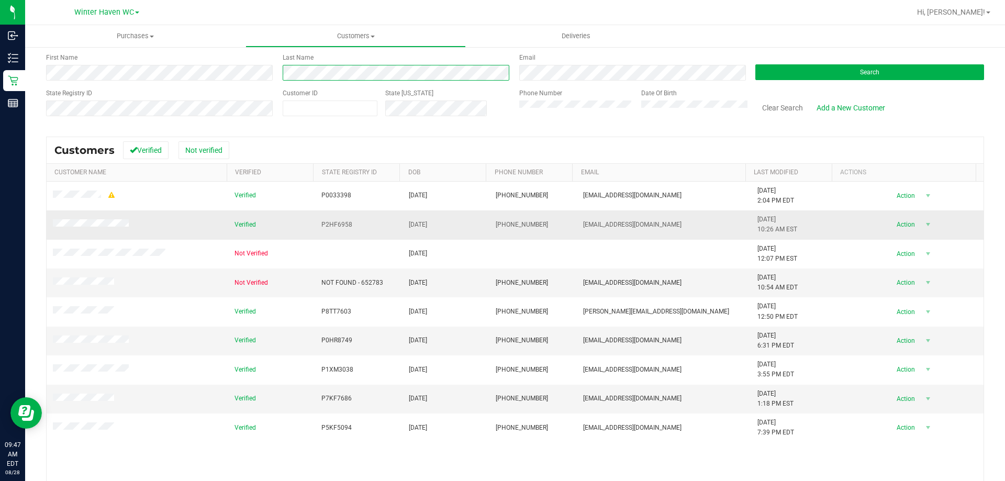
scroll to position [93, 0]
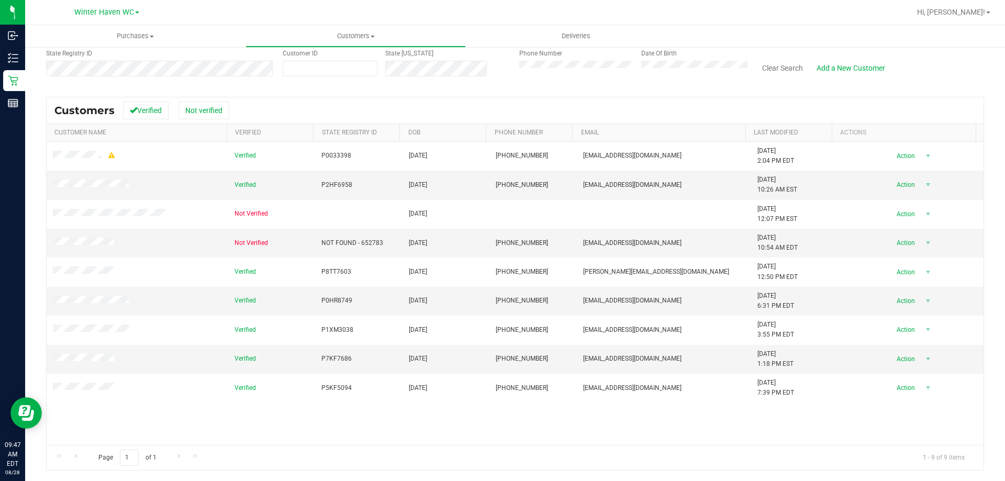
drag, startPoint x: 616, startPoint y: 184, endPoint x: 479, endPoint y: 114, distance: 153.3
click at [479, 114] on div "Customers Verified Not verified" at bounding box center [515, 110] width 937 height 26
drag, startPoint x: 113, startPoint y: 180, endPoint x: 273, endPoint y: 105, distance: 176.5
click at [273, 105] on div "Customers Verified Not verified" at bounding box center [515, 110] width 937 height 26
drag, startPoint x: 467, startPoint y: 375, endPoint x: 433, endPoint y: 370, distance: 33.8
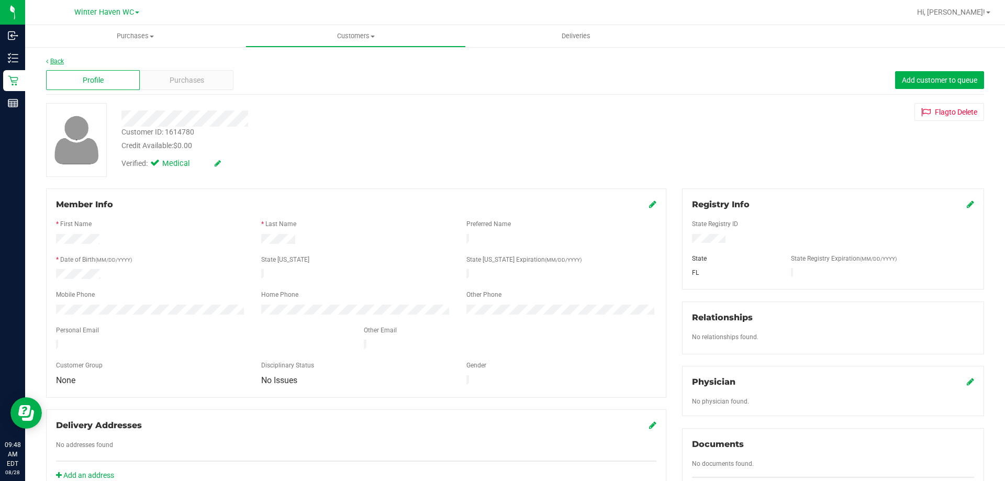
click at [55, 59] on link "Back" at bounding box center [55, 61] width 18 height 7
click at [188, 75] on span "Purchases" at bounding box center [187, 80] width 35 height 11
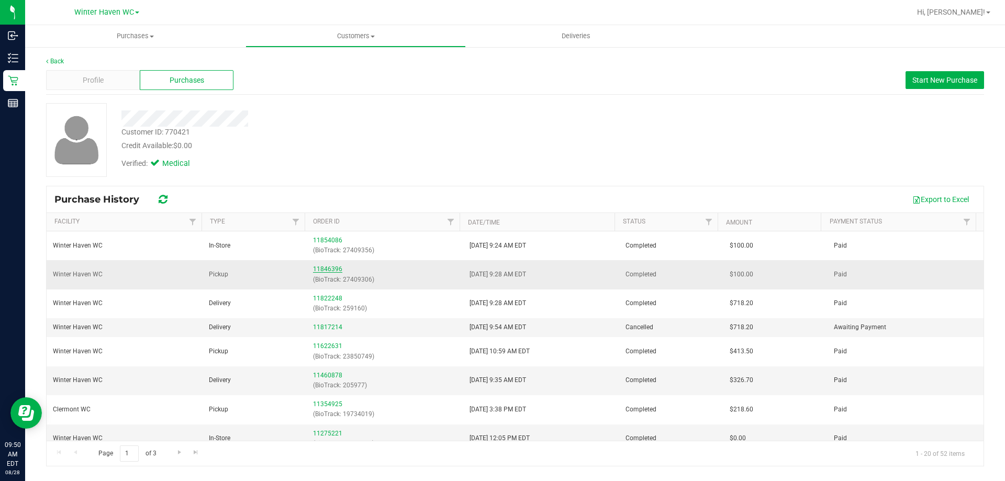
click at [323, 268] on link "11846396" at bounding box center [327, 268] width 29 height 7
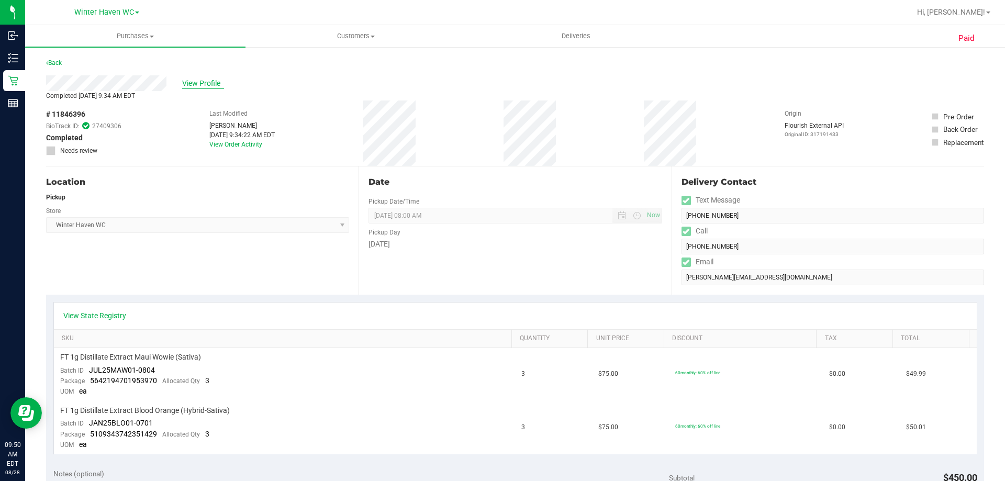
click at [192, 80] on span "View Profile" at bounding box center [203, 83] width 42 height 11
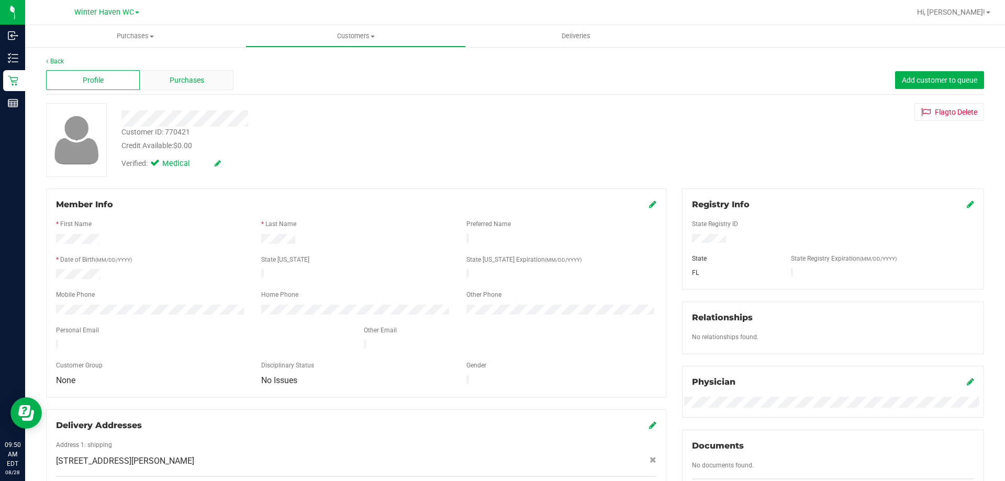
click at [184, 76] on span "Purchases" at bounding box center [187, 80] width 35 height 11
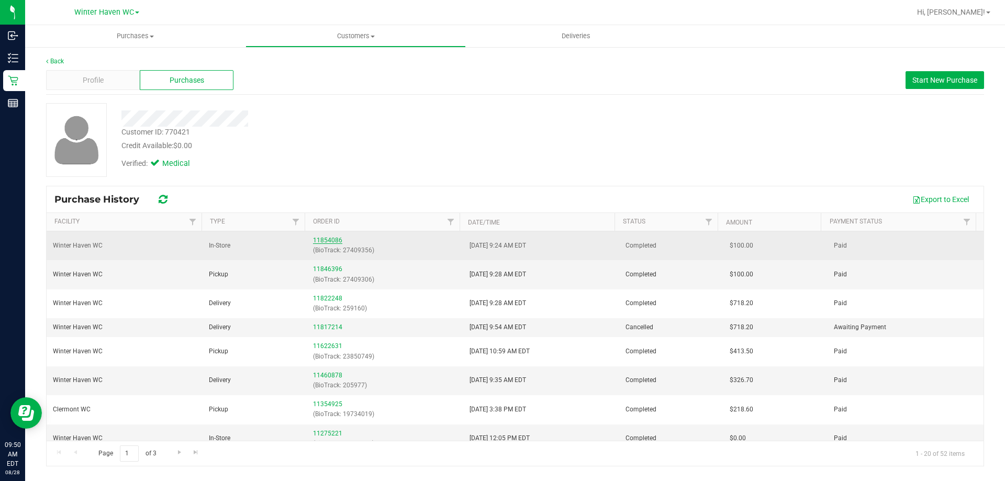
click at [329, 239] on link "11854086" at bounding box center [327, 240] width 29 height 7
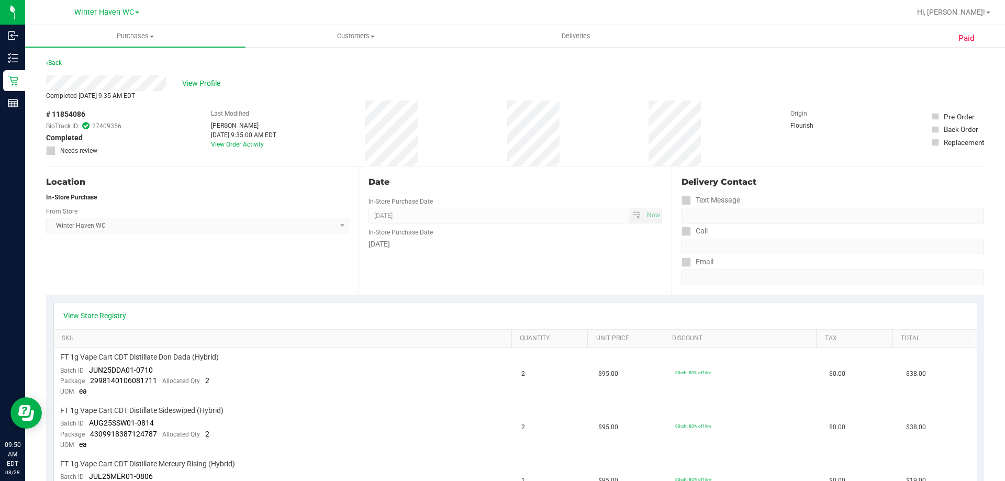
click at [207, 77] on div "View Profile" at bounding box center [515, 83] width 938 height 16
click at [207, 86] on span "View Profile" at bounding box center [203, 83] width 42 height 11
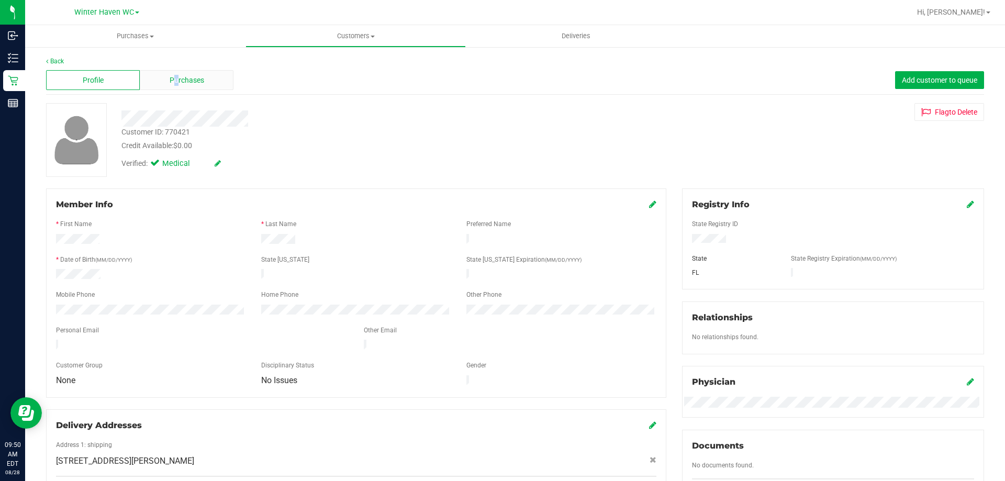
click at [176, 81] on span "Purchases" at bounding box center [187, 80] width 35 height 11
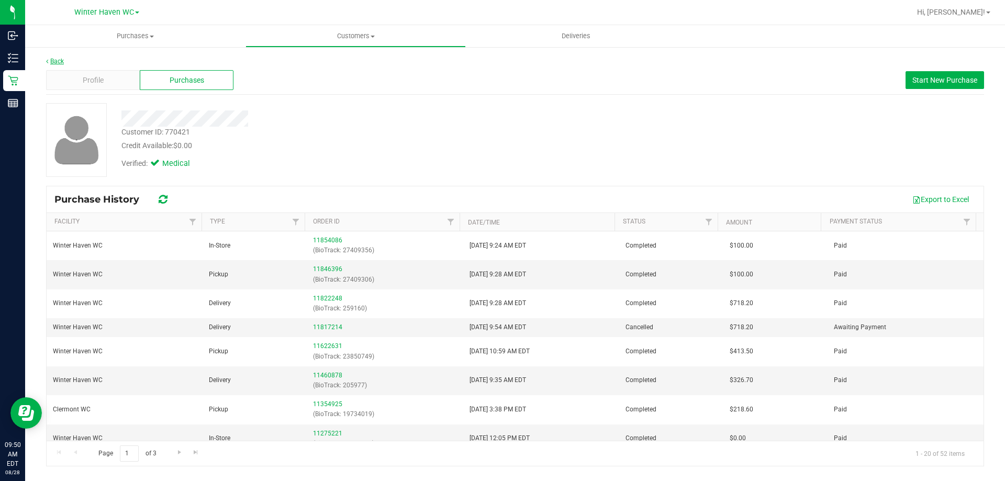
click at [55, 59] on link "Back" at bounding box center [55, 61] width 18 height 7
